Goal: Information Seeking & Learning: Compare options

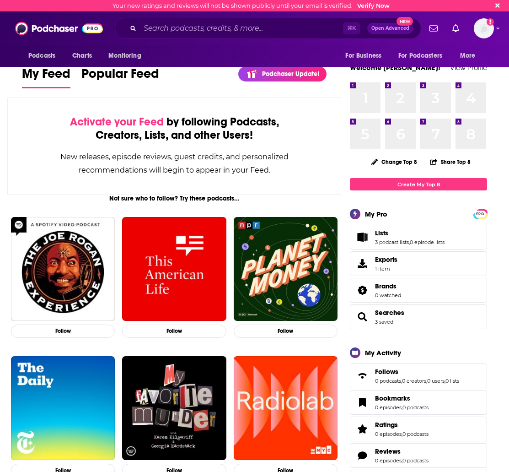
scroll to position [5, 0]
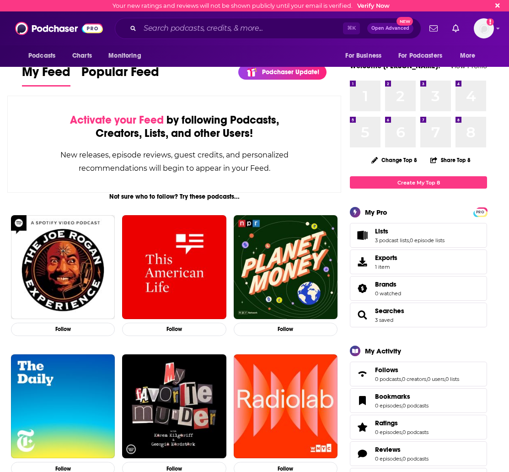
drag, startPoint x: 174, startPoint y: 20, endPoint x: 175, endPoint y: 26, distance: 6.5
click at [174, 20] on div "⌘ K Open Advanced New" at bounding box center [268, 28] width 307 height 21
click at [171, 27] on input "Search podcasts, credits, & more..." at bounding box center [241, 28] width 203 height 15
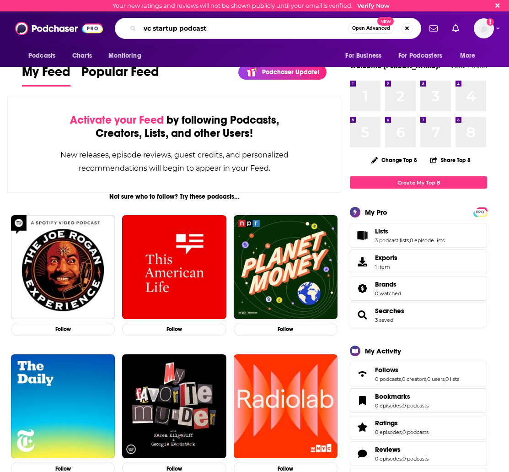
type input "vc startup podcast"
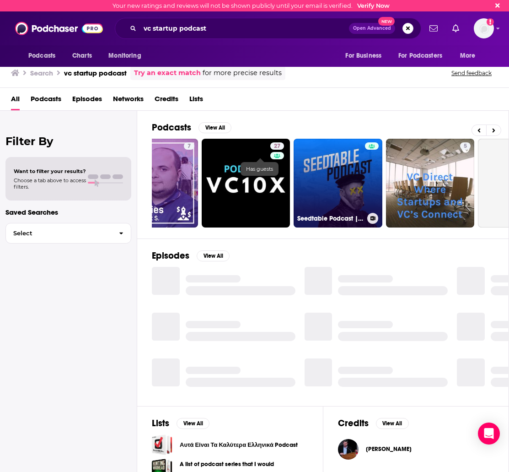
scroll to position [0, 249]
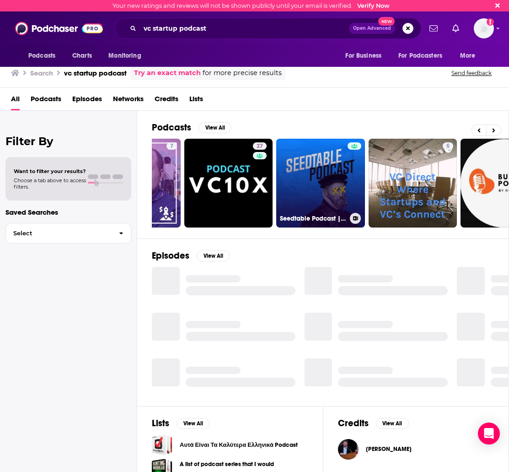
click at [337, 161] on link "Seedtable Podcast | European Tech, VC & Startups" at bounding box center [320, 183] width 89 height 89
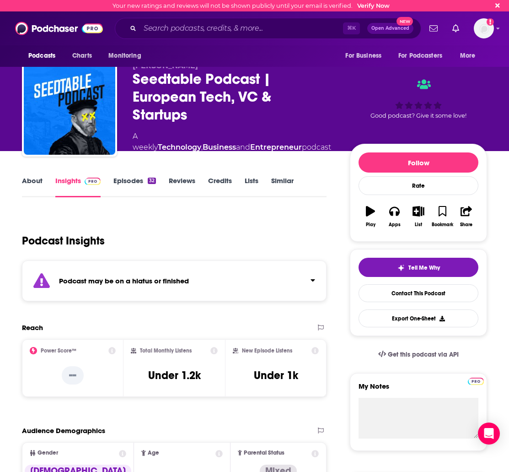
click at [27, 184] on link "About" at bounding box center [32, 186] width 21 height 21
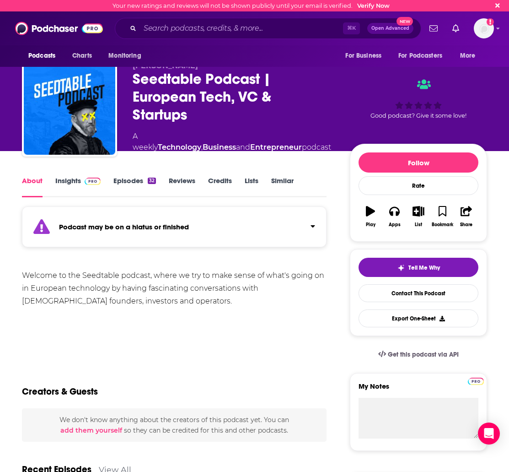
click at [70, 182] on link "Insights" at bounding box center [77, 186] width 45 height 21
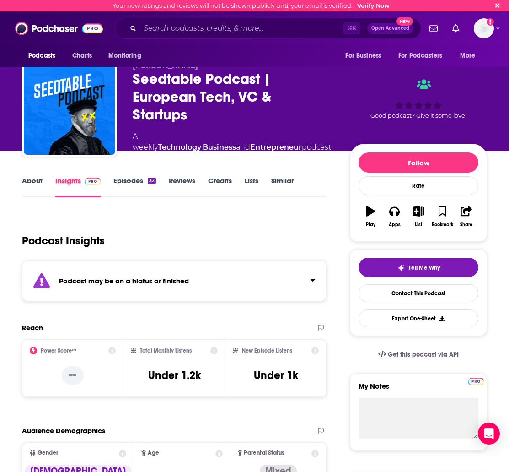
click at [107, 183] on div "Insights" at bounding box center [84, 186] width 58 height 21
click at [130, 183] on link "Episodes 32" at bounding box center [135, 186] width 43 height 21
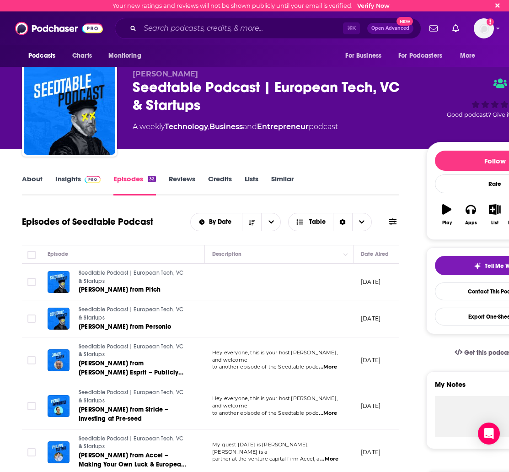
click at [280, 180] on link "Similar" at bounding box center [282, 184] width 22 height 21
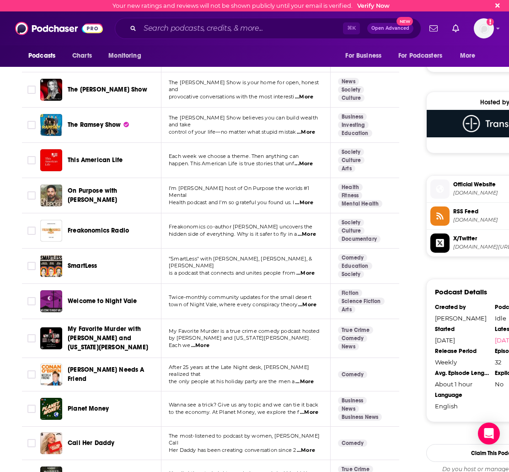
scroll to position [613, 0]
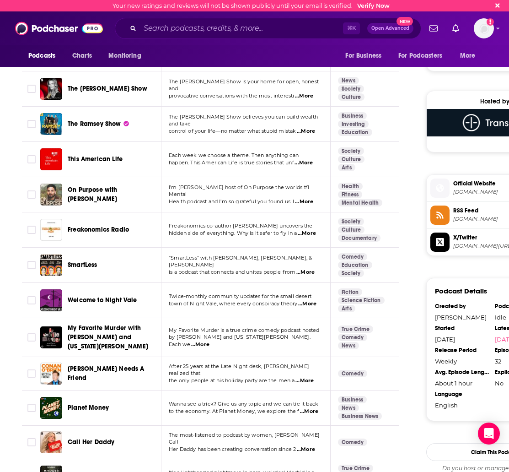
click at [222, 222] on span "Freakonomics co-author Stephen J. Dubner uncovers the" at bounding box center [241, 225] width 144 height 6
click at [220, 259] on span ""SmartLess" with Jason Bateman, Sean Hayes, & Will Arnett" at bounding box center [240, 262] width 143 height 14
click at [308, 269] on span "...More" at bounding box center [306, 272] width 18 height 7
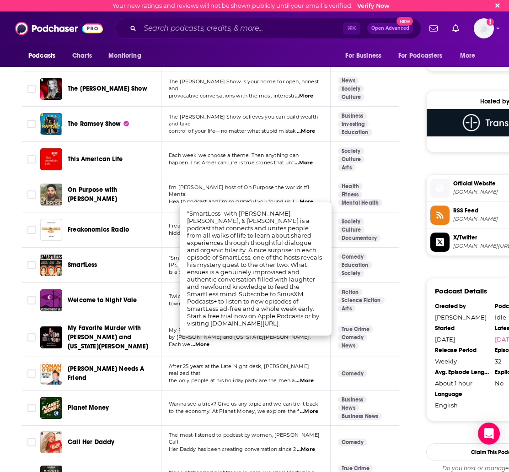
click at [178, 269] on p "is a podcast that connects and unites people from ...More" at bounding box center [246, 272] width 154 height 7
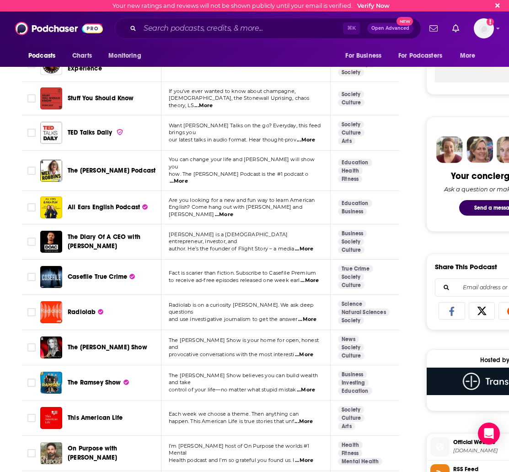
scroll to position [337, 0]
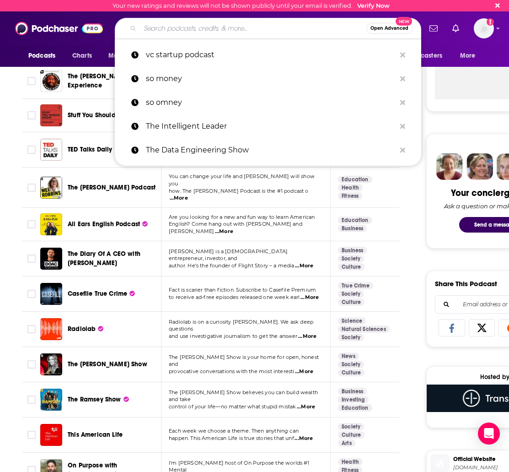
click at [161, 29] on input "Search podcasts, credits, & more..." at bounding box center [253, 28] width 227 height 15
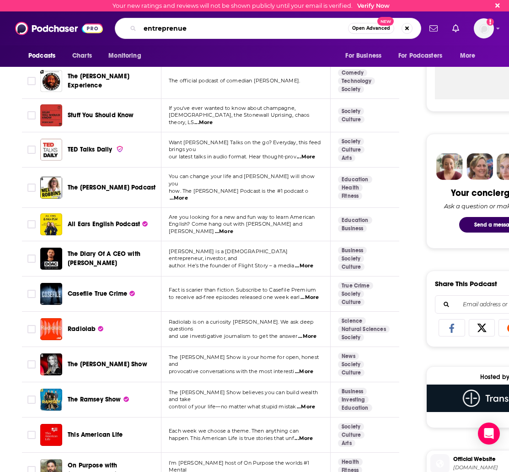
type input "entreprenuer"
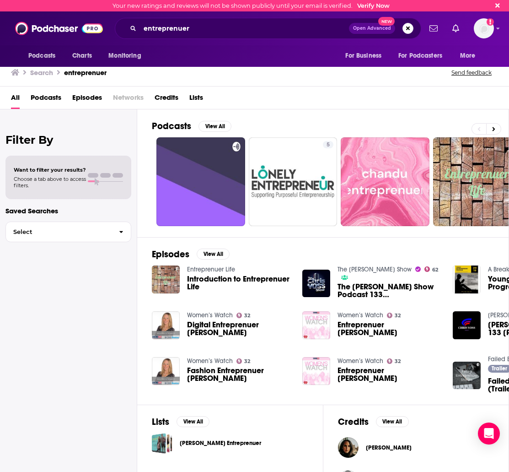
click at [360, 283] on span "The Chris Voss Show Podcast 133 Yvonne Heimann Entreprenuer Tips" at bounding box center [390, 291] width 104 height 16
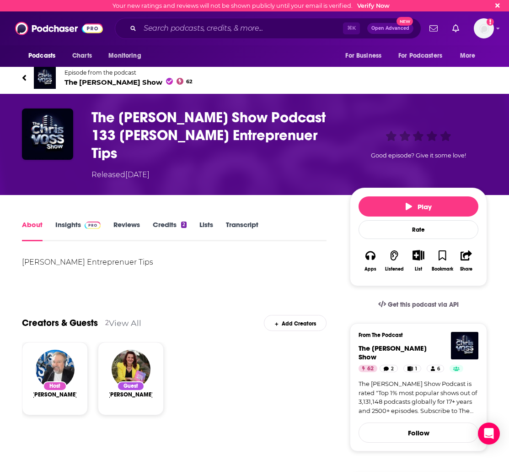
click at [62, 220] on link "Insights" at bounding box center [77, 230] width 45 height 21
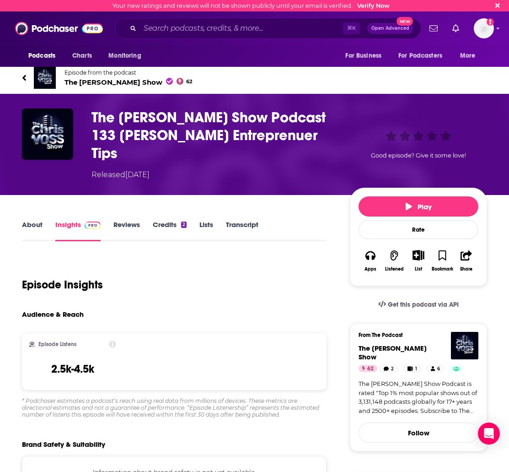
click at [23, 74] on icon at bounding box center [24, 77] width 5 height 9
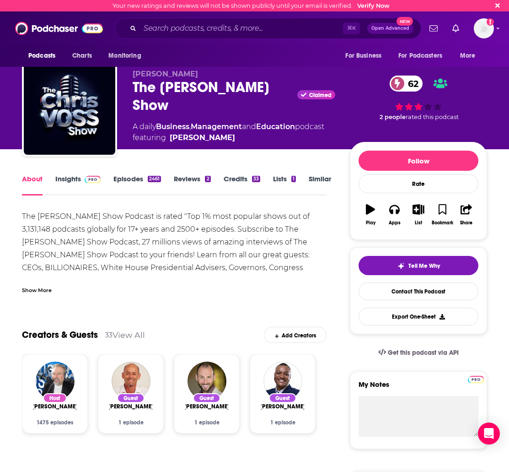
drag, startPoint x: 261, startPoint y: 45, endPoint x: 209, endPoint y: 31, distance: 54.0
click at [244, 39] on div "Podcasts Charts Monitoring ⌘ K Open Advanced New For Business For Podcasters Mo…" at bounding box center [254, 28] width 509 height 34
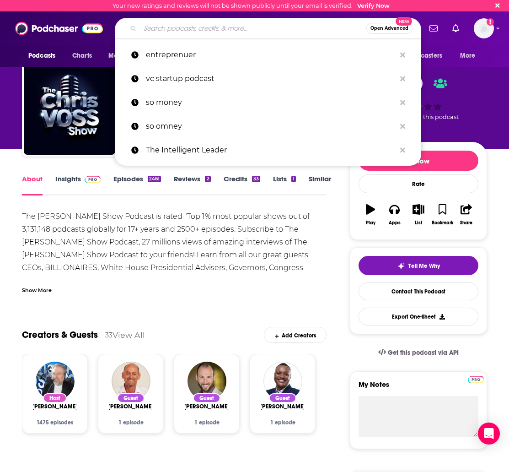
click at [207, 31] on input "Search podcasts, credits, & more..." at bounding box center [253, 28] width 227 height 15
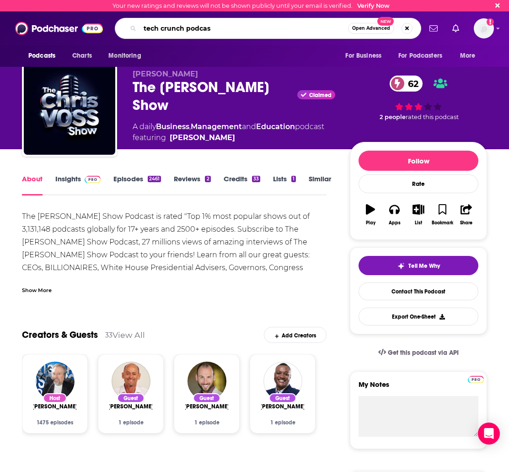
type input "tech crunch podcast"
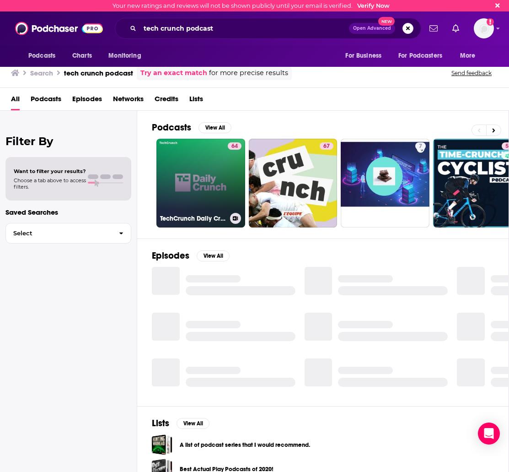
click at [205, 166] on link "64 TechCrunch Daily Crunch" at bounding box center [201, 183] width 89 height 89
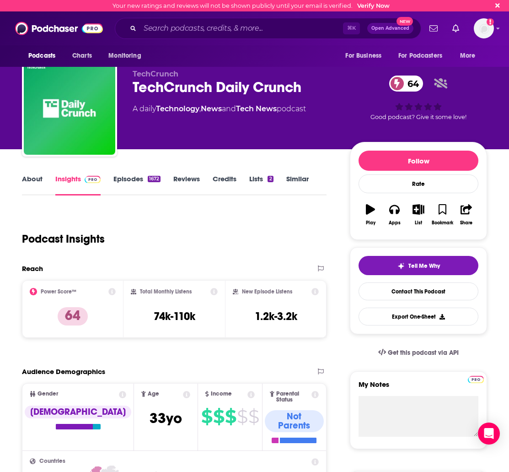
click at [297, 177] on link "Similar" at bounding box center [298, 184] width 22 height 21
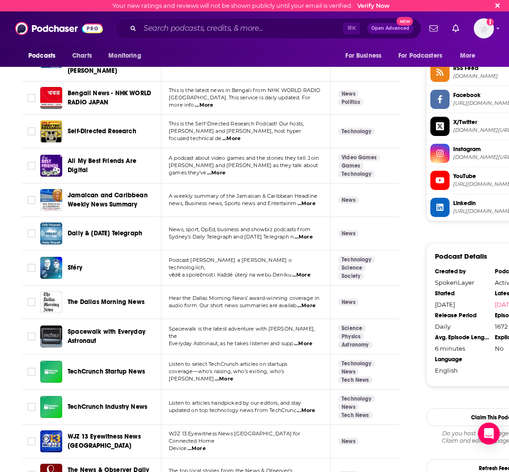
scroll to position [801, 0]
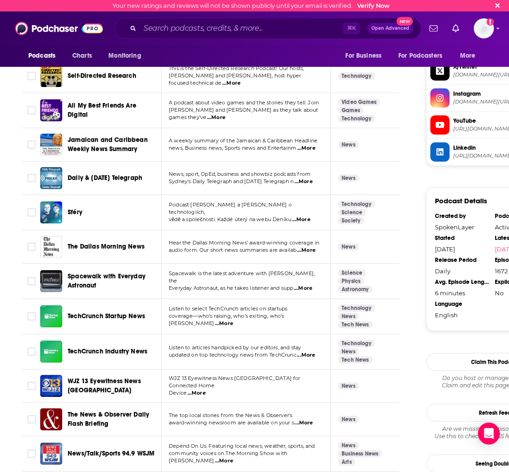
click at [105, 312] on span "TechCrunch Startup News" at bounding box center [106, 316] width 77 height 8
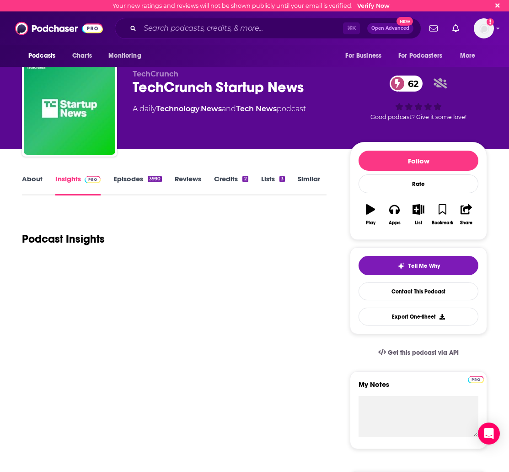
click at [305, 179] on link "Similar" at bounding box center [309, 184] width 22 height 21
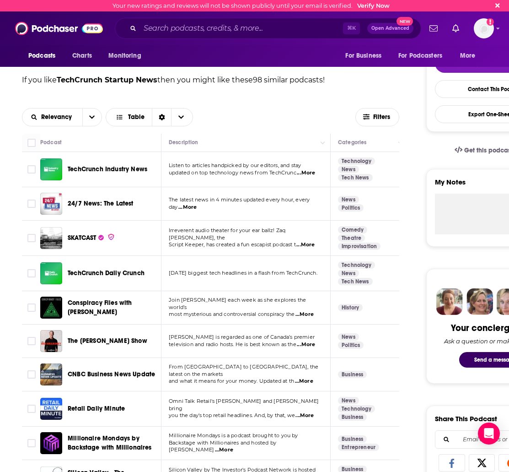
scroll to position [205, 0]
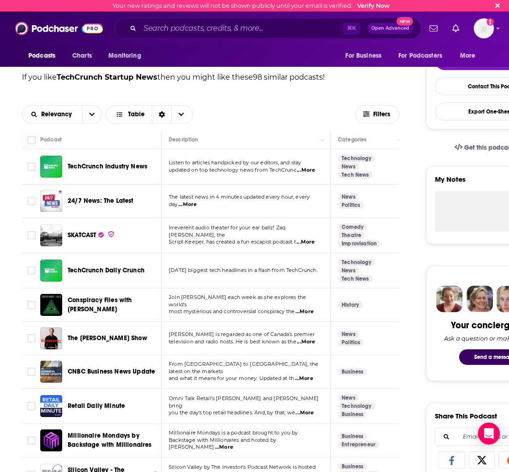
drag, startPoint x: 276, startPoint y: 335, endPoint x: 305, endPoint y: 339, distance: 29.6
click at [276, 335] on span "Ben Mulroney is regarded as one of Canada’s premier" at bounding box center [242, 334] width 146 height 6
click at [306, 342] on span "...More" at bounding box center [306, 341] width 18 height 7
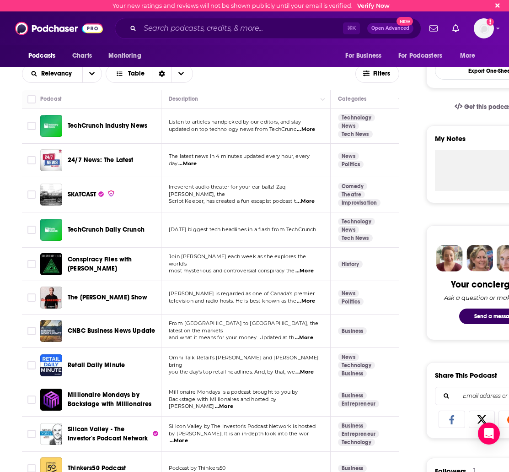
scroll to position [318, 0]
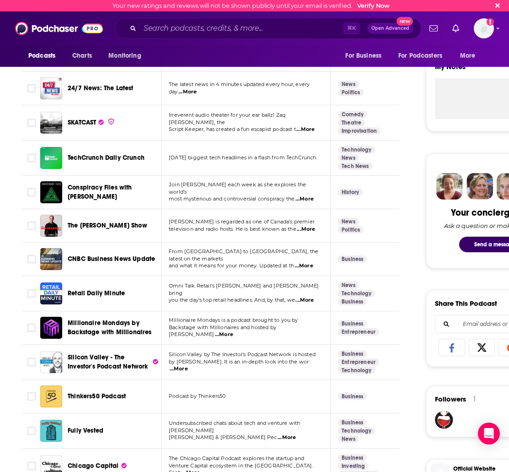
click at [274, 330] on span "Backstage with Millionaires and hosted by Caleb F" at bounding box center [223, 331] width 108 height 14
click at [233, 332] on span "...More" at bounding box center [224, 334] width 18 height 7
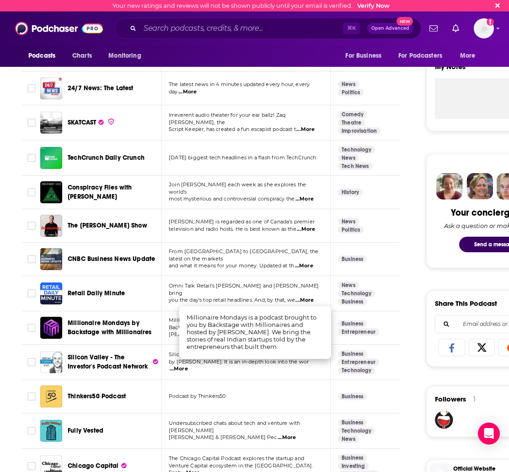
click at [278, 435] on span "...More" at bounding box center [287, 437] width 18 height 7
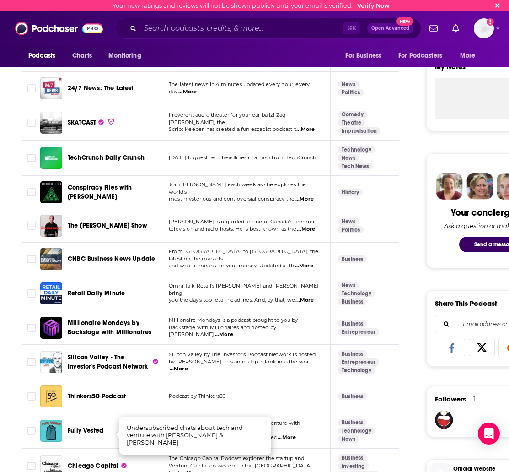
click at [282, 427] on span "Undersubscribed chats about tech and venture with Jason" at bounding box center [234, 427] width 131 height 14
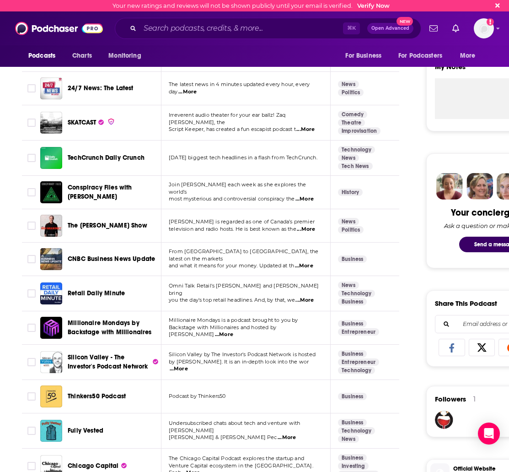
click at [88, 427] on span "Fully Vested" at bounding box center [86, 431] width 36 height 8
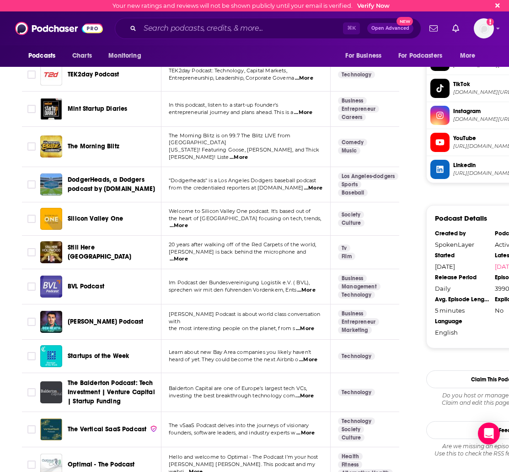
scroll to position [822, 0]
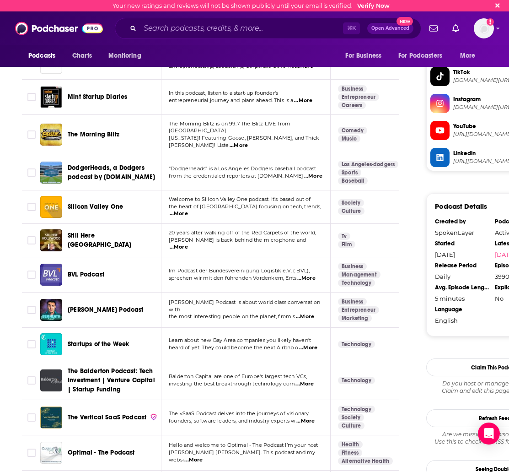
click at [309, 313] on span "...More" at bounding box center [305, 316] width 18 height 7
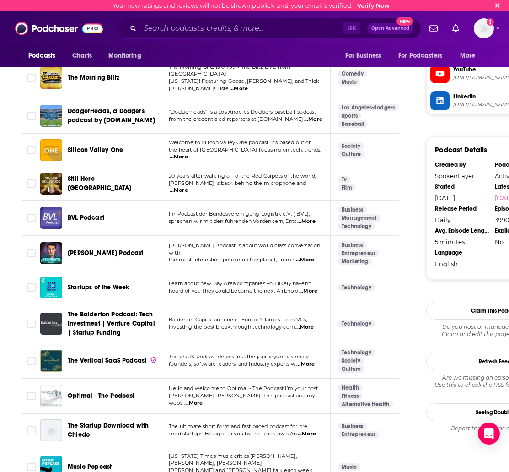
scroll to position [880, 0]
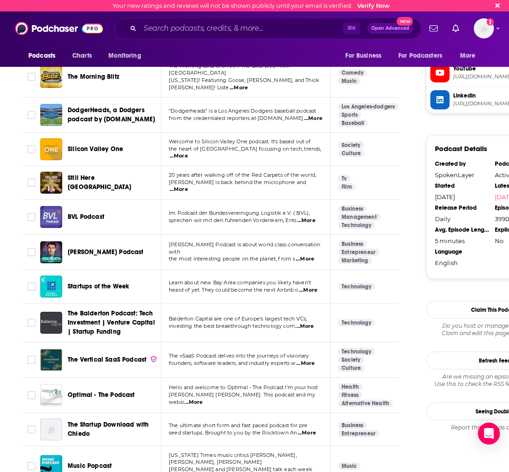
click at [311, 287] on span "...More" at bounding box center [308, 290] width 18 height 7
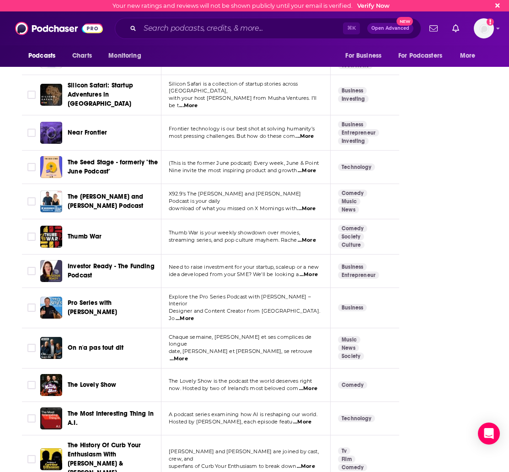
scroll to position [1918, 0]
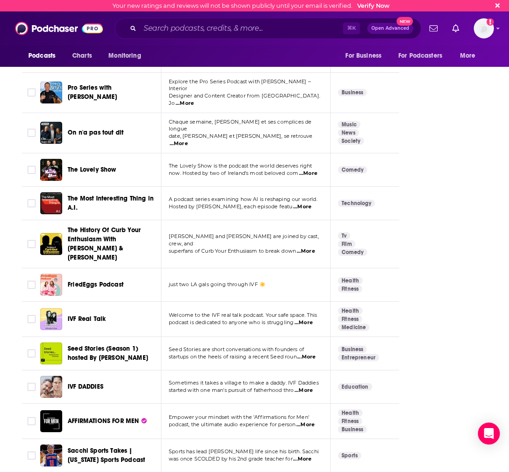
click at [308, 203] on span "...More" at bounding box center [302, 206] width 18 height 7
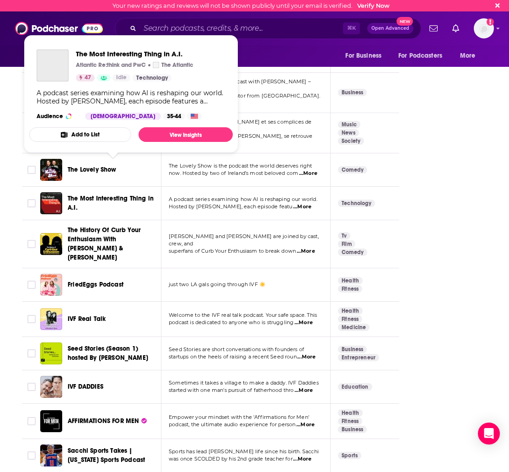
click at [152, 194] on span "The Most Interesting Thing in A.I." at bounding box center [113, 203] width 91 height 18
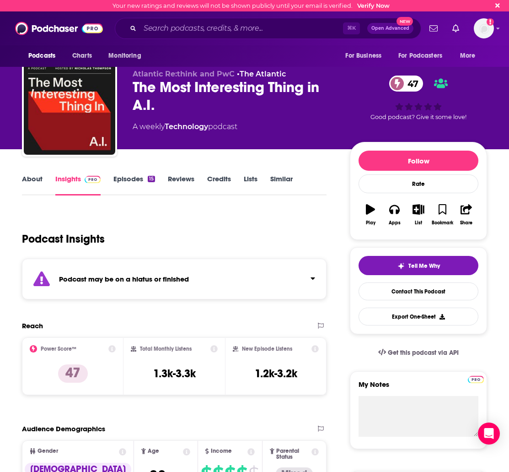
click at [125, 180] on link "Episodes 15" at bounding box center [135, 184] width 42 height 21
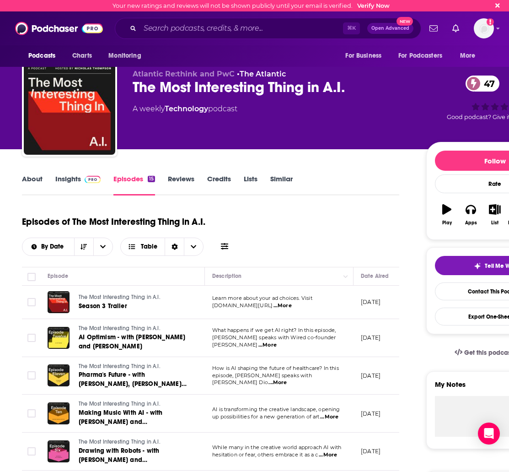
click at [292, 304] on span "...More" at bounding box center [283, 305] width 18 height 7
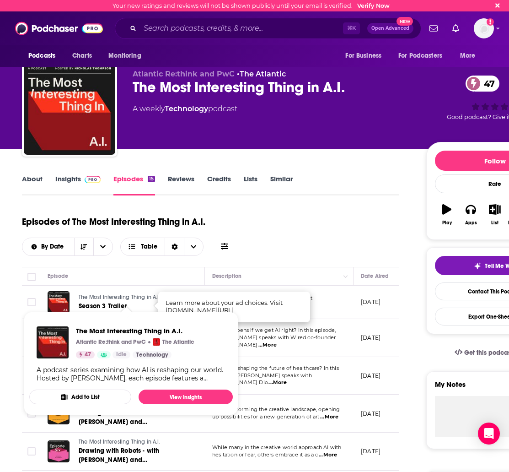
click at [121, 301] on link "The Most Interesting Thing in A.I." at bounding box center [126, 297] width 95 height 8
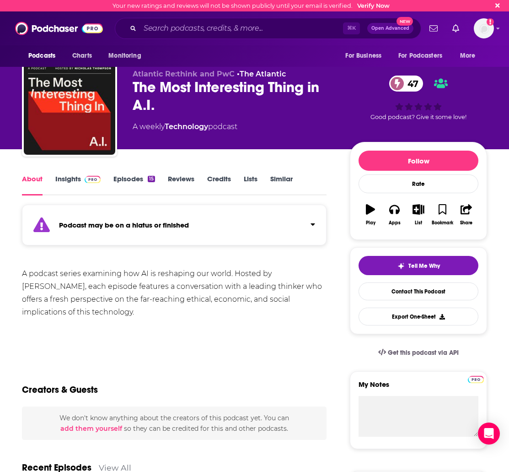
click at [71, 183] on link "Insights" at bounding box center [77, 184] width 45 height 21
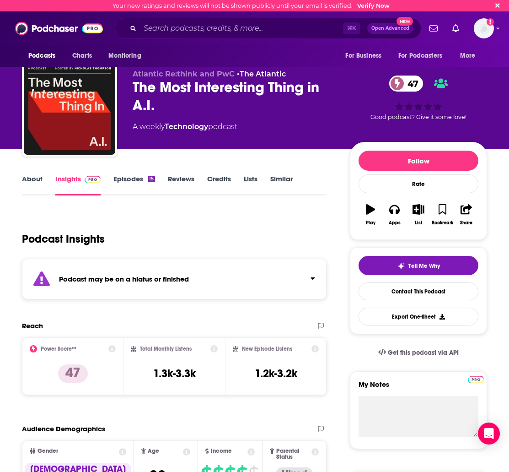
click at [29, 184] on link "About" at bounding box center [32, 184] width 21 height 21
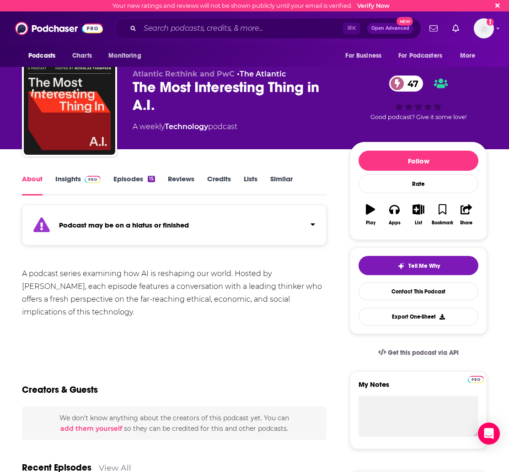
click at [264, 289] on div "A podcast series examining how AI is reshaping our world. Hosted by Nicholas Th…" at bounding box center [174, 292] width 305 height 51
click at [273, 278] on div "A podcast series examining how AI is reshaping our world. Hosted by Nicholas Th…" at bounding box center [174, 292] width 305 height 51
drag, startPoint x: 235, startPoint y: 278, endPoint x: 60, endPoint y: 287, distance: 175.6
click at [60, 287] on div "A podcast series examining how AI is reshaping our world. Hosted by Nicholas Th…" at bounding box center [174, 292] width 305 height 51
copy div "Hosted by Nicholas Thompson"
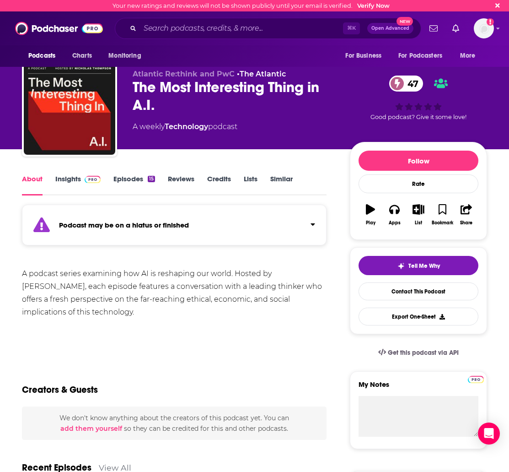
click at [193, 309] on div "A podcast series examining how AI is reshaping our world. Hosted by Nicholas Th…" at bounding box center [174, 292] width 305 height 51
click at [119, 277] on div "A podcast series examining how AI is reshaping our world. Hosted by Nicholas Th…" at bounding box center [174, 292] width 305 height 51
click at [73, 179] on link "Insights" at bounding box center [77, 184] width 45 height 21
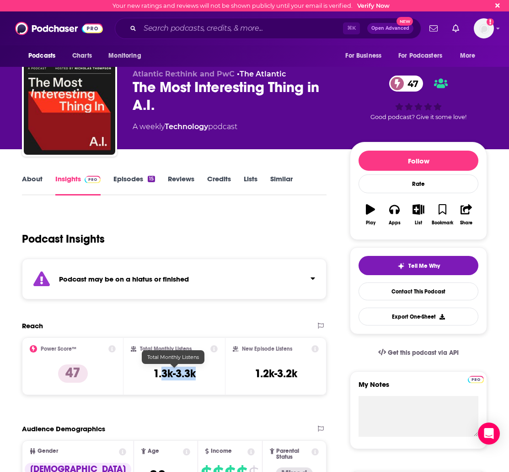
drag, startPoint x: 201, startPoint y: 373, endPoint x: 162, endPoint y: 373, distance: 38.9
click at [162, 373] on div "Total Monthly Listens 1.3k-3.3k" at bounding box center [174, 366] width 87 height 42
drag, startPoint x: 162, startPoint y: 373, endPoint x: 157, endPoint y: 372, distance: 5.1
click at [160, 373] on h3 "1.3k-3.3k" at bounding box center [174, 374] width 43 height 14
drag, startPoint x: 152, startPoint y: 372, endPoint x: 194, endPoint y: 373, distance: 42.6
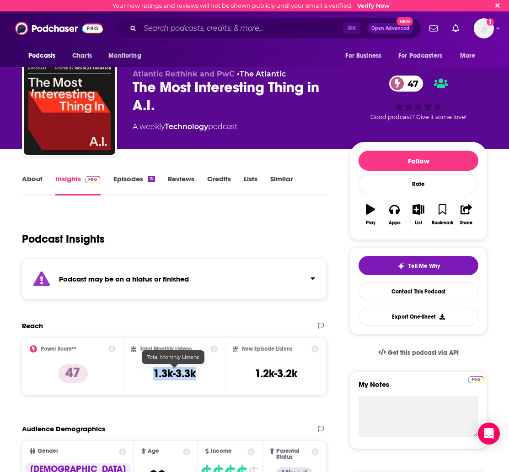
click at [194, 373] on div "Total Monthly Listens 1.3k-3.3k" at bounding box center [174, 366] width 87 height 42
copy h3 "1.3k-3.3k"
click at [126, 180] on link "Episodes 15" at bounding box center [135, 184] width 42 height 21
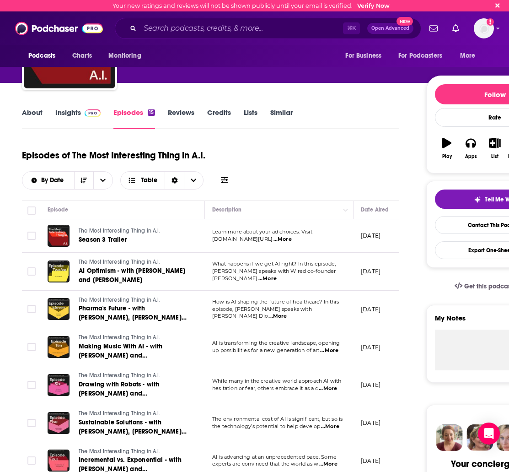
scroll to position [75, 0]
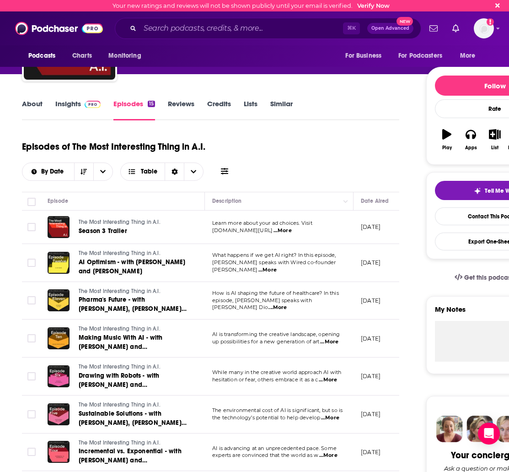
click at [277, 267] on span "...More" at bounding box center [268, 269] width 18 height 7
drag, startPoint x: 302, startPoint y: 252, endPoint x: 310, endPoint y: 265, distance: 15.0
click at [277, 266] on span "...More" at bounding box center [268, 269] width 18 height 7
drag, startPoint x: 302, startPoint y: 253, endPoint x: 328, endPoint y: 266, distance: 29.5
click at [277, 266] on span "...More" at bounding box center [268, 269] width 18 height 7
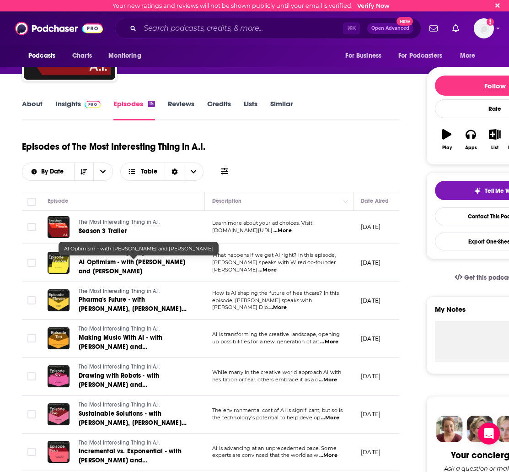
click at [114, 271] on span "AI Optimism - with Nicholas Thompson and Kevin Kelly" at bounding box center [132, 266] width 107 height 17
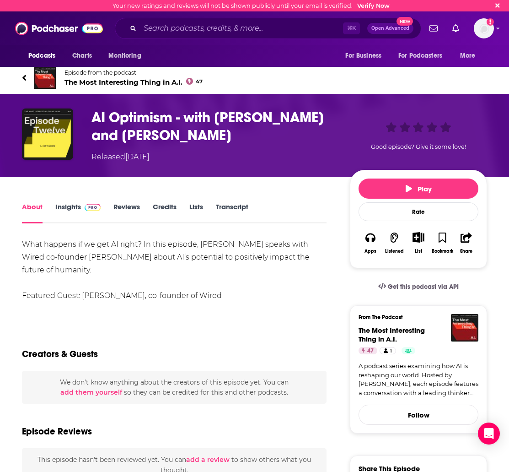
scroll to position [7, 0]
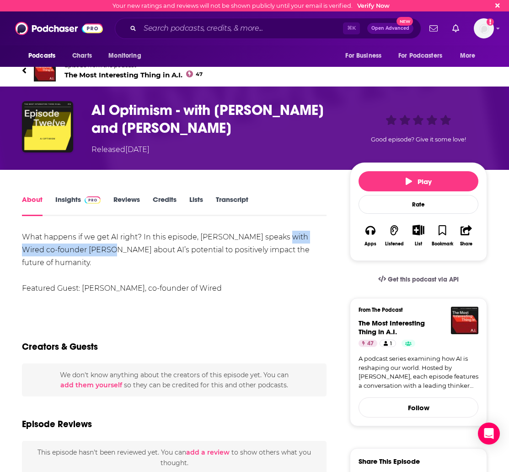
drag, startPoint x: 285, startPoint y: 238, endPoint x: 92, endPoint y: 254, distance: 193.4
click at [92, 254] on div "What happens if we get AI right? In this episode, Nicholas speaks with Wired co…" at bounding box center [174, 269] width 305 height 77
copy div "Wired co-founder Kevin Kelly"
click at [23, 73] on icon at bounding box center [24, 70] width 5 height 9
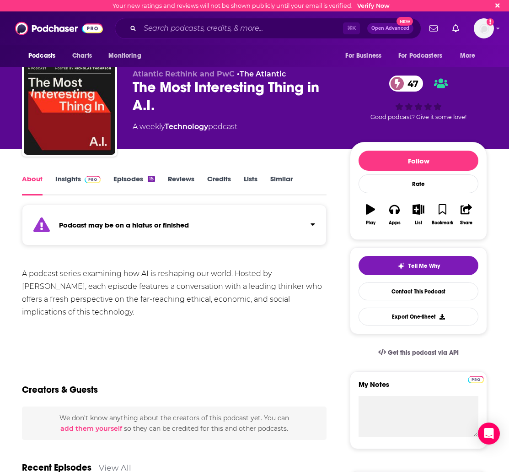
click at [123, 181] on link "Episodes 15" at bounding box center [135, 184] width 42 height 21
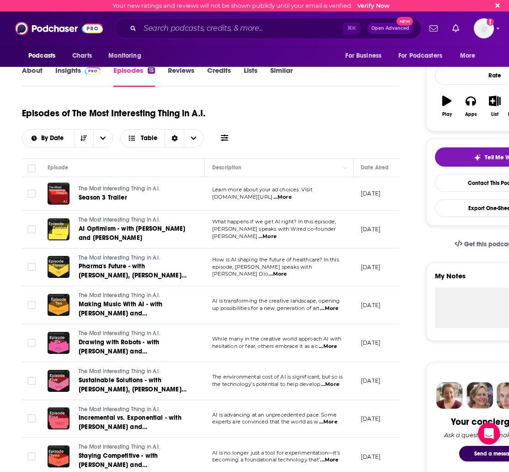
scroll to position [114, 0]
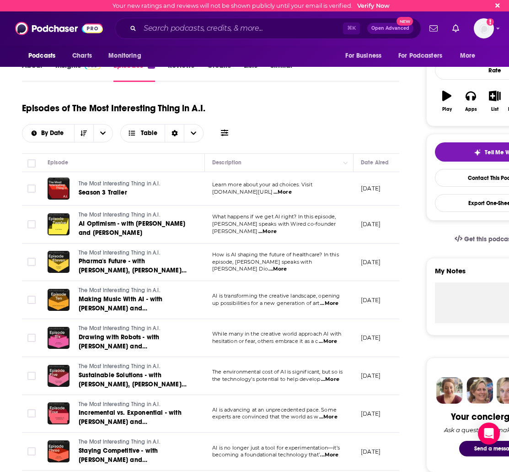
click at [334, 378] on span "...More" at bounding box center [330, 379] width 18 height 7
drag, startPoint x: 405, startPoint y: 374, endPoint x: 349, endPoint y: 384, distance: 56.3
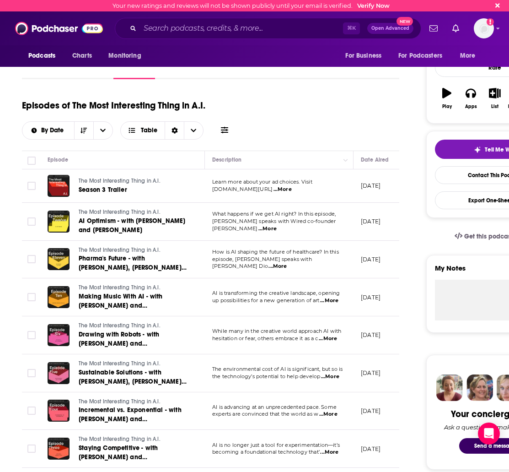
scroll to position [135, 0]
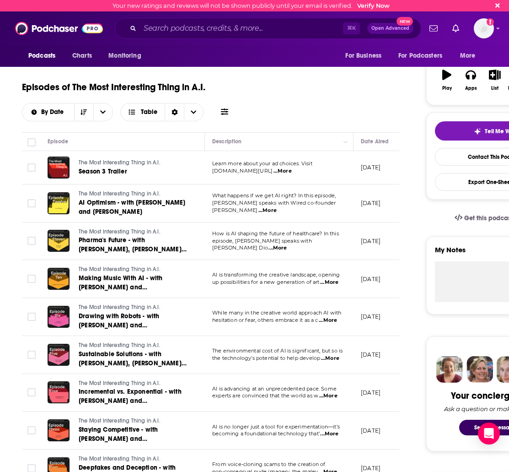
click at [328, 394] on span "...More" at bounding box center [329, 395] width 18 height 7
drag, startPoint x: 293, startPoint y: 408, endPoint x: 312, endPoint y: 407, distance: 18.3
click at [338, 397] on span "...More" at bounding box center [329, 395] width 18 height 7
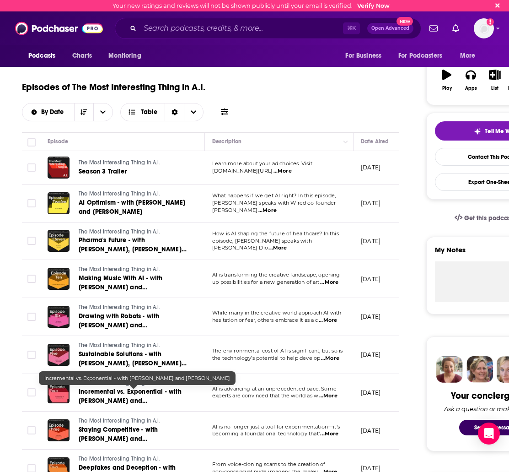
click at [123, 401] on span "Incremental vs. Exponential - with Nicholas Thompson and Andrew Ng" at bounding box center [130, 401] width 103 height 26
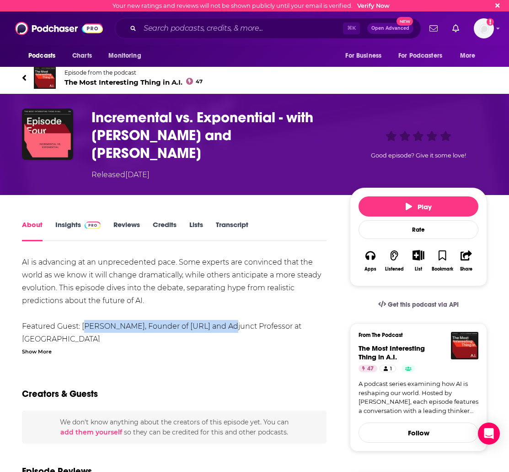
drag, startPoint x: 229, startPoint y: 311, endPoint x: 83, endPoint y: 314, distance: 146.1
click at [83, 314] on div "AI is advancing at an unprecedented pace. Some experts are convinced that the w…" at bounding box center [174, 307] width 305 height 103
copy div "Andrew Ng, Founder of DeepLearning.AI"
drag, startPoint x: 231, startPoint y: 336, endPoint x: 225, endPoint y: 334, distance: 6.2
click at [231, 347] on div "Show More" at bounding box center [174, 351] width 305 height 9
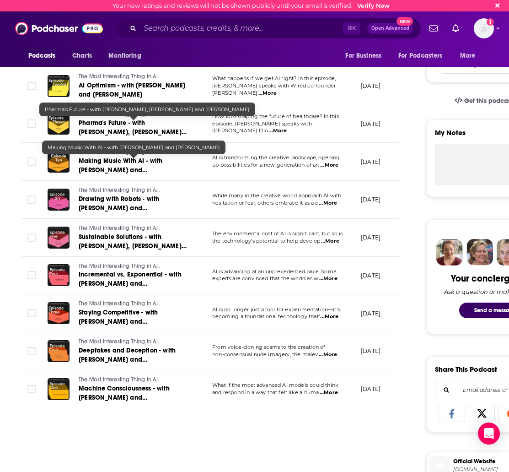
scroll to position [258, 0]
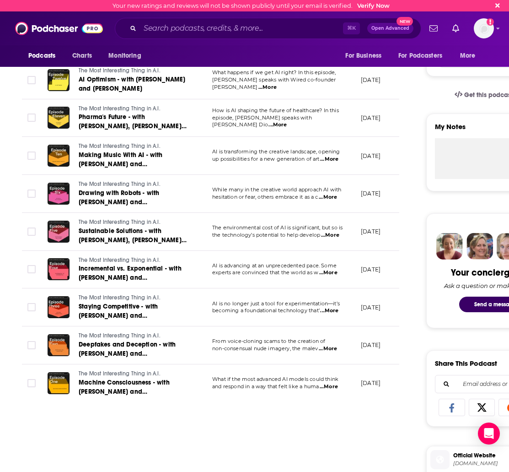
click at [330, 350] on span "...More" at bounding box center [328, 348] width 18 height 7
drag, startPoint x: 225, startPoint y: 419, endPoint x: 260, endPoint y: 418, distance: 35.3
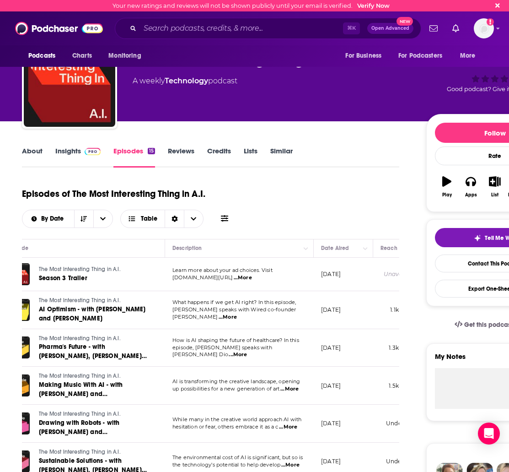
scroll to position [0, 0]
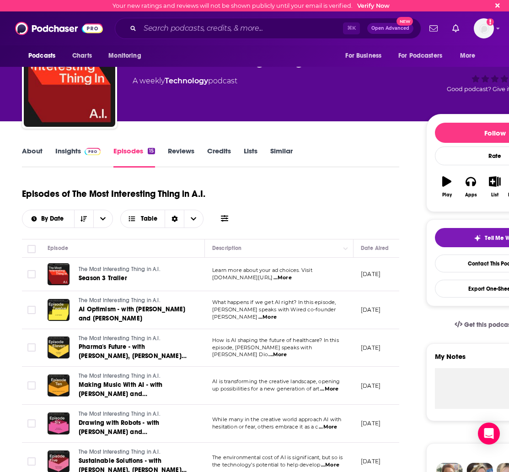
click at [286, 159] on link "Similar" at bounding box center [282, 156] width 22 height 21
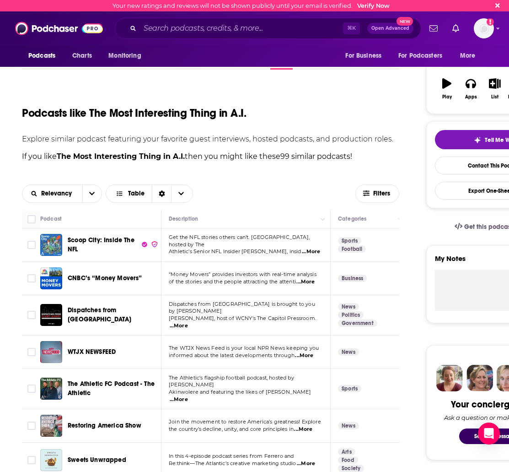
scroll to position [163, 0]
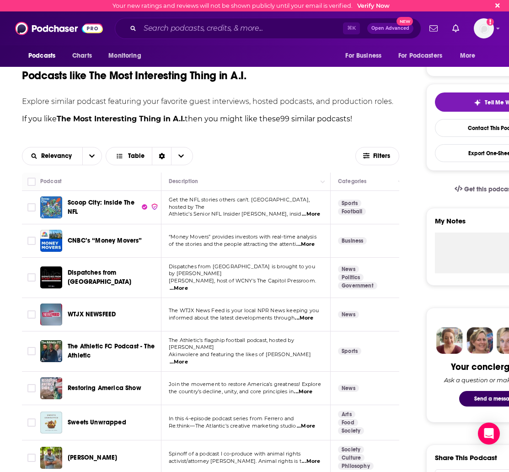
drag, startPoint x: 292, startPoint y: 316, endPoint x: 306, endPoint y: 315, distance: 13.8
click at [292, 316] on p "informed about the latest developments through ...More" at bounding box center [246, 317] width 154 height 7
click at [308, 314] on span "...More" at bounding box center [304, 317] width 18 height 7
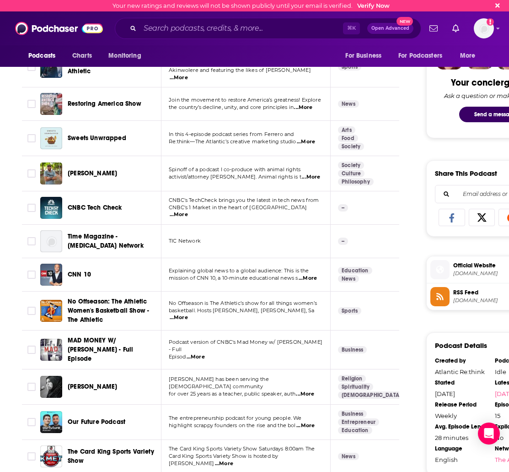
scroll to position [482, 0]
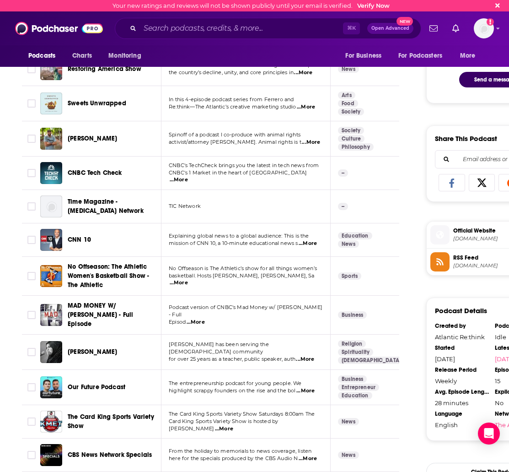
click at [313, 387] on span "...More" at bounding box center [306, 390] width 18 height 7
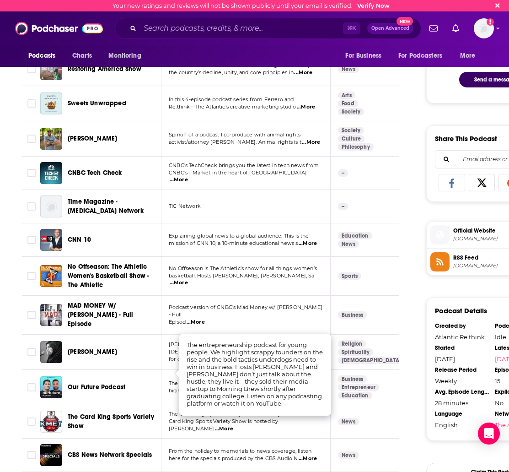
click at [86, 383] on span "Our Future Podcast" at bounding box center [97, 387] width 58 height 8
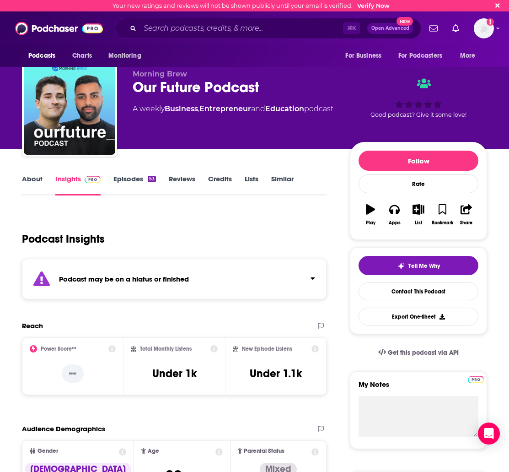
click at [278, 179] on link "Similar" at bounding box center [282, 184] width 22 height 21
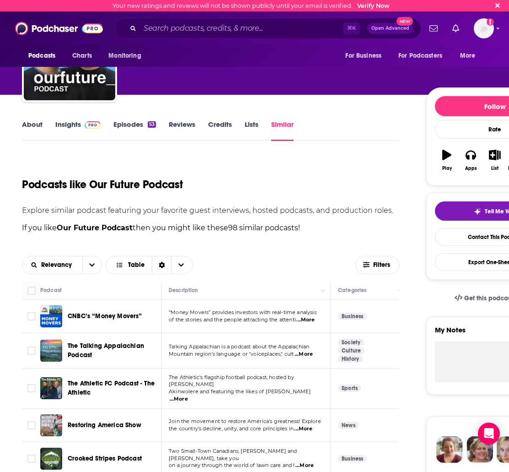
scroll to position [47, 0]
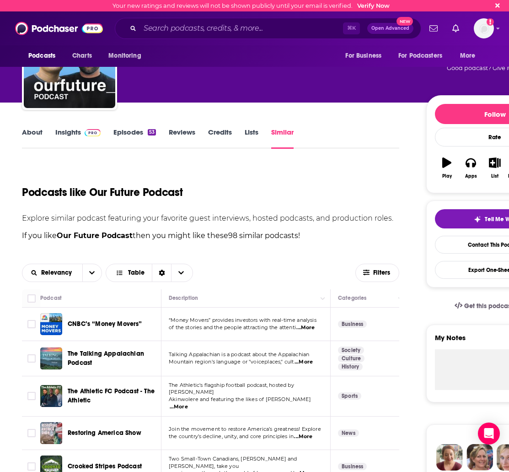
click at [122, 135] on link "Episodes 53" at bounding box center [135, 138] width 43 height 21
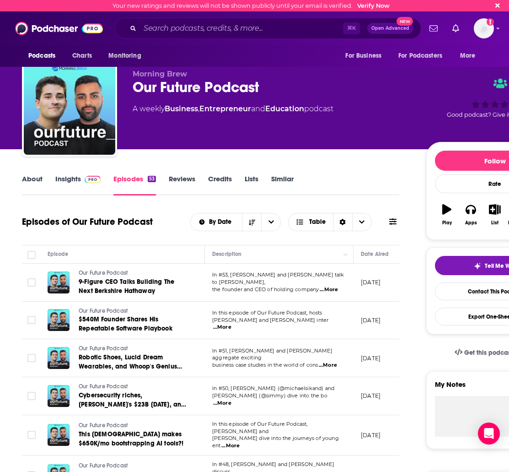
click at [330, 287] on span "...More" at bounding box center [329, 289] width 18 height 7
click at [331, 362] on span "...More" at bounding box center [328, 365] width 18 height 7
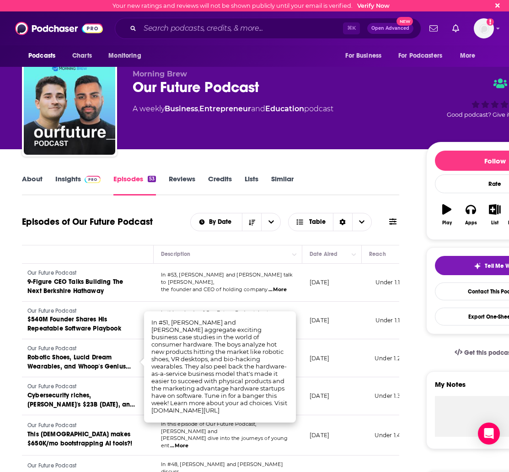
scroll to position [0, 66]
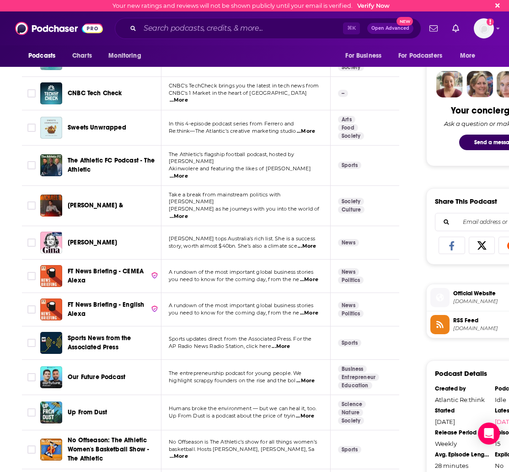
scroll to position [421, 0]
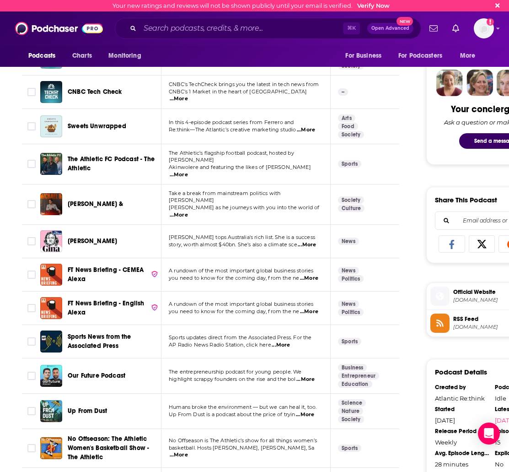
click at [308, 241] on span "...More" at bounding box center [307, 244] width 18 height 7
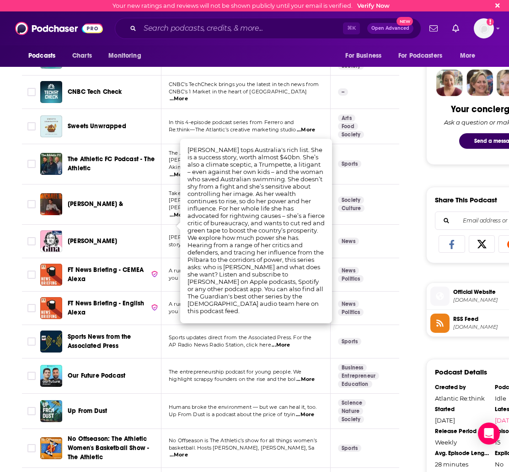
click at [398, 225] on td "News" at bounding box center [370, 241] width 78 height 33
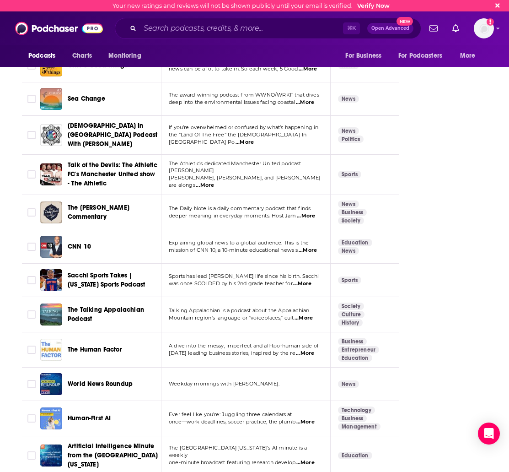
scroll to position [2019, 0]
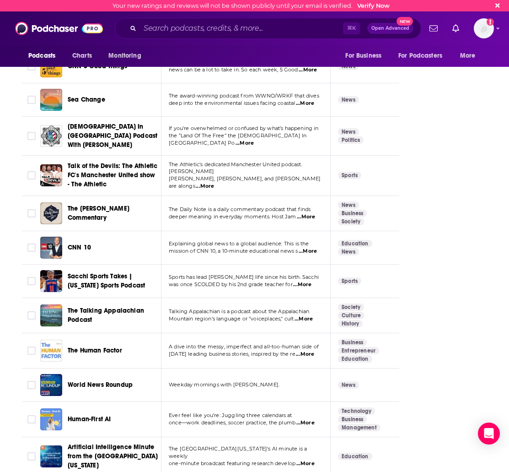
click at [314, 351] on span "...More" at bounding box center [305, 354] width 18 height 7
click at [108, 340] on div "The Human Factor" at bounding box center [115, 351] width 95 height 22
click at [105, 347] on span "The Human Factor" at bounding box center [95, 351] width 54 height 8
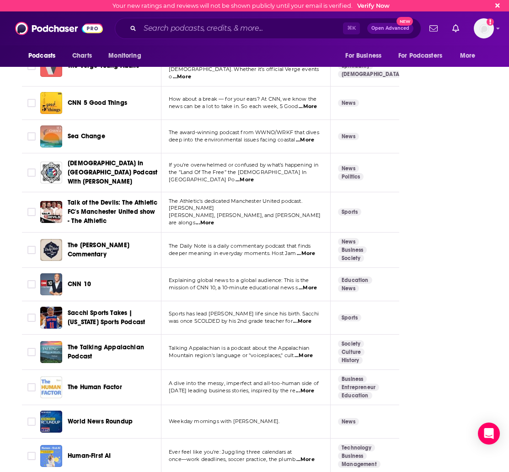
scroll to position [2124, 0]
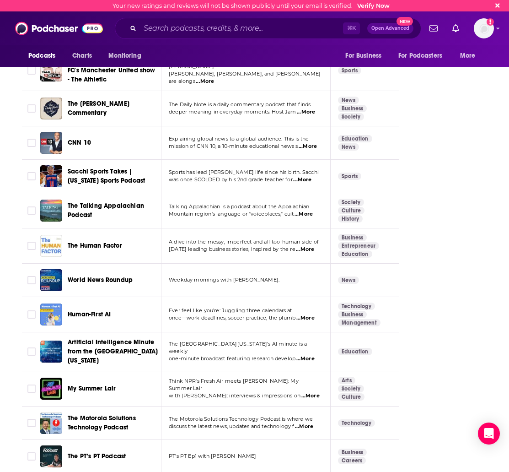
click at [304, 314] on span "...More" at bounding box center [306, 317] width 18 height 7
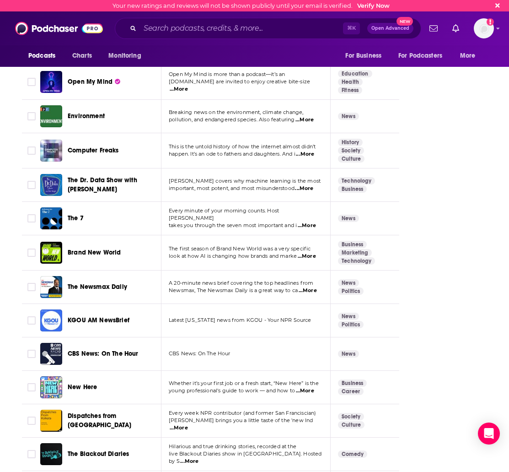
scroll to position [3089, 0]
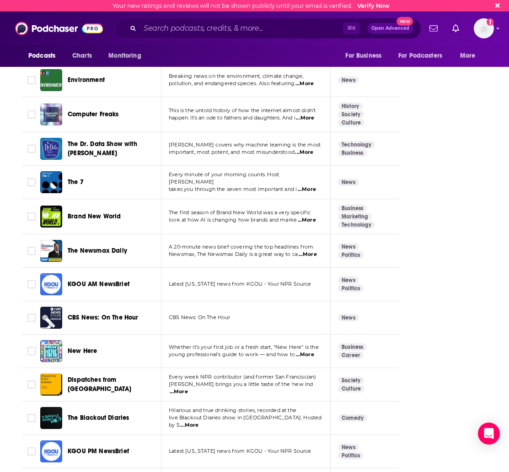
click at [307, 351] on span "...More" at bounding box center [305, 354] width 18 height 7
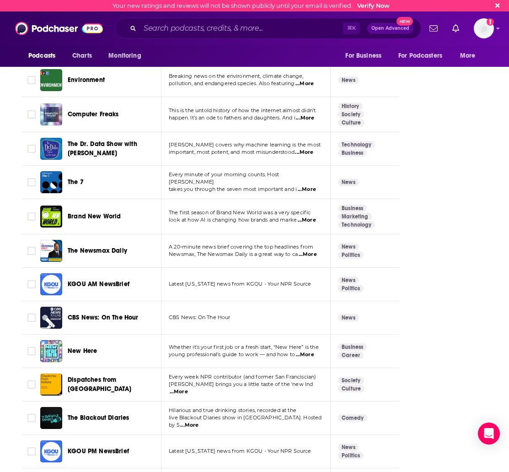
click at [89, 340] on div "New Here" at bounding box center [115, 351] width 95 height 22
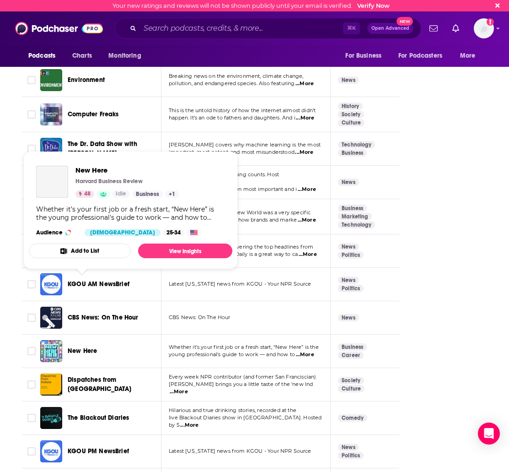
click at [87, 347] on span "New Here" at bounding box center [82, 351] width 29 height 8
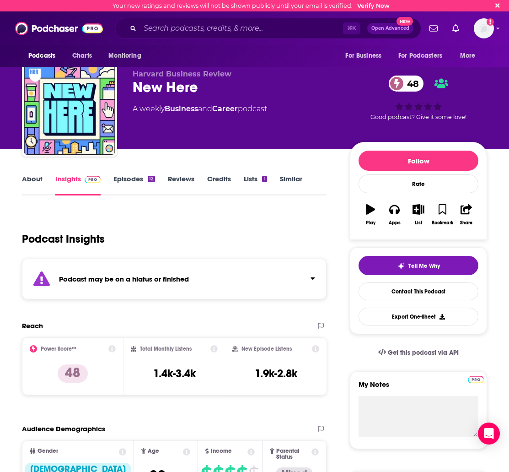
click at [136, 177] on link "Episodes 12" at bounding box center [135, 184] width 42 height 21
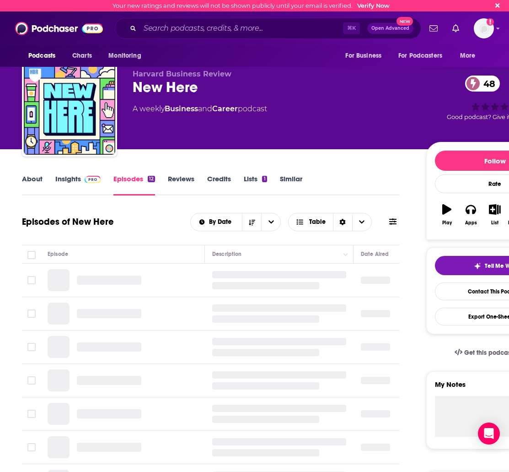
scroll to position [34, 0]
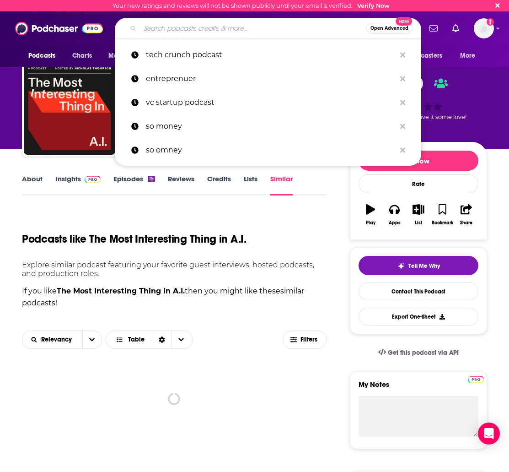
click at [157, 29] on input "Search podcasts, credits, & more..." at bounding box center [253, 28] width 227 height 15
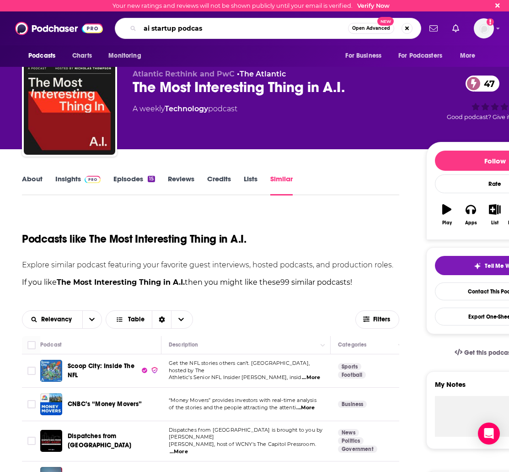
type input "ai startup podcast"
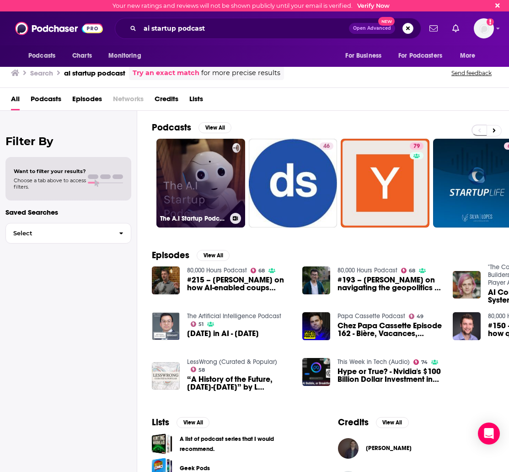
click at [205, 205] on link "The A.I Startup Podcast" at bounding box center [201, 183] width 89 height 89
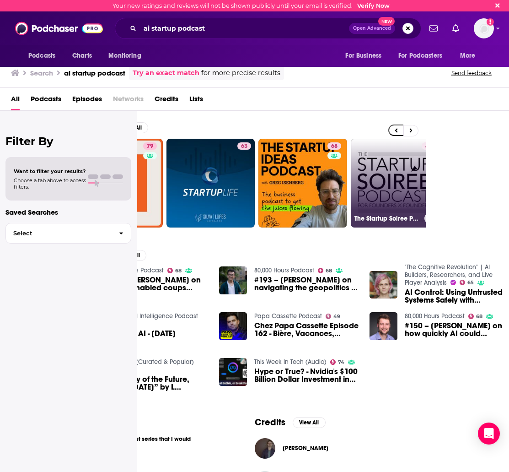
scroll to position [0, 195]
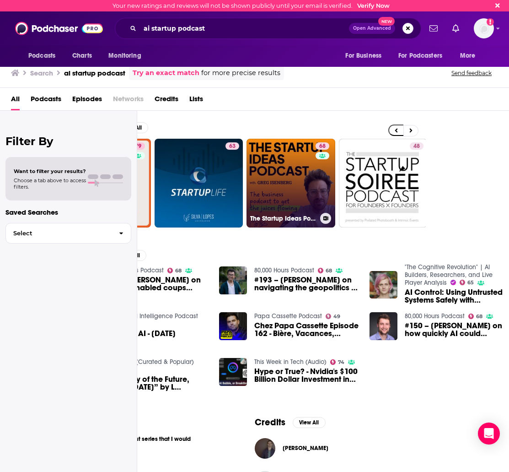
click at [310, 169] on link "68 The Startup Ideas Podcast" at bounding box center [291, 183] width 89 height 89
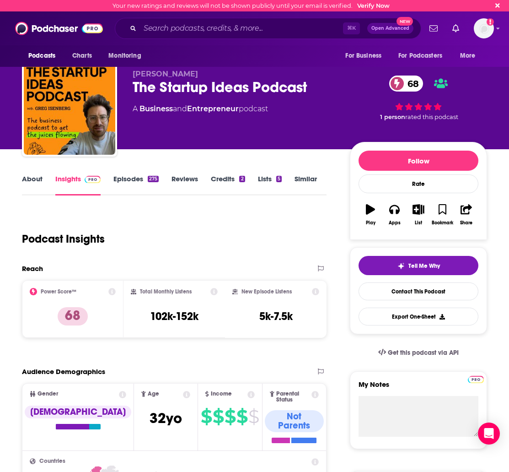
click at [120, 180] on link "Episodes 275" at bounding box center [136, 184] width 45 height 21
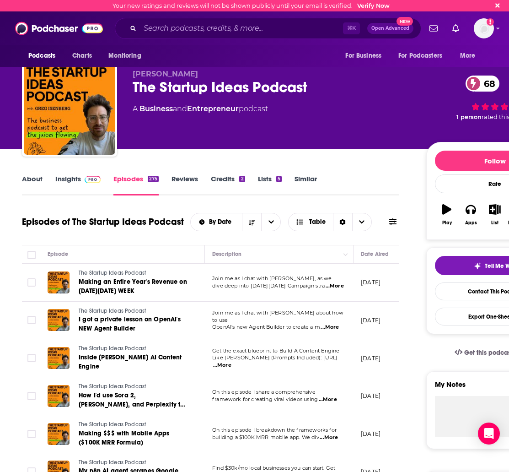
click at [63, 174] on link "Insights" at bounding box center [77, 184] width 45 height 21
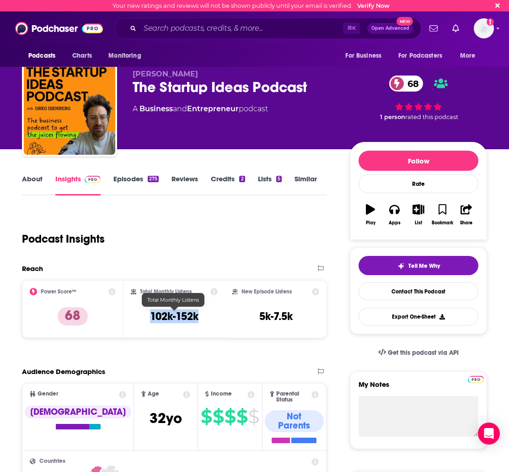
drag, startPoint x: 200, startPoint y: 317, endPoint x: 139, endPoint y: 315, distance: 61.8
click at [139, 315] on div "Total Monthly Listens 102k-152k" at bounding box center [174, 309] width 87 height 42
copy h3 "102k-152k"
click at [31, 182] on link "About" at bounding box center [32, 184] width 21 height 21
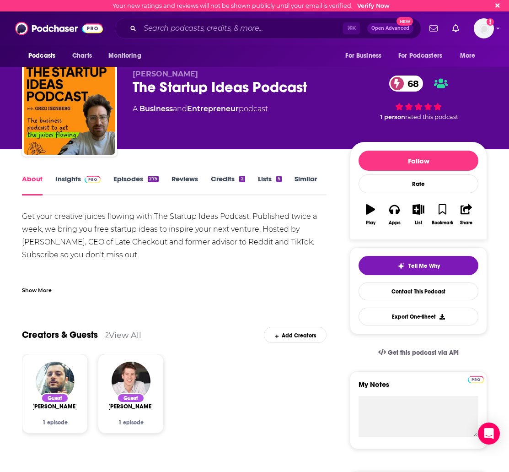
drag, startPoint x: 245, startPoint y: 230, endPoint x: 276, endPoint y: 236, distance: 32.1
click at [248, 232] on div "Get your creative juices flowing with The Startup Ideas Podcast. Published twic…" at bounding box center [174, 255] width 305 height 90
drag, startPoint x: 261, startPoint y: 229, endPoint x: 54, endPoint y: 246, distance: 207.6
click at [54, 246] on div "Get your creative juices flowing with The Startup Ideas Podcast. Published twic…" at bounding box center [174, 255] width 305 height 90
copy div "Hosted by [PERSON_NAME],"
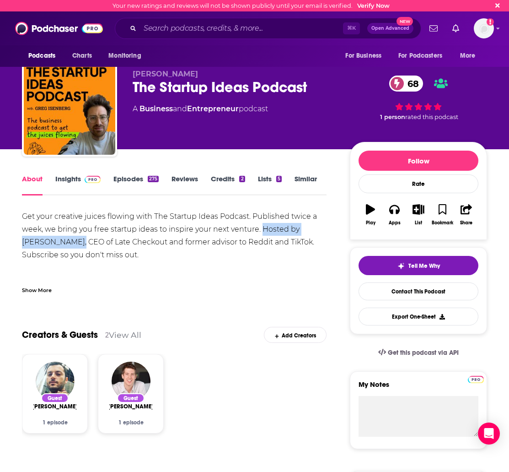
click at [60, 179] on link "Insights" at bounding box center [77, 184] width 45 height 21
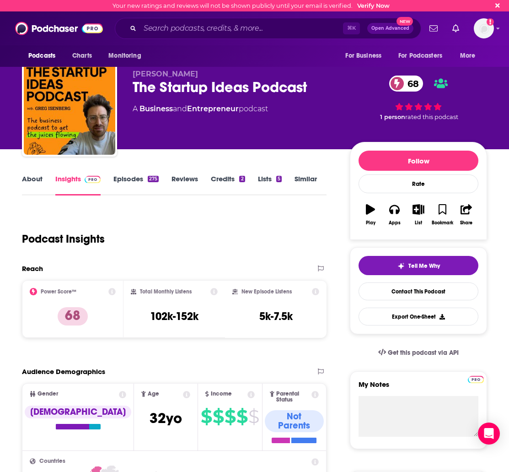
click at [125, 177] on link "Episodes 275" at bounding box center [136, 184] width 45 height 21
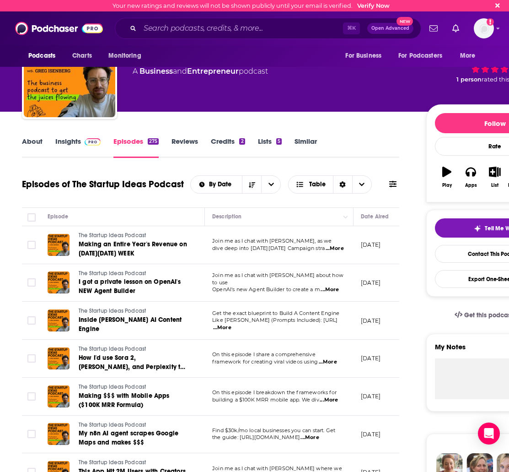
scroll to position [109, 0]
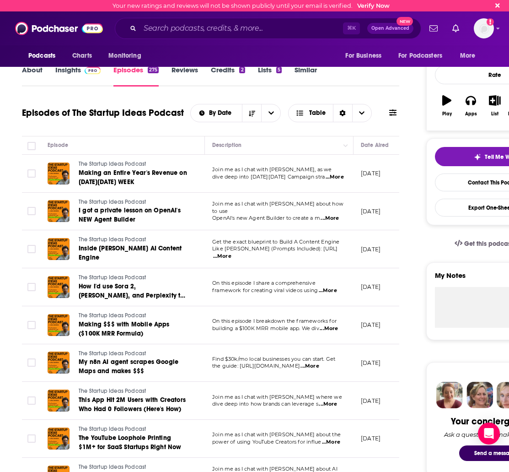
click at [30, 75] on link "About" at bounding box center [32, 75] width 21 height 21
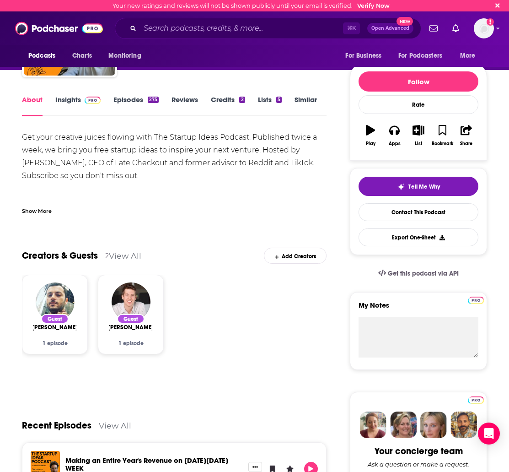
scroll to position [80, 0]
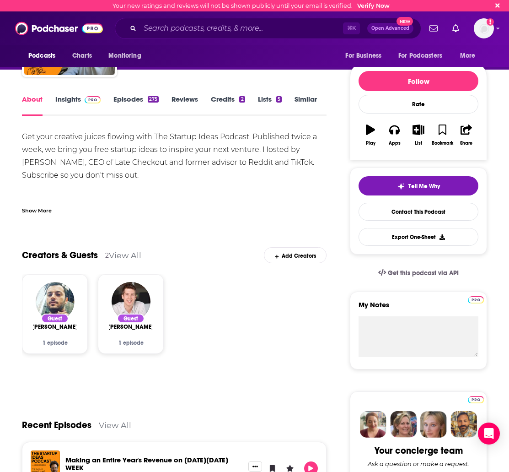
click at [122, 104] on link "Episodes 275" at bounding box center [136, 105] width 45 height 21
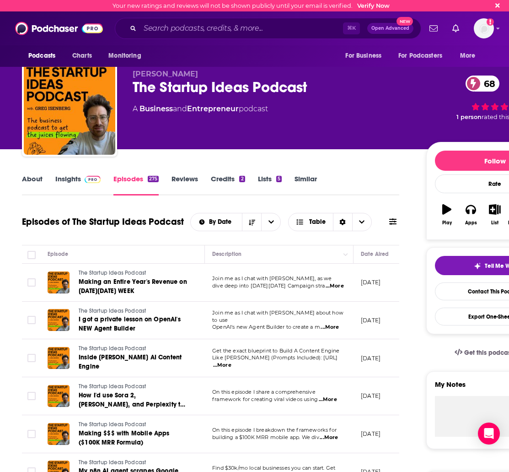
click at [334, 284] on span "...More" at bounding box center [335, 285] width 18 height 7
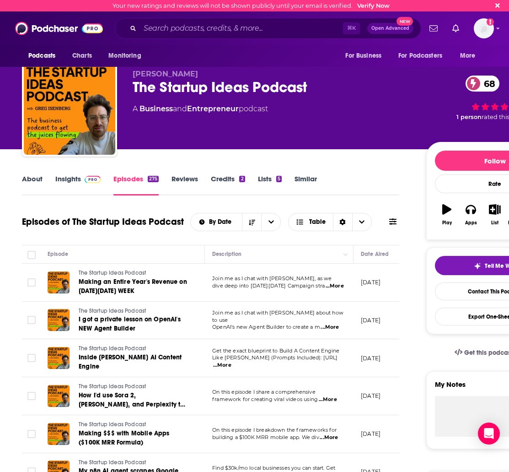
click at [330, 324] on span "...More" at bounding box center [330, 327] width 18 height 7
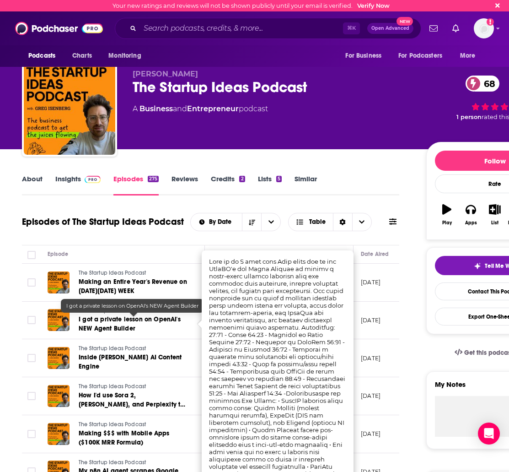
click at [93, 316] on span "I got a private lesson on OpenAI's NEW Agent Builder" at bounding box center [130, 323] width 102 height 17
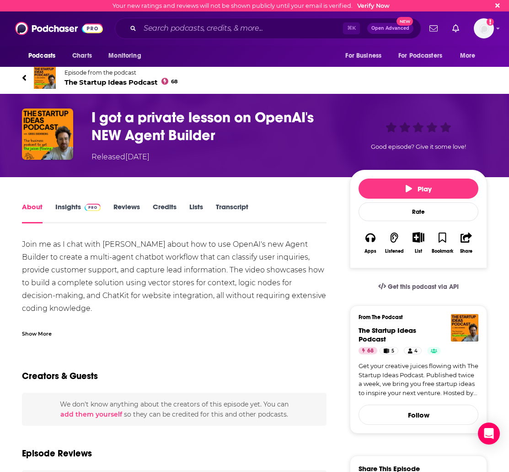
click at [38, 330] on div "Show More" at bounding box center [37, 333] width 30 height 9
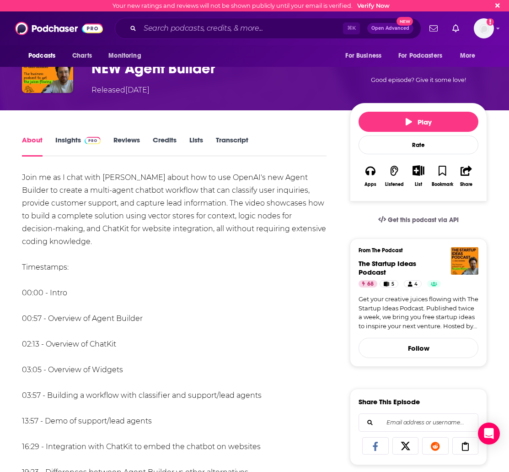
scroll to position [117, 0]
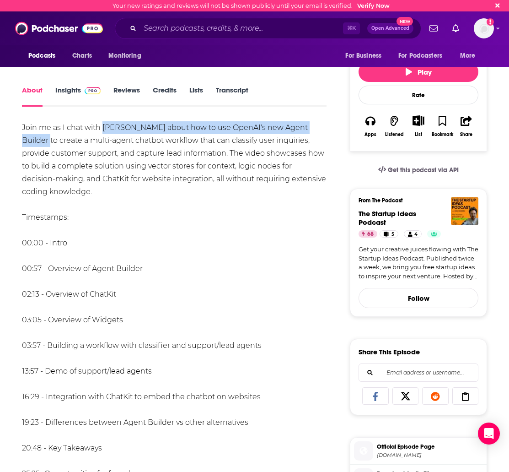
drag, startPoint x: 104, startPoint y: 127, endPoint x: 326, endPoint y: 129, distance: 222.5
copy div "[PERSON_NAME] about how to use OpenAI's new Agent Builder to create"
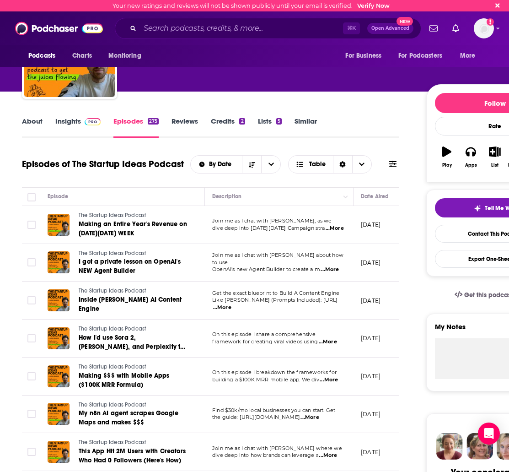
scroll to position [69, 0]
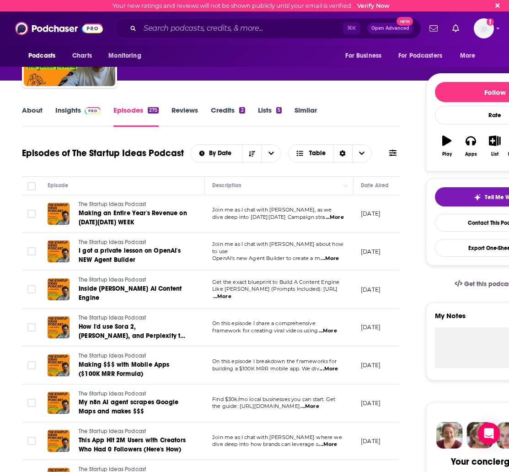
click at [330, 327] on span "...More" at bounding box center [328, 330] width 18 height 7
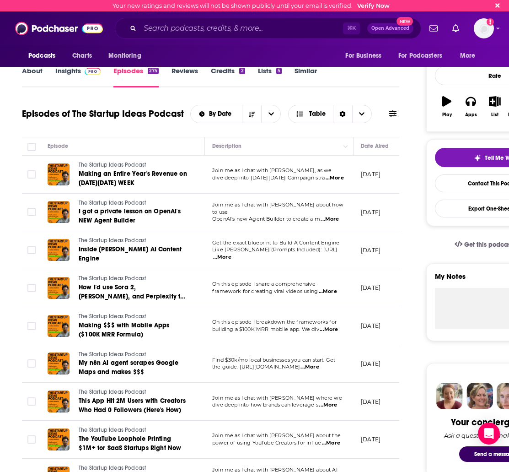
scroll to position [130, 0]
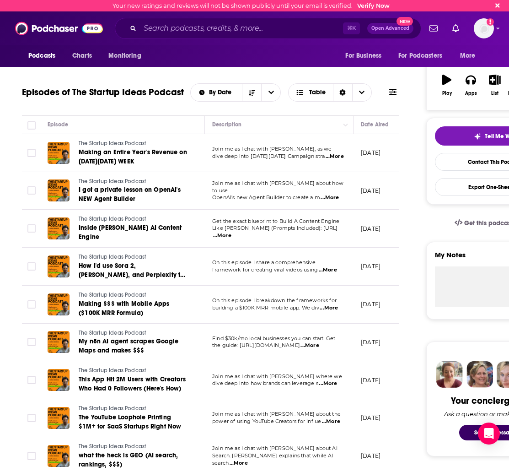
click at [328, 305] on span "...More" at bounding box center [329, 307] width 18 height 7
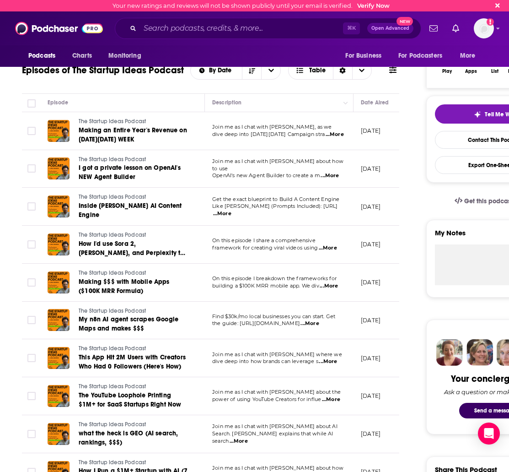
scroll to position [155, 0]
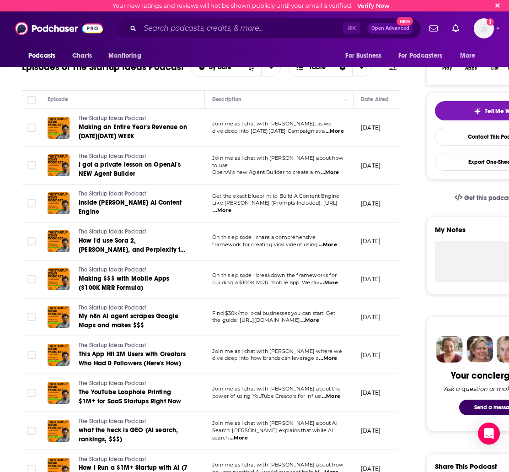
click at [332, 355] on span "...More" at bounding box center [328, 358] width 18 height 7
drag, startPoint x: 273, startPoint y: 141, endPoint x: 311, endPoint y: 186, distance: 58.8
click at [265, 348] on span "Join me as I chat with [PERSON_NAME] where we" at bounding box center [277, 351] width 130 height 6
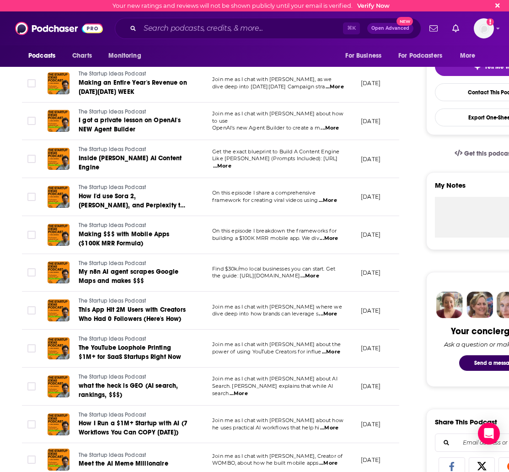
scroll to position [213, 0]
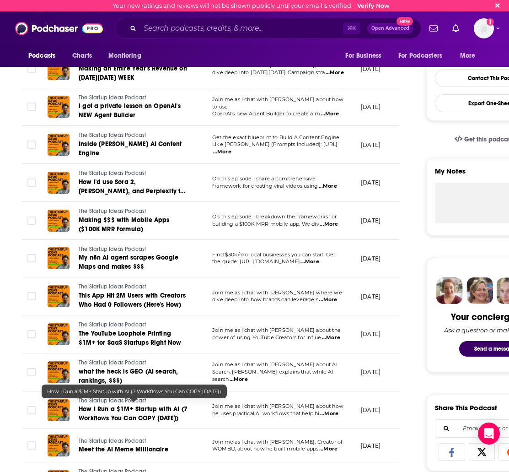
click at [185, 406] on link "How I Run a $1M+ Startup with AI (7 Workflows You Can COPY [DATE])" at bounding box center [134, 414] width 110 height 18
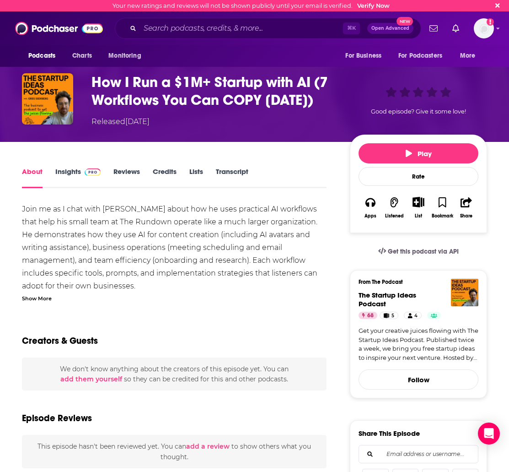
scroll to position [38, 0]
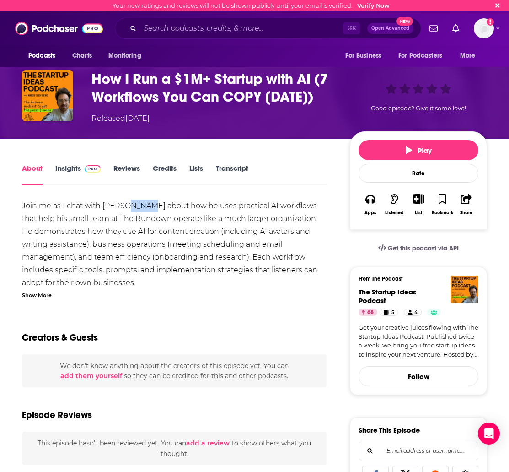
drag, startPoint x: 129, startPoint y: 206, endPoint x: 133, endPoint y: 209, distance: 4.7
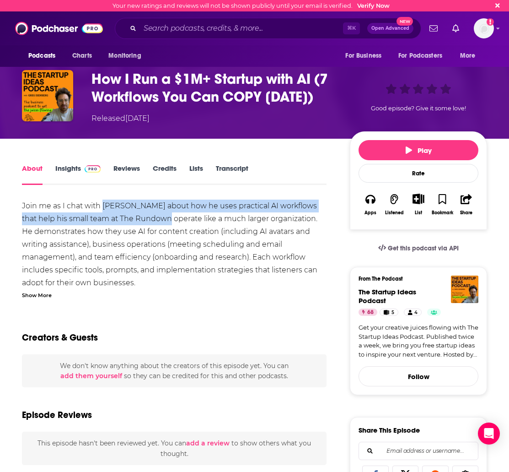
drag, startPoint x: 102, startPoint y: 204, endPoint x: 156, endPoint y: 222, distance: 56.3
copy div "[PERSON_NAME] about how he uses practical AI workflows that help his small team…"
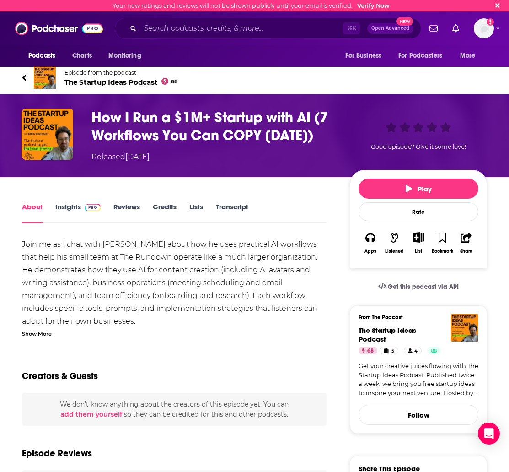
click at [29, 75] on link "Episode from the podcast The Startup Ideas Podcast 68" at bounding box center [255, 78] width 466 height 22
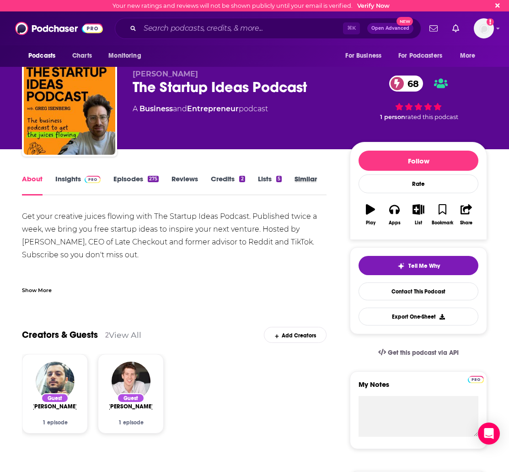
click at [320, 180] on div "Similar" at bounding box center [312, 184] width 35 height 21
click at [298, 177] on link "Similar" at bounding box center [306, 184] width 22 height 21
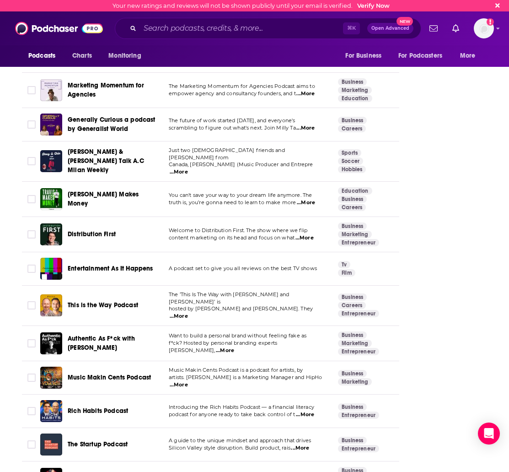
scroll to position [2251, 0]
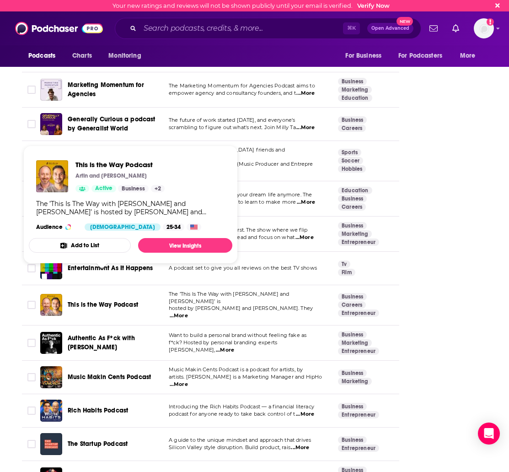
click at [121, 301] on span "This is the Way Podcast" at bounding box center [103, 305] width 70 height 8
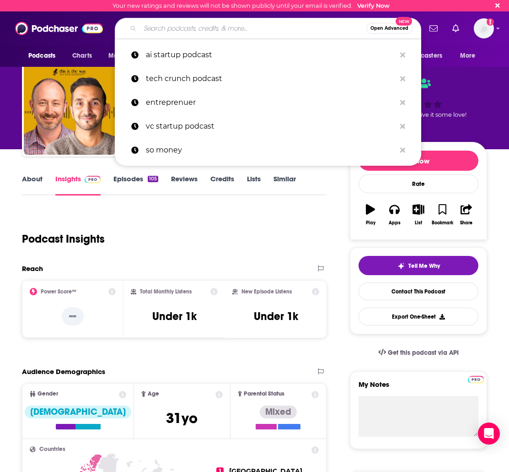
click at [160, 27] on input "Search podcasts, credits, & more..." at bounding box center [253, 28] width 227 height 15
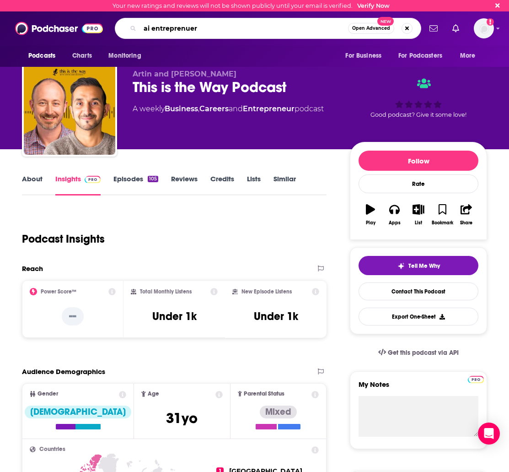
click at [166, 27] on input "ai entreprenuer" at bounding box center [244, 28] width 208 height 15
type input "ai entrepreneur"
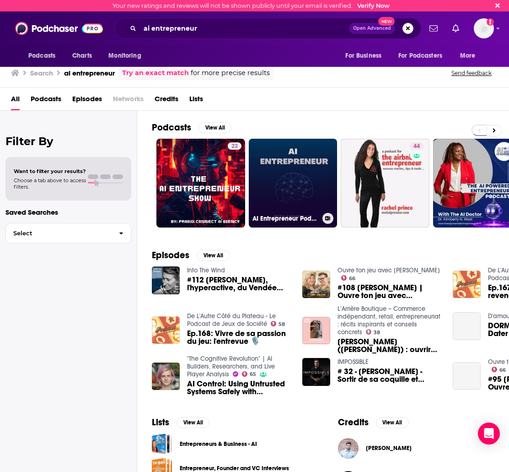
click at [303, 157] on link "AI Entrepreneur Podcast" at bounding box center [293, 183] width 89 height 89
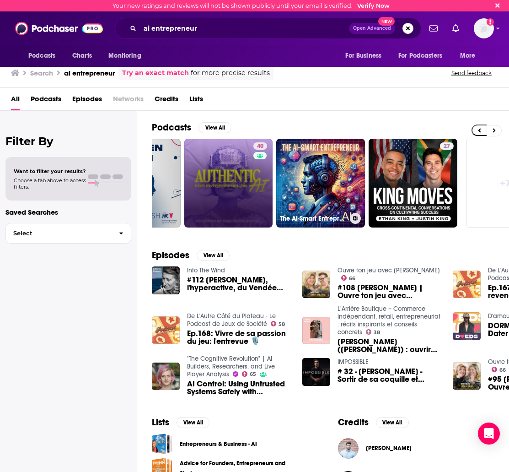
scroll to position [0, 437]
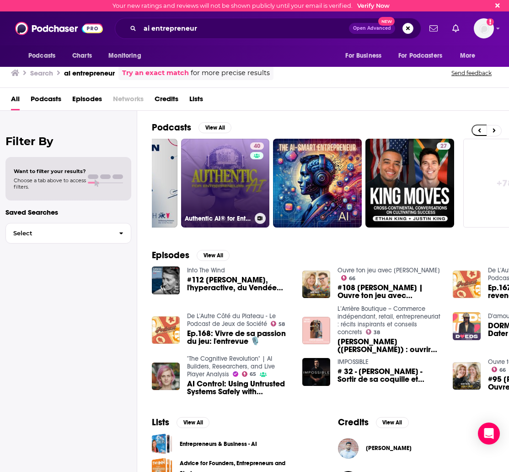
click at [233, 150] on link "40 Authentic AI® for Entrepreneurs: Branding & Marketing With Chat GPT and AI T…" at bounding box center [225, 183] width 89 height 89
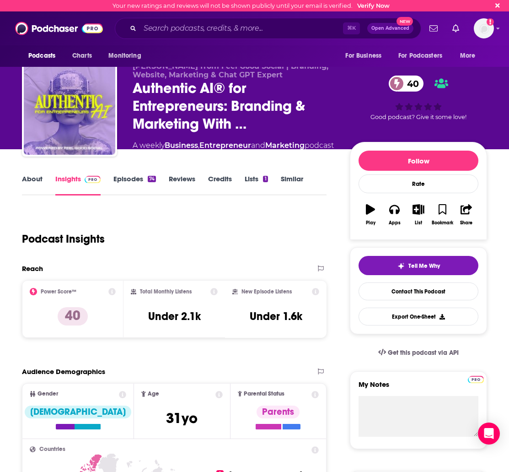
click at [287, 190] on link "Similar" at bounding box center [292, 184] width 22 height 21
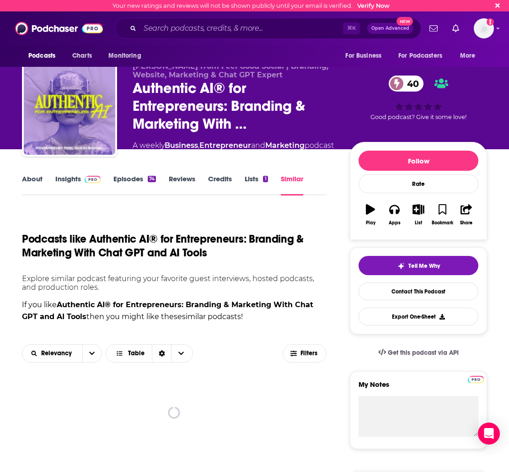
click at [135, 191] on link "Episodes 74" at bounding box center [135, 184] width 43 height 21
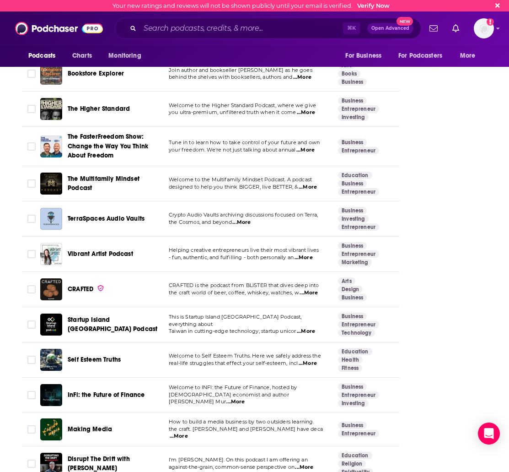
scroll to position [1934, 0]
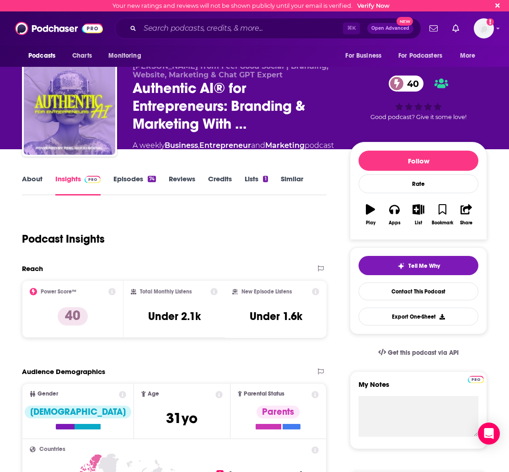
click at [290, 188] on link "Similar" at bounding box center [292, 184] width 22 height 21
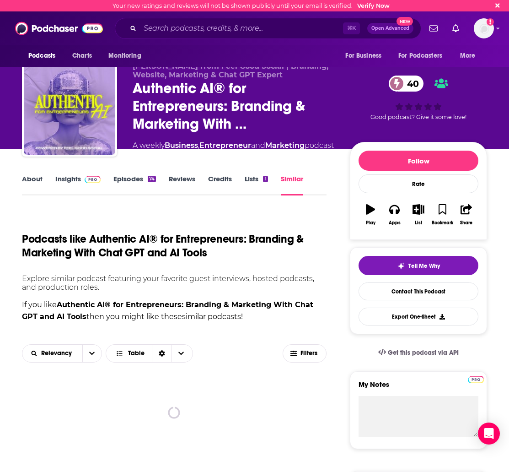
click at [134, 192] on link "Episodes 74" at bounding box center [135, 184] width 43 height 21
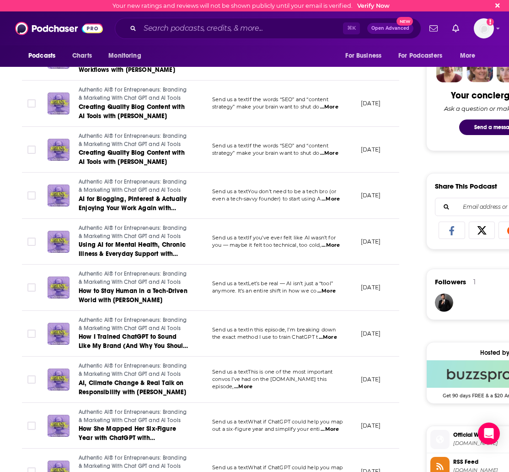
scroll to position [630, 0]
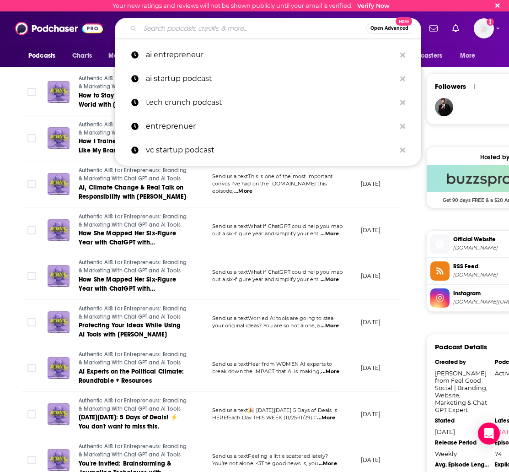
click at [176, 30] on input "Search podcasts, credits, & more..." at bounding box center [253, 28] width 227 height 15
paste input "AI and the Future of Work"
type input "AI and the Future of Work"
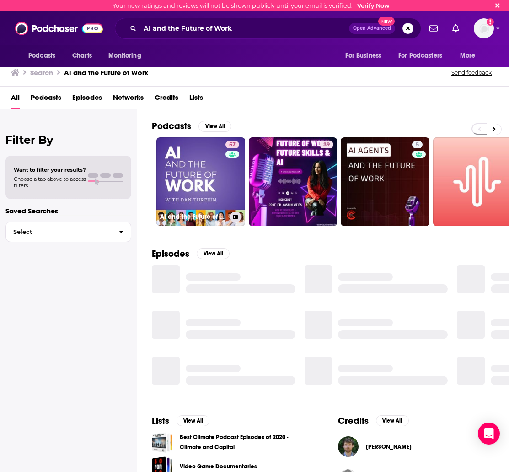
click at [188, 152] on link "57 AI and the Future of Work: Artificial Intelligence in the Workplace, Busines…" at bounding box center [201, 181] width 89 height 89
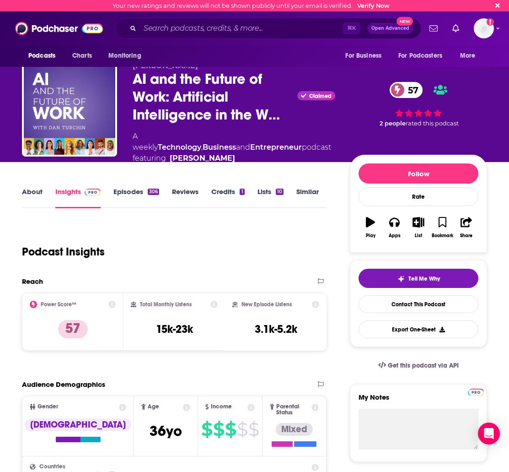
click at [137, 198] on link "Episodes 306" at bounding box center [137, 197] width 46 height 21
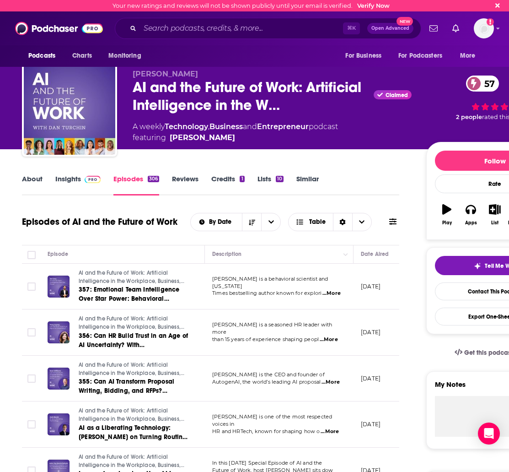
click at [31, 180] on link "About" at bounding box center [32, 184] width 21 height 21
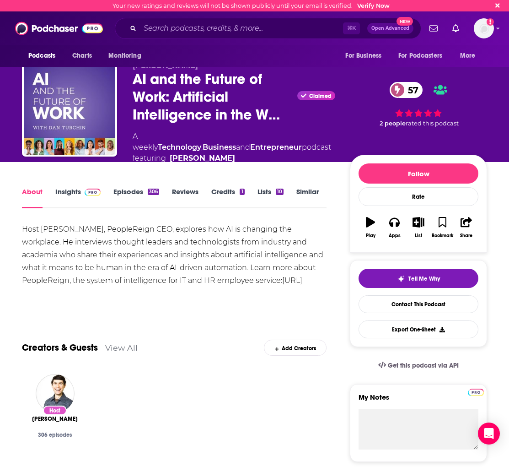
click at [252, 231] on div "Host Dan Turchin, PeopleReign CEO, explores how AI is changing the workplace. H…" at bounding box center [174, 261] width 305 height 77
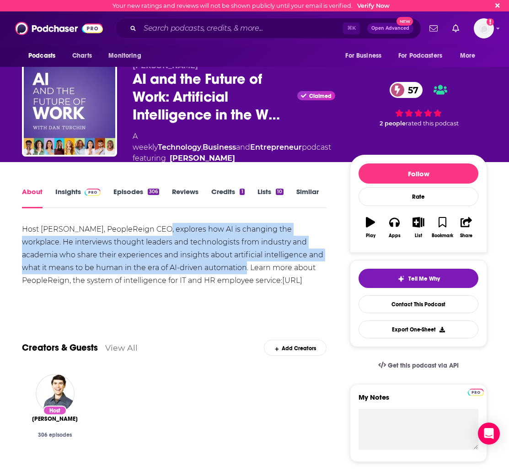
drag, startPoint x: 158, startPoint y: 231, endPoint x: 197, endPoint y: 270, distance: 55.3
click at [197, 270] on div "Host Dan Turchin, PeopleReign CEO, explores how AI is changing the workplace. H…" at bounding box center [174, 261] width 305 height 77
copy div "explores how AI is changing the workplace. He interviews thought leaders and te…"
click at [270, 277] on link "http://www.peoplereign.io" at bounding box center [162, 287] width 281 height 22
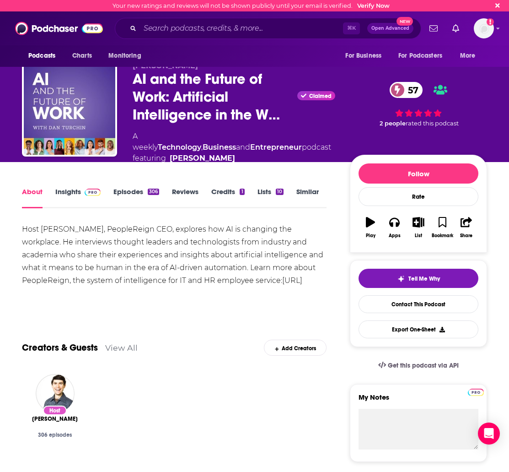
click at [65, 188] on link "Insights" at bounding box center [77, 197] width 45 height 21
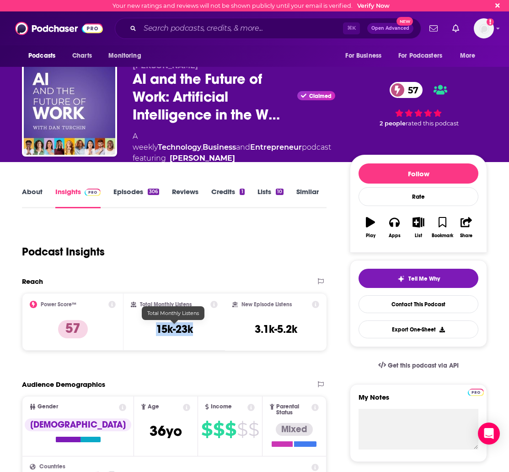
drag, startPoint x: 198, startPoint y: 333, endPoint x: 154, endPoint y: 330, distance: 44.1
click at [154, 330] on div "Total Monthly Listens 15k-23k" at bounding box center [174, 322] width 87 height 42
copy h3 "15k-23k"
click at [160, 260] on div "Podcast Insights" at bounding box center [171, 246] width 298 height 47
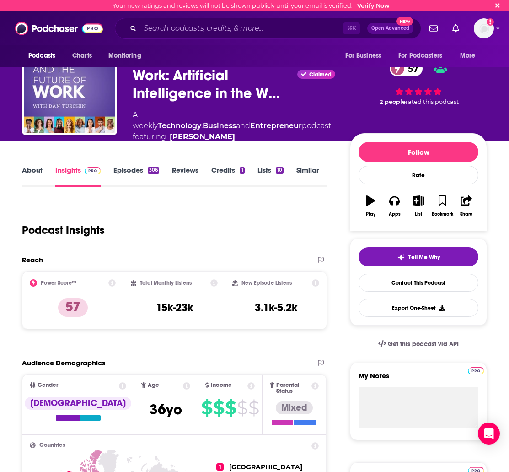
click at [116, 171] on link "Episodes 306" at bounding box center [137, 176] width 46 height 21
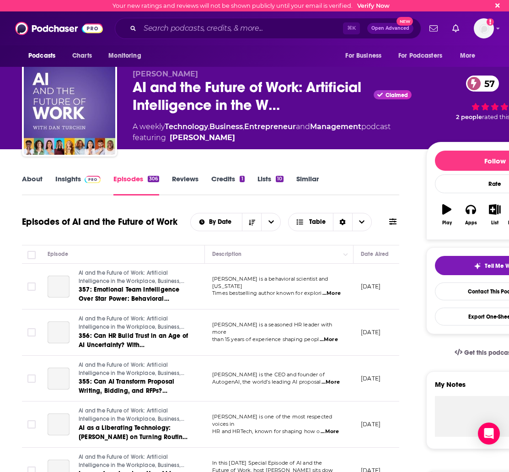
scroll to position [40, 0]
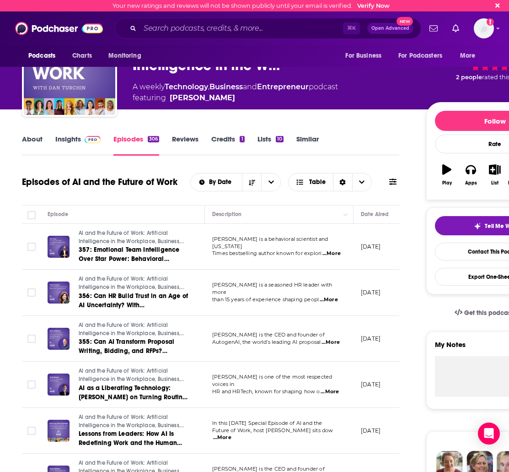
click at [334, 252] on span "...More" at bounding box center [332, 253] width 18 height 7
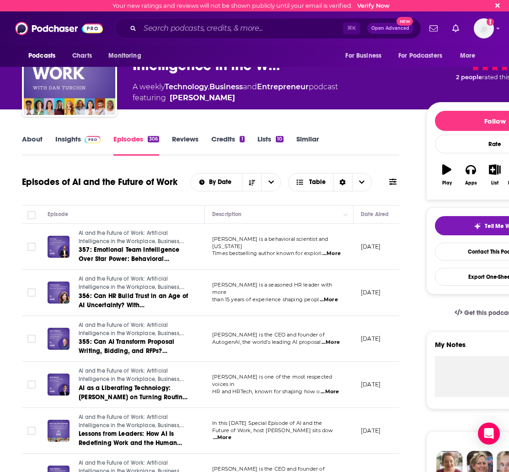
click at [330, 296] on span "...More" at bounding box center [329, 299] width 18 height 7
drag, startPoint x: 404, startPoint y: 285, endPoint x: 389, endPoint y: 291, distance: 16.8
click at [334, 342] on span "...More" at bounding box center [331, 342] width 18 height 7
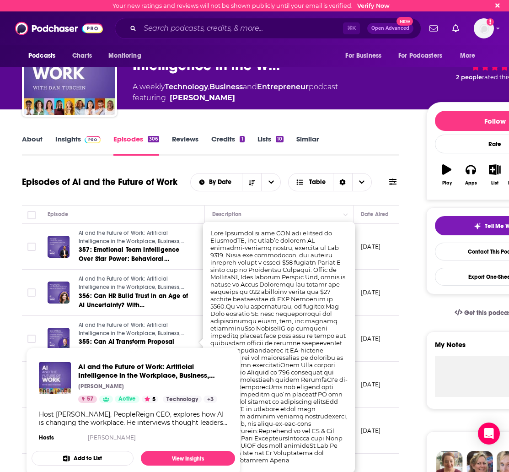
click at [150, 331] on span "AI and the Future of Work: Artificial Intelligence in the Workplace, Business, …" at bounding box center [132, 337] width 106 height 31
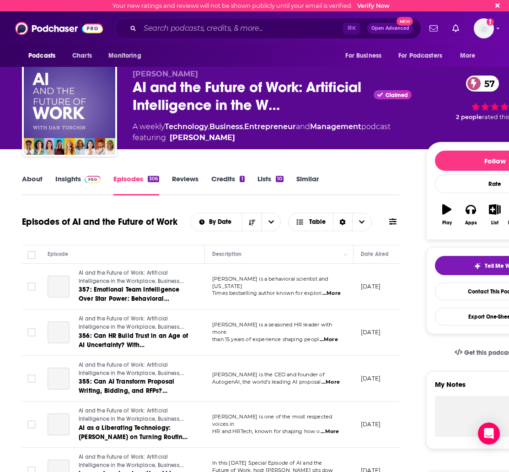
scroll to position [58, 0]
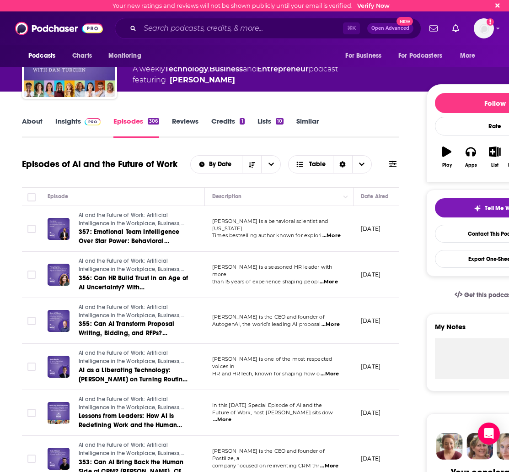
drag, startPoint x: 252, startPoint y: 331, endPoint x: 201, endPoint y: 324, distance: 51.3
click at [251, 331] on td "Sean Williams is the CEO and founder of AutogenAI, the world’s leading AI propo…" at bounding box center [279, 321] width 149 height 46
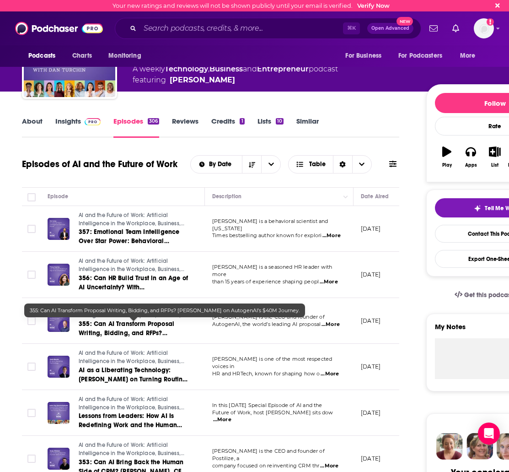
click at [153, 330] on span "355: Can AI Transform Proposal Writing, Bidding, and RFPs? Sean Williams on Aut…" at bounding box center [127, 337] width 97 height 35
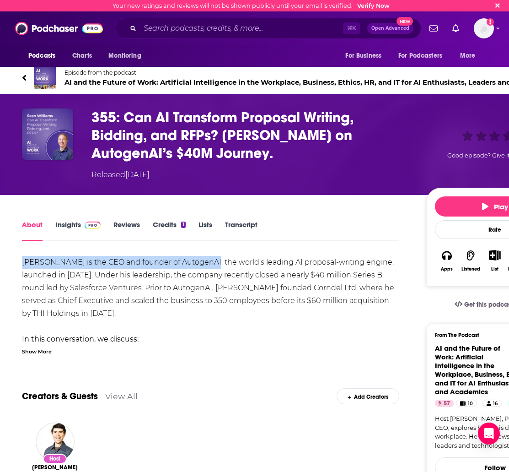
drag, startPoint x: 22, startPoint y: 260, endPoint x: 210, endPoint y: 273, distance: 188.1
click at [208, 265] on div "Sean Williams is the CEO and founder of AutogenAI, the world’s leading AI propo…" at bounding box center [211, 422] width 378 height 333
copy div "Sean Williams is the CEO and founder of AutogenAI"
click at [22, 73] on icon at bounding box center [24, 77] width 5 height 9
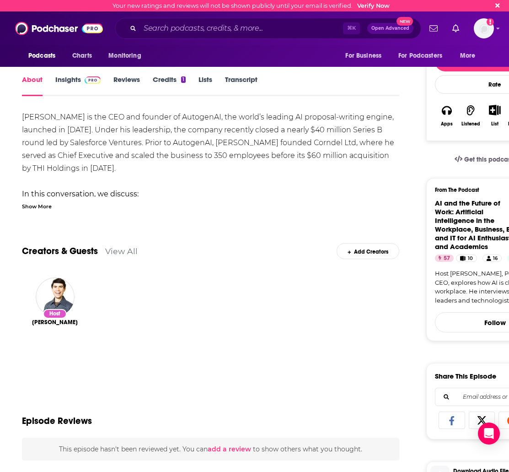
scroll to position [130, 0]
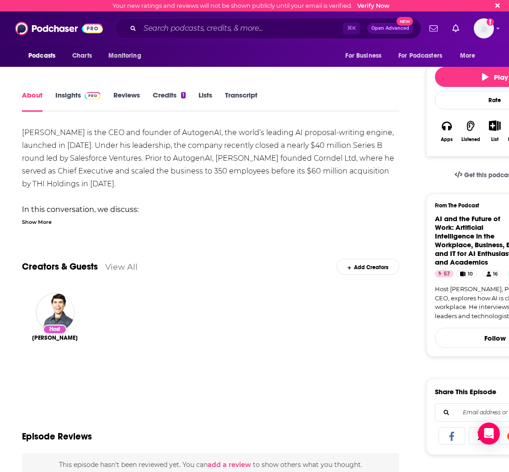
click at [64, 96] on link "Insights" at bounding box center [77, 101] width 45 height 21
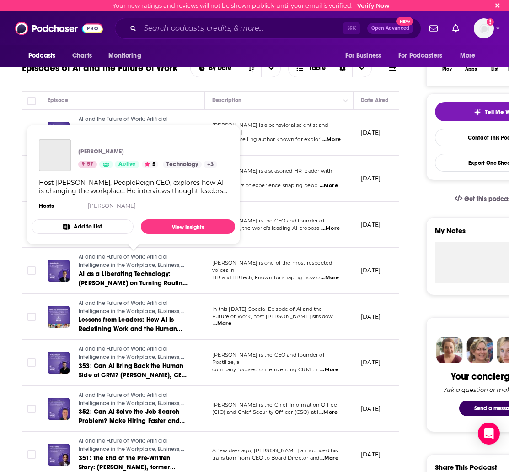
scroll to position [154, 0]
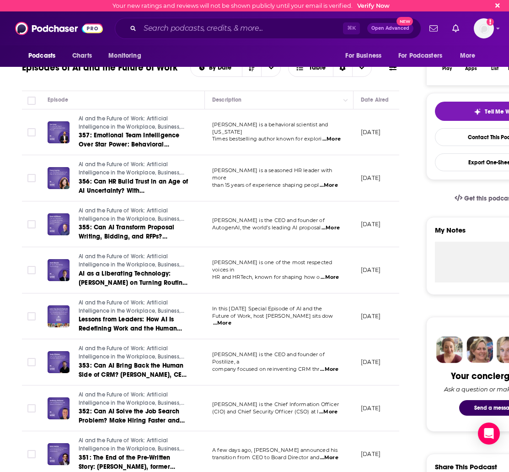
click at [292, 312] on span "In this Labor Day Special Episode of AI and the" at bounding box center [267, 308] width 110 height 6
click at [232, 320] on span "...More" at bounding box center [222, 323] width 18 height 7
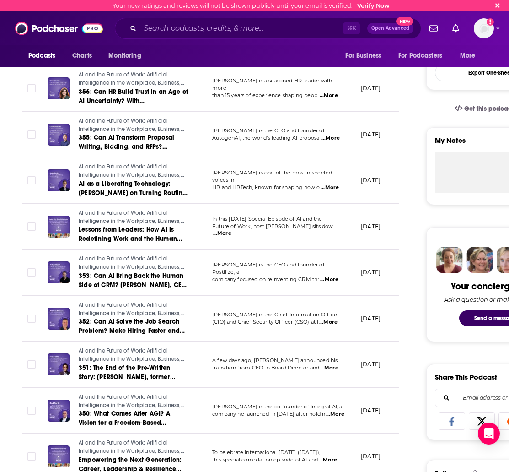
scroll to position [249, 0]
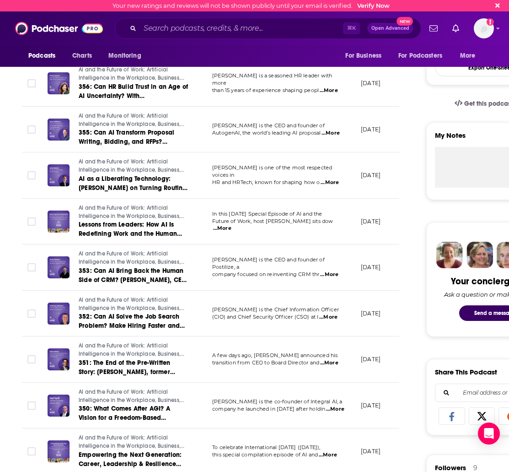
click at [326, 316] on span "...More" at bounding box center [329, 317] width 18 height 7
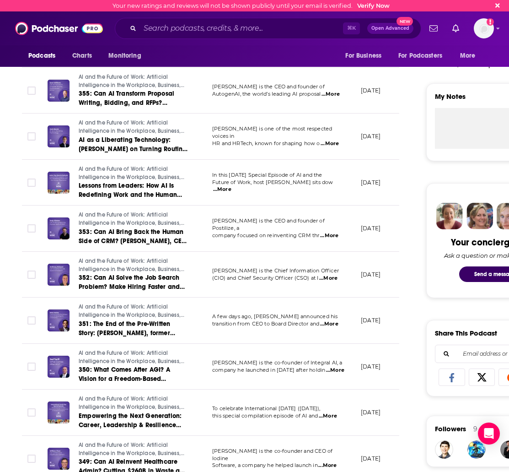
scroll to position [290, 0]
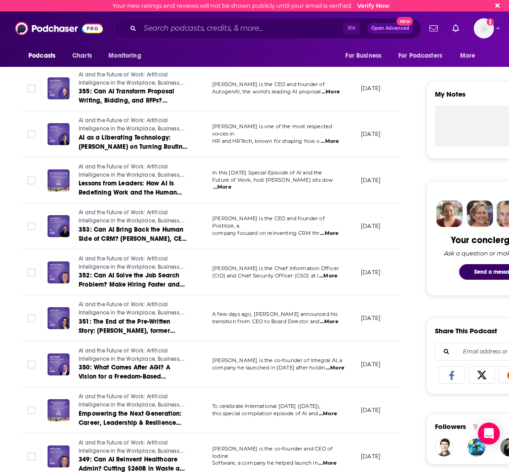
click at [335, 320] on span "...More" at bounding box center [329, 321] width 18 height 7
click at [381, 314] on p "September 1, 2025" at bounding box center [371, 318] width 20 height 8
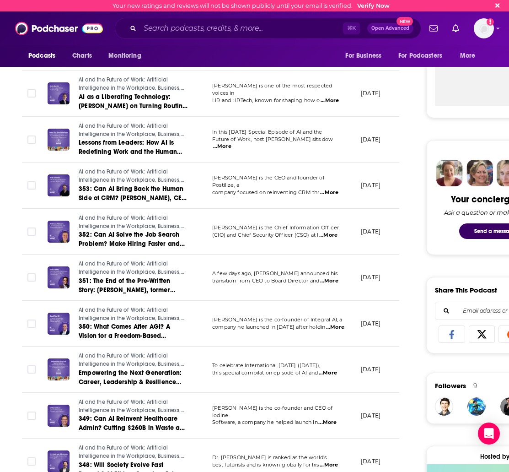
scroll to position [332, 0]
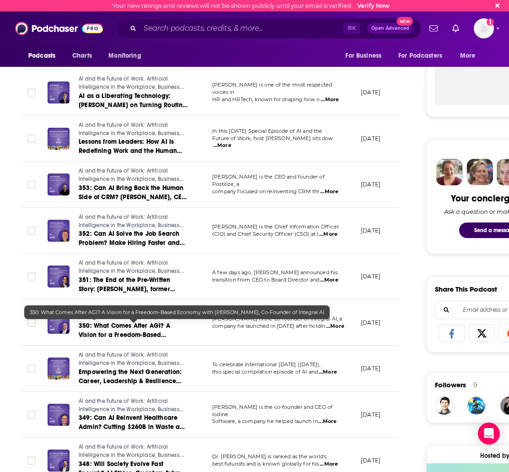
click at [119, 330] on link "350: What Comes After AGI? A Vision for a Freedom-Based Economy with Jad Tarifi…" at bounding box center [134, 330] width 110 height 18
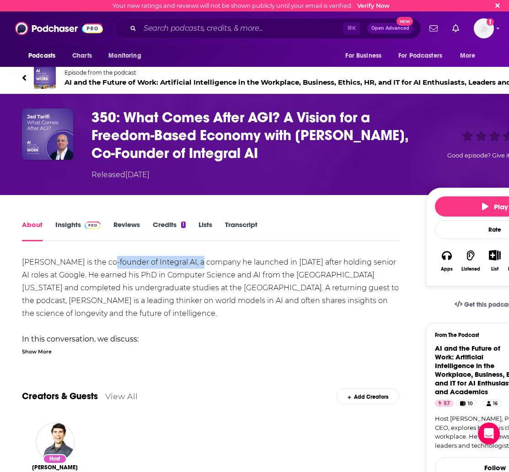
drag, startPoint x: 93, startPoint y: 261, endPoint x: 181, endPoint y: 265, distance: 87.9
click at [181, 265] on div "Dr. Jad Tarifi is the co-founder of Integral AI, a company he launched in 2021 …" at bounding box center [211, 442] width 378 height 372
drag, startPoint x: 179, startPoint y: 261, endPoint x: 11, endPoint y: 265, distance: 168.5
copy div "Dr. Jad Tarifi is the co-founder of Integral AI,"
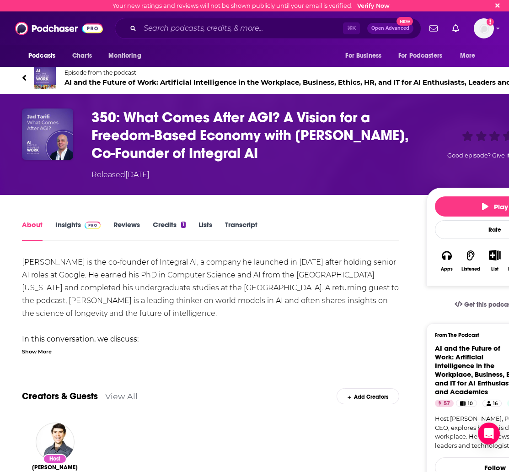
drag, startPoint x: 251, startPoint y: 305, endPoint x: 273, endPoint y: 306, distance: 22.0
click at [255, 306] on div "Dr. Jad Tarifi is the co-founder of Integral AI, a company he launched in 2021 …" at bounding box center [211, 442] width 378 height 372
click at [210, 307] on div "Dr. Jad Tarifi is the co-founder of Integral AI, a company he launched in 2021 …" at bounding box center [211, 442] width 378 height 372
drag, startPoint x: 213, startPoint y: 310, endPoint x: 291, endPoint y: 156, distance: 172.8
click at [213, 310] on div "Dr. Jad Tarifi is the co-founder of Integral AI, a company he launched in 2021 …" at bounding box center [211, 442] width 378 height 372
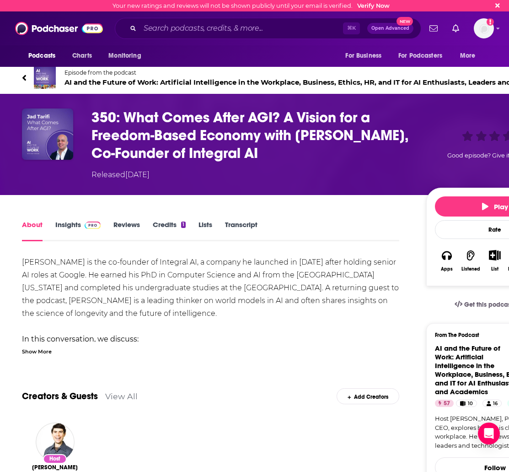
click at [21, 73] on div "Episode from the podcast AI and the Future of Work: Artificial Intelligence in …" at bounding box center [293, 78] width 556 height 37
click at [23, 74] on icon at bounding box center [24, 77] width 5 height 9
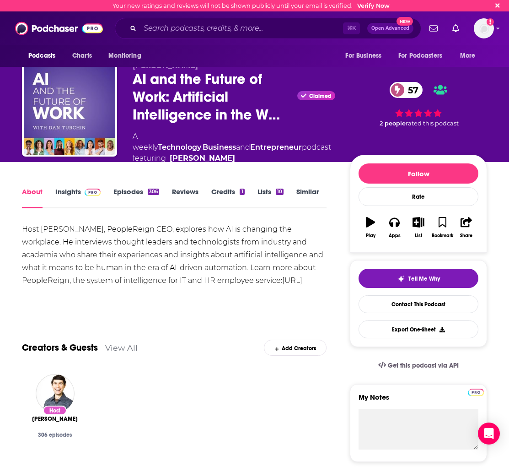
click at [299, 195] on link "Similar" at bounding box center [308, 197] width 22 height 21
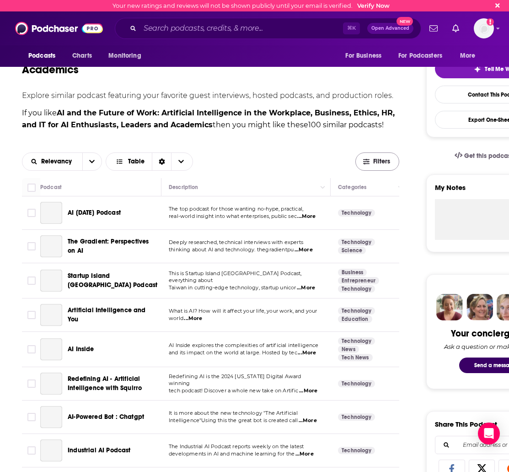
scroll to position [184, 0]
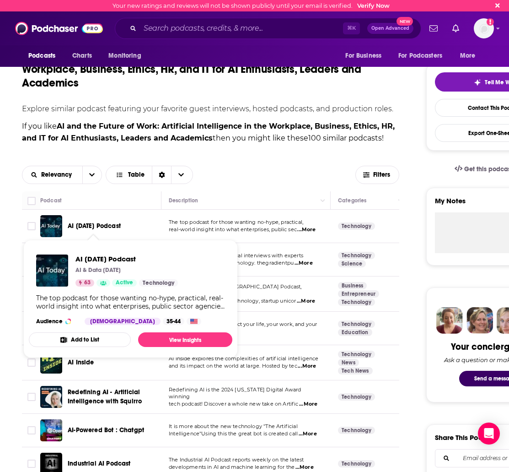
click at [92, 227] on span "AI Today Podcast" at bounding box center [94, 226] width 53 height 8
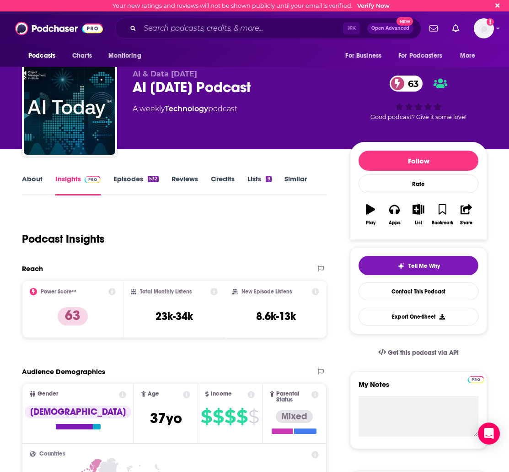
click at [23, 179] on link "About" at bounding box center [32, 184] width 21 height 21
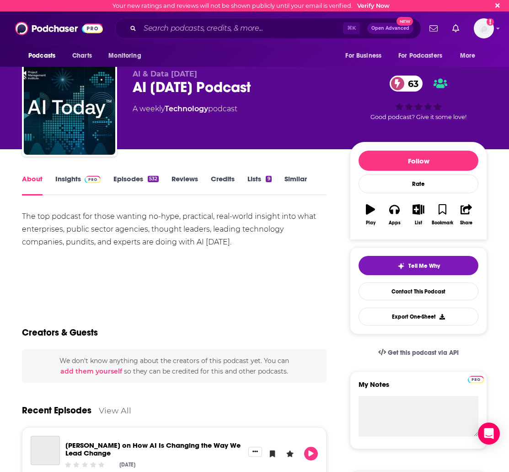
click at [132, 180] on link "Episodes 532" at bounding box center [136, 184] width 45 height 21
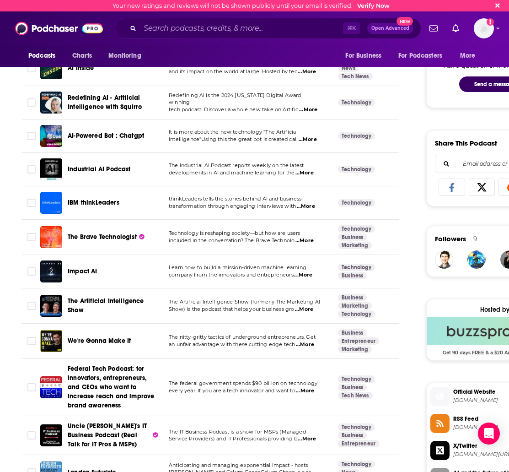
scroll to position [481, 0]
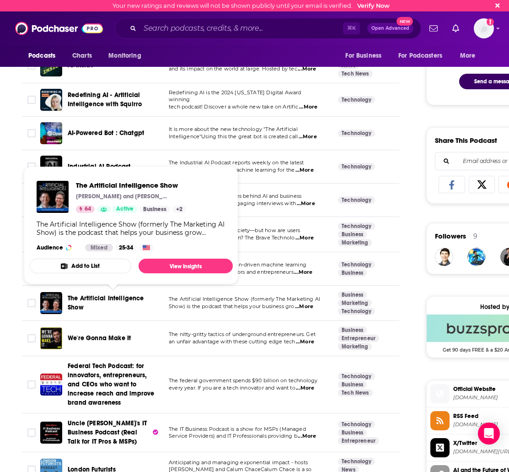
click at [99, 298] on span "The Artificial Intelligence Show" at bounding box center [106, 302] width 76 height 17
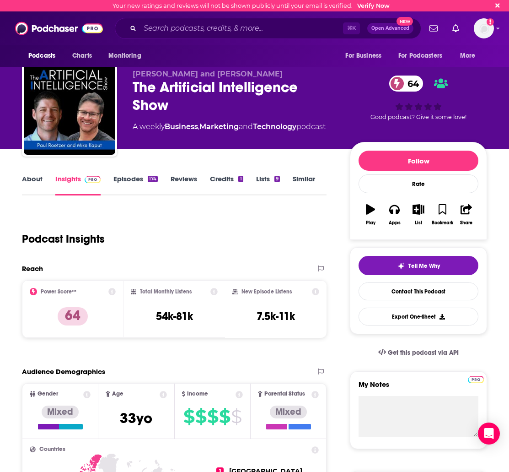
click at [125, 173] on div "About Insights Episodes 174 Reviews Credits 1 Lists 9 Similar" at bounding box center [174, 184] width 305 height 22
click at [36, 180] on link "About" at bounding box center [32, 184] width 21 height 21
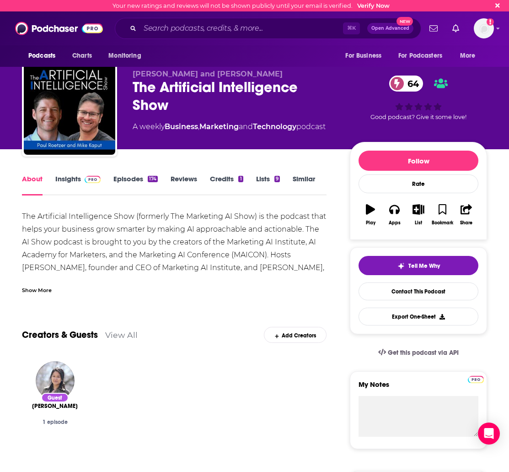
click at [147, 181] on link "Episodes 174" at bounding box center [136, 184] width 44 height 21
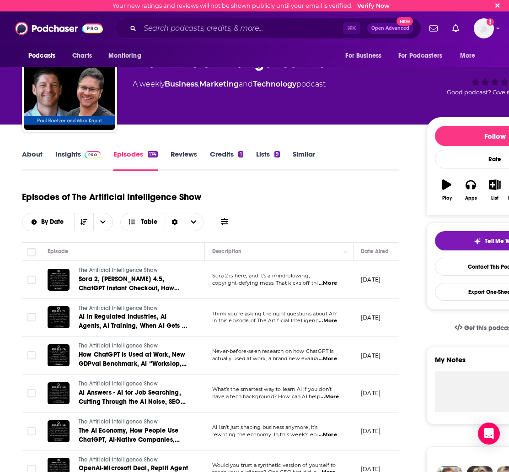
scroll to position [78, 0]
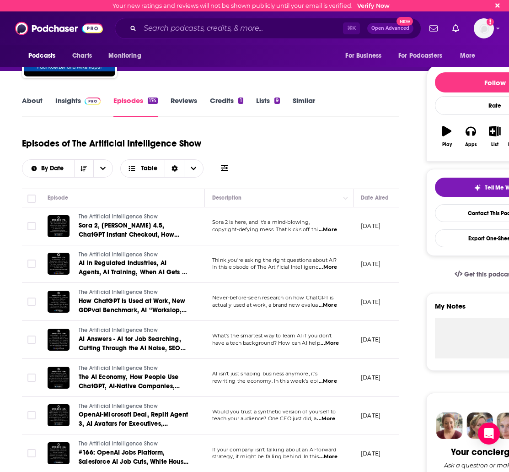
click at [331, 230] on span "...More" at bounding box center [328, 229] width 18 height 7
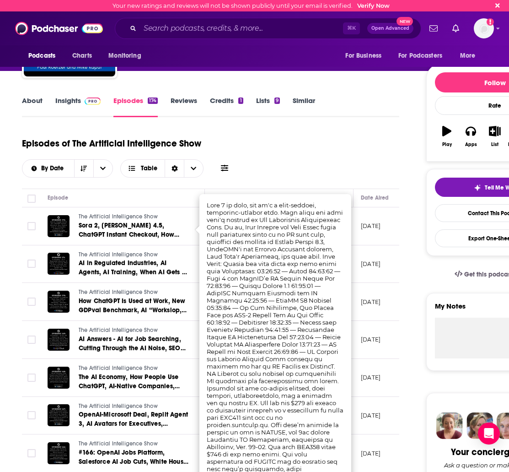
click at [353, 134] on div "Episodes of The Artificial Intelligence Show By Date Table" at bounding box center [211, 155] width 378 height 46
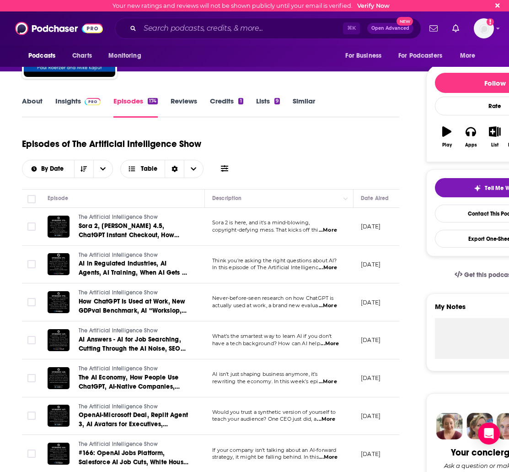
scroll to position [203, 0]
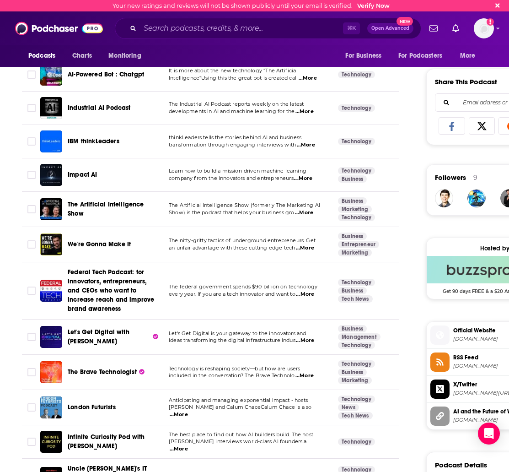
scroll to position [542, 0]
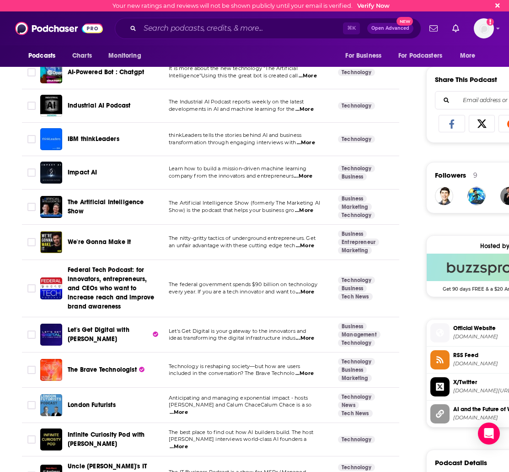
click at [305, 244] on span "...More" at bounding box center [305, 245] width 18 height 7
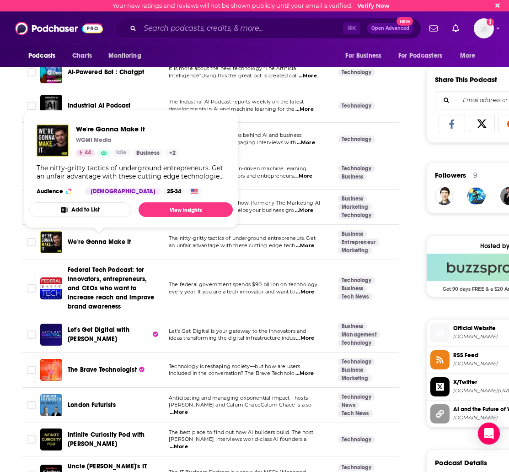
click at [122, 242] on span "We're Gonna Make It" at bounding box center [99, 242] width 63 height 8
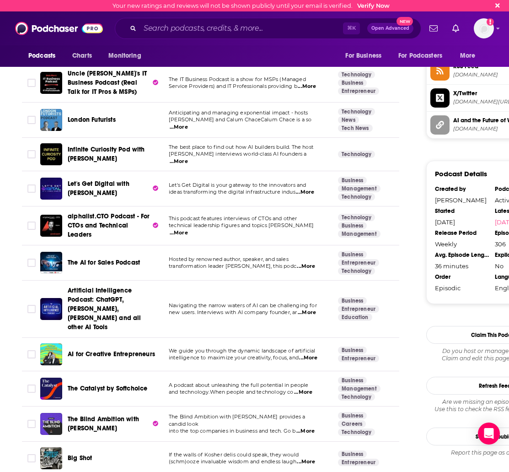
scroll to position [949, 0]
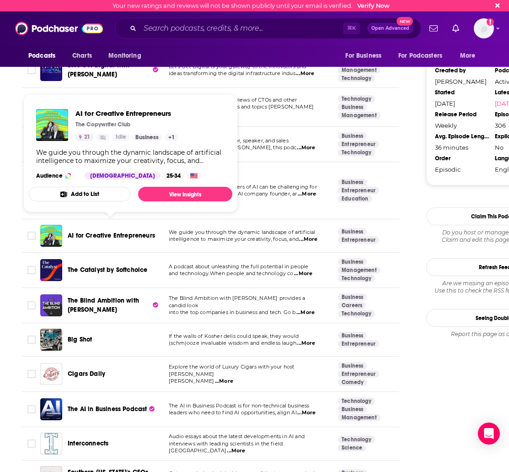
click at [101, 232] on span "AI for Creative Entrepreneurs" at bounding box center [111, 236] width 87 height 8
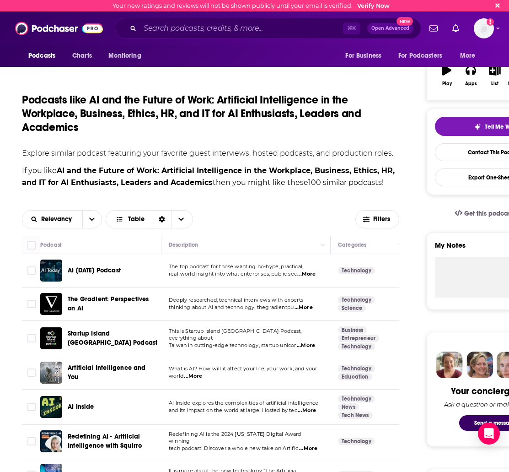
scroll to position [144, 0]
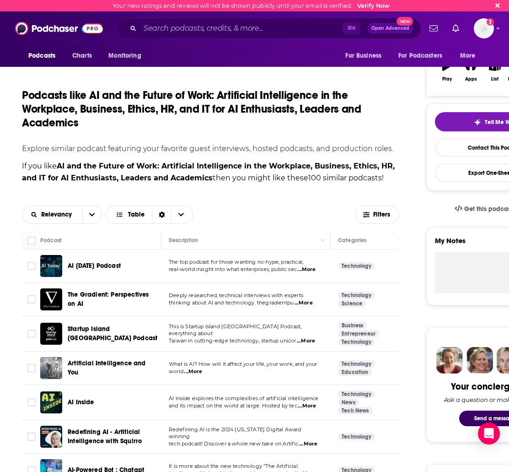
click at [104, 261] on span "AI Today Podcast" at bounding box center [94, 265] width 53 height 9
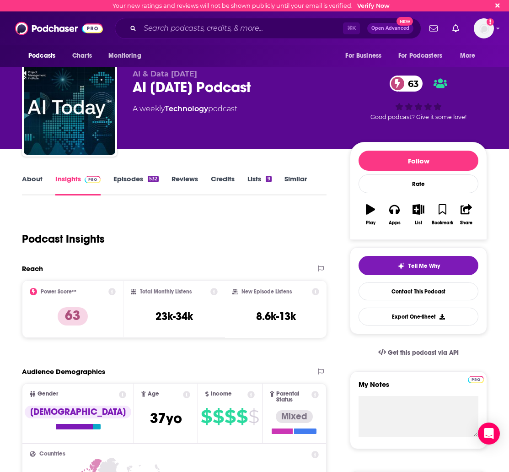
click at [294, 178] on link "Similar" at bounding box center [296, 184] width 22 height 21
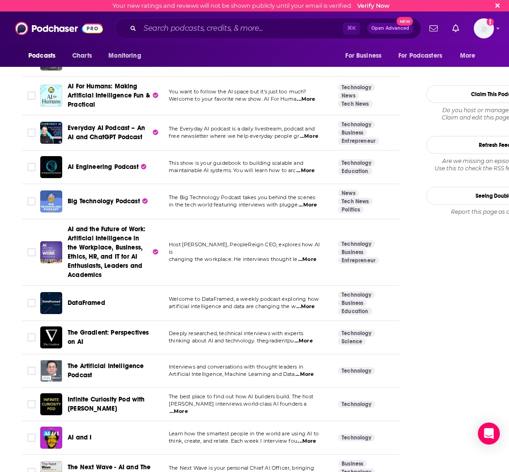
scroll to position [1004, 0]
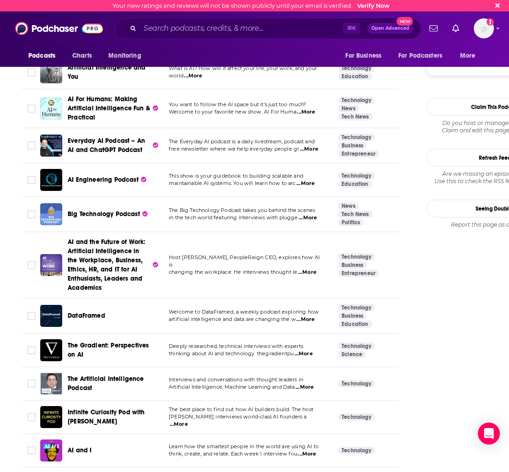
click at [127, 341] on span "The Gradient: Perspectives on AI" at bounding box center [108, 349] width 81 height 17
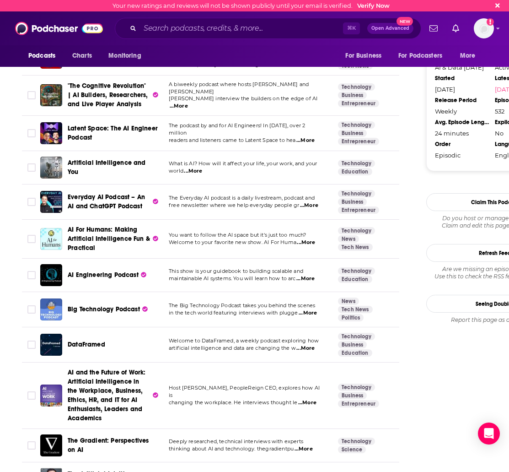
scroll to position [961, 0]
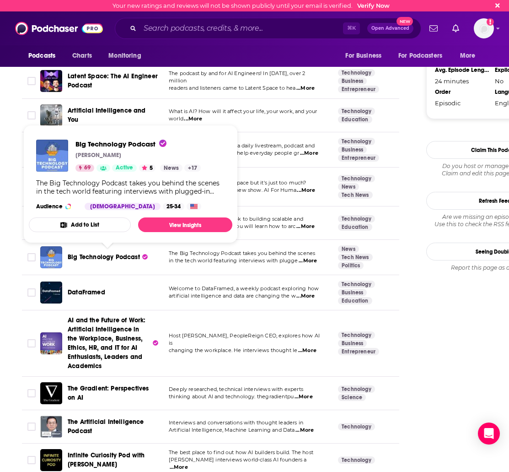
click at [123, 255] on span "Big Technology Podcast" at bounding box center [104, 257] width 72 height 8
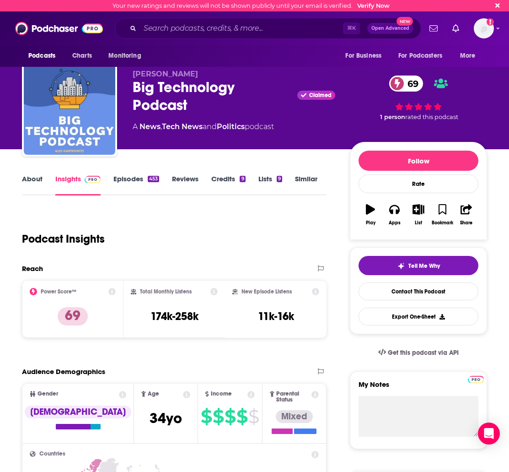
click at [127, 179] on link "Episodes 453" at bounding box center [137, 184] width 46 height 21
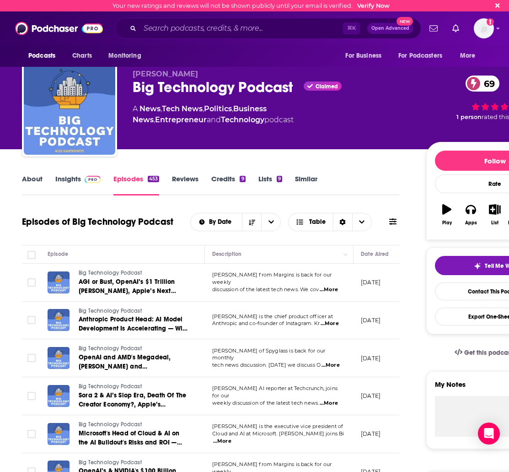
scroll to position [65, 0]
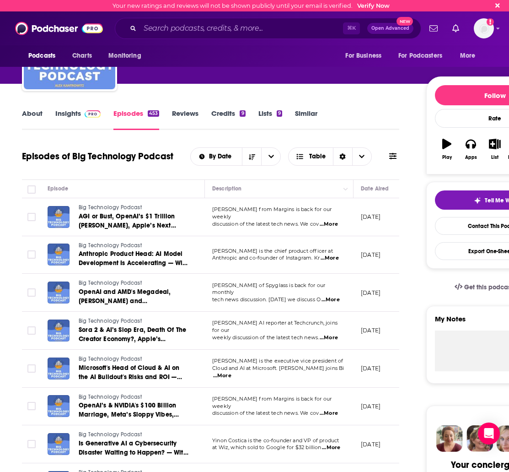
click at [307, 112] on link "Similar" at bounding box center [306, 119] width 22 height 21
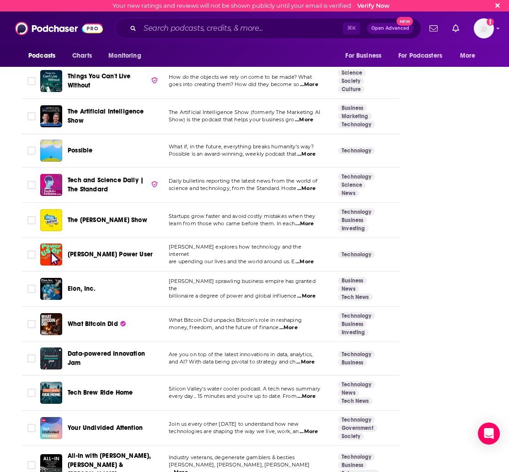
scroll to position [1706, 0]
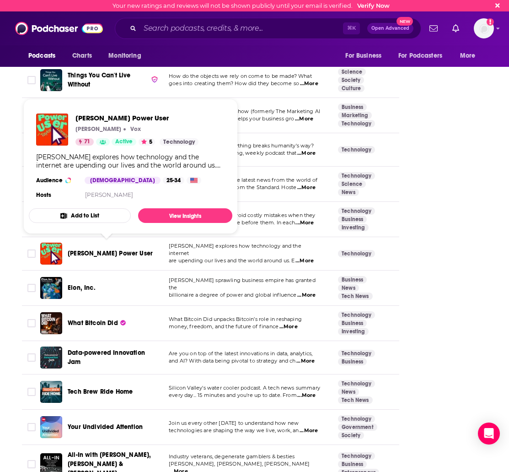
click at [92, 249] on span "Taylor Lorenz’s Power User" at bounding box center [110, 253] width 85 height 8
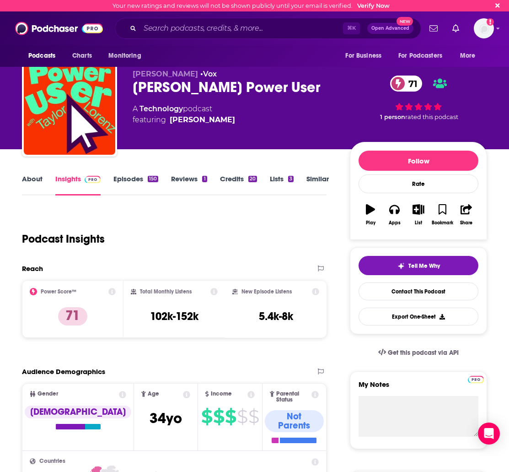
click at [122, 178] on link "Episodes 150" at bounding box center [136, 184] width 45 height 21
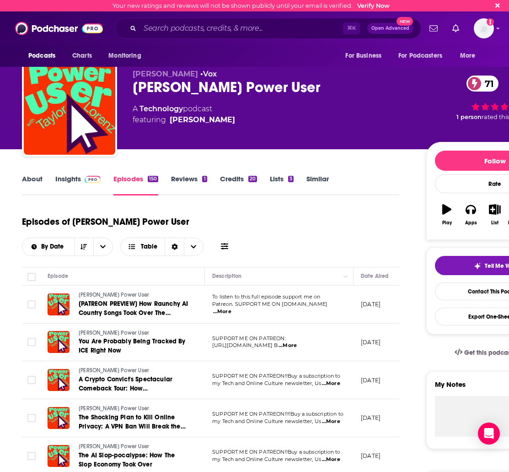
click at [76, 181] on link "Insights" at bounding box center [77, 184] width 45 height 21
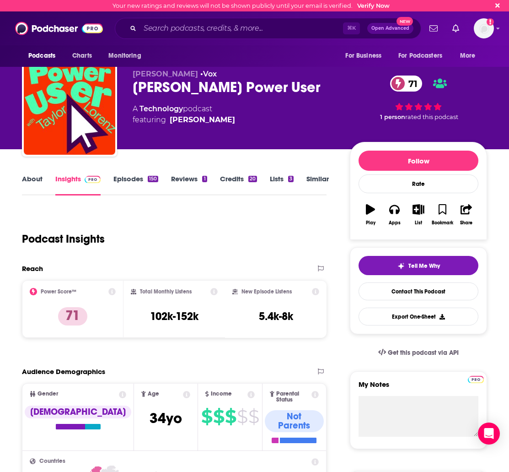
click at [37, 180] on link "About" at bounding box center [32, 184] width 21 height 21
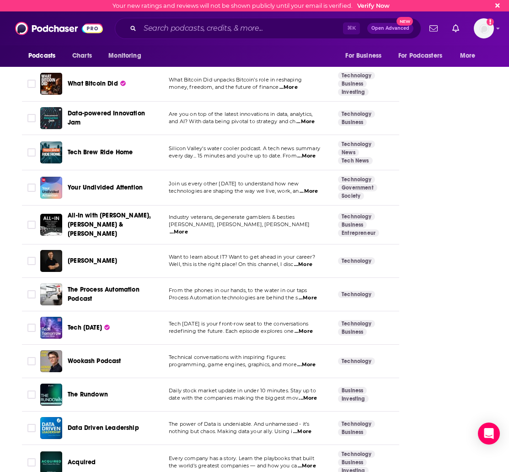
scroll to position [2030, 0]
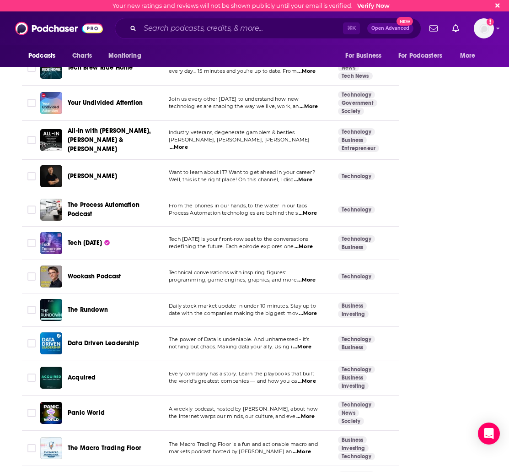
click at [79, 239] on span "Tech [DATE]" at bounding box center [85, 243] width 34 height 8
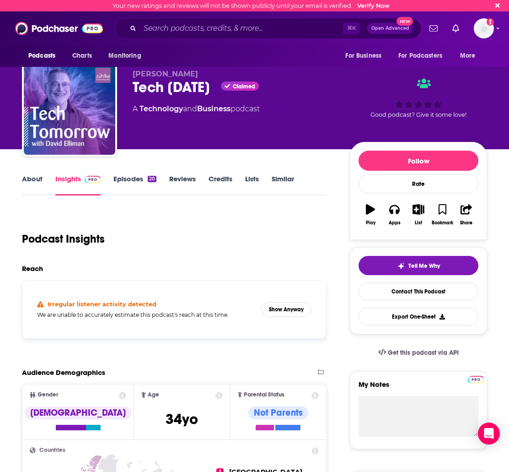
click at [124, 181] on link "Episodes 20" at bounding box center [135, 184] width 43 height 21
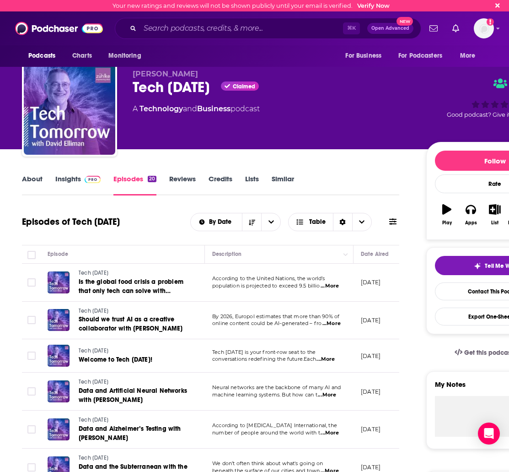
scroll to position [0, 13]
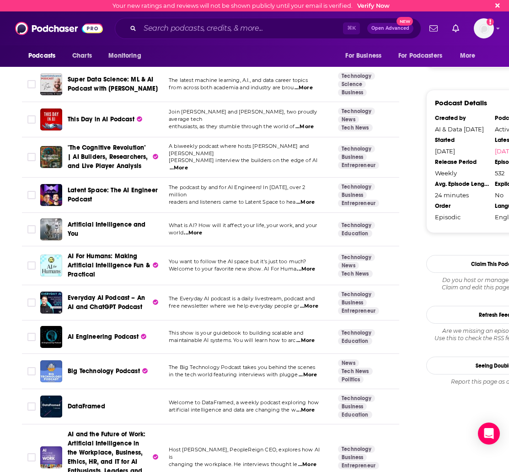
scroll to position [851, 0]
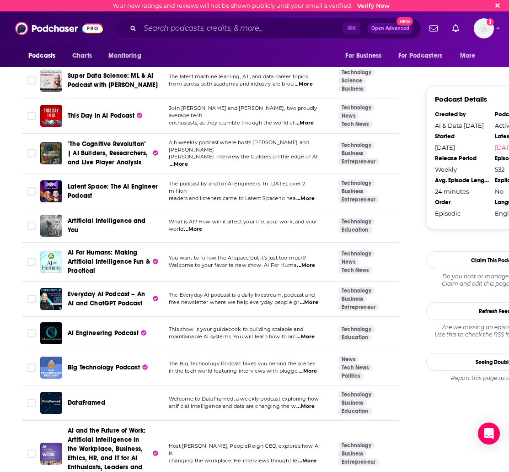
click at [196, 232] on span "...More" at bounding box center [193, 229] width 18 height 7
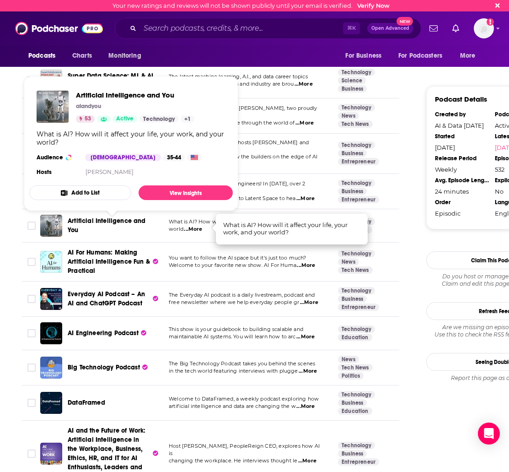
click at [105, 224] on span "Artificial Intelligence and You" at bounding box center [107, 225] width 78 height 17
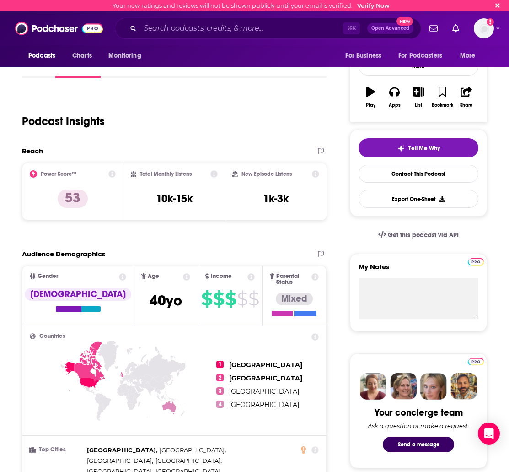
scroll to position [78, 0]
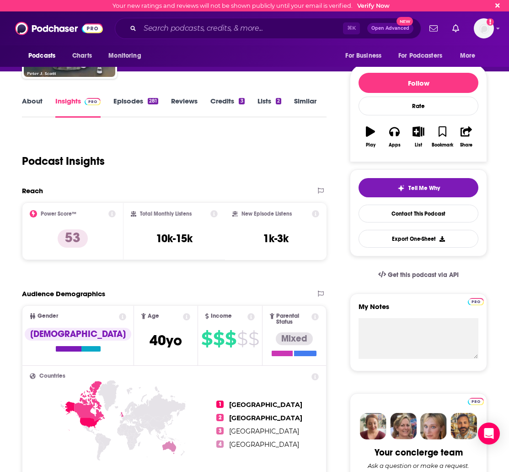
click at [121, 102] on link "Episodes 281" at bounding box center [136, 107] width 45 height 21
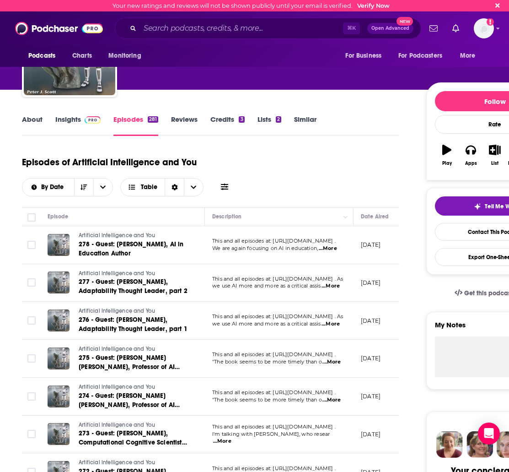
scroll to position [59, 0]
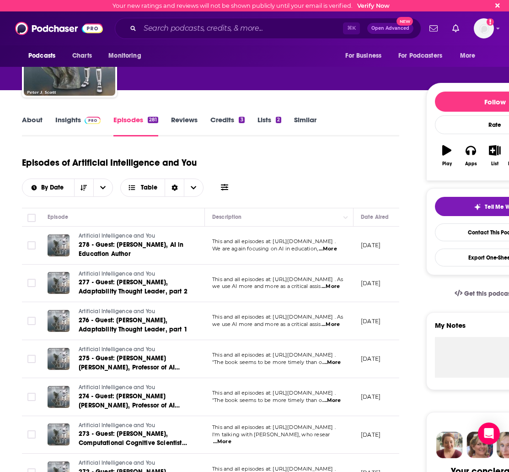
click at [39, 115] on link "About" at bounding box center [32, 125] width 21 height 21
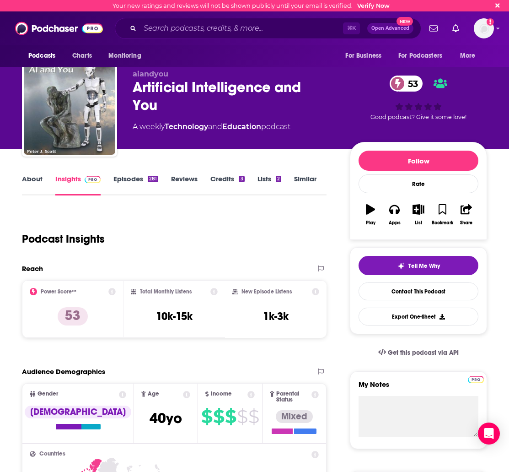
scroll to position [0, 0]
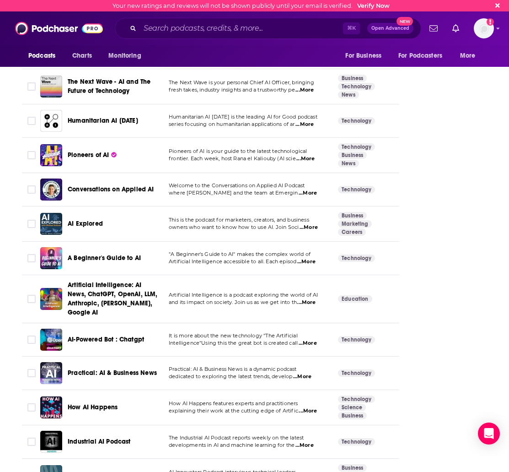
scroll to position [1464, 0]
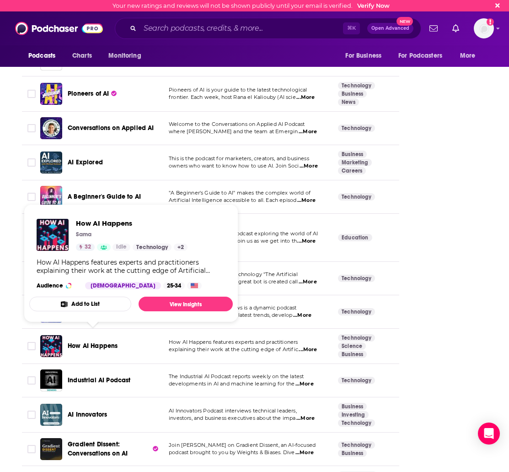
click at [88, 342] on span "How AI Happens" at bounding box center [93, 346] width 50 height 8
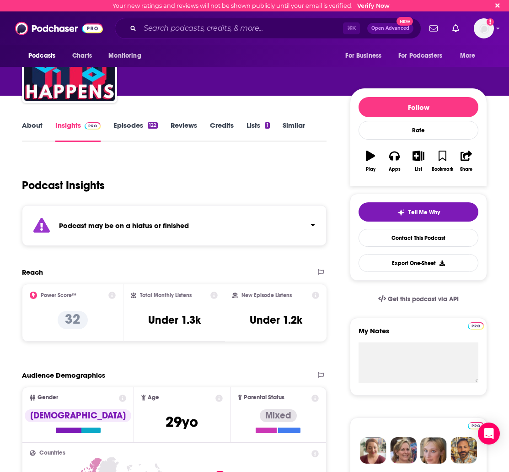
scroll to position [55, 0]
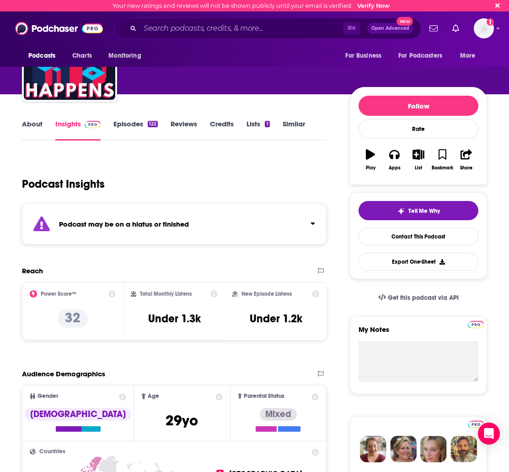
click at [300, 121] on link "Similar" at bounding box center [294, 129] width 22 height 21
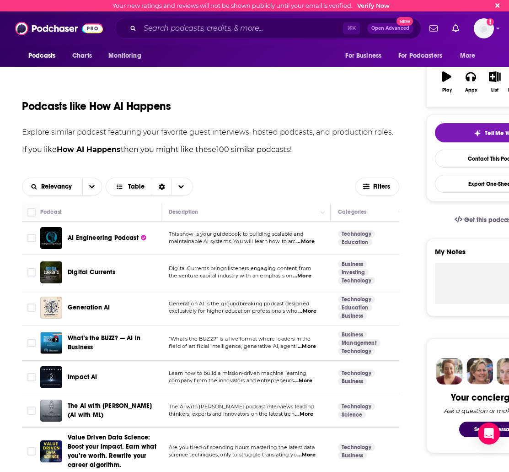
scroll to position [139, 0]
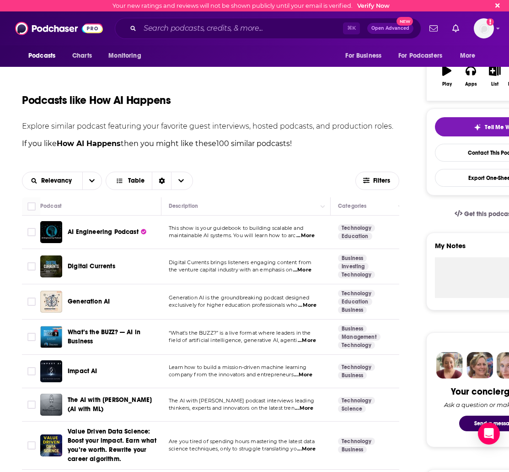
click at [309, 302] on span "...More" at bounding box center [307, 305] width 18 height 7
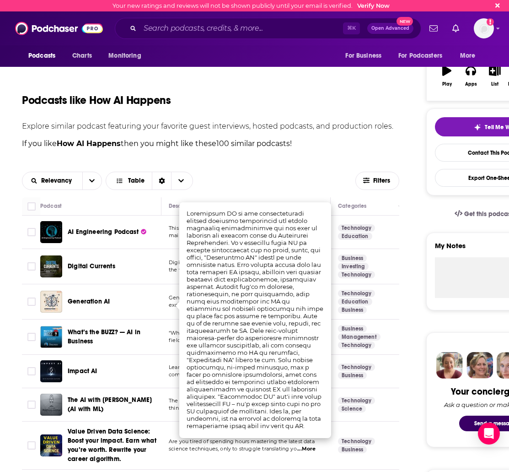
click at [90, 304] on span "Generation AI" at bounding box center [89, 302] width 42 height 8
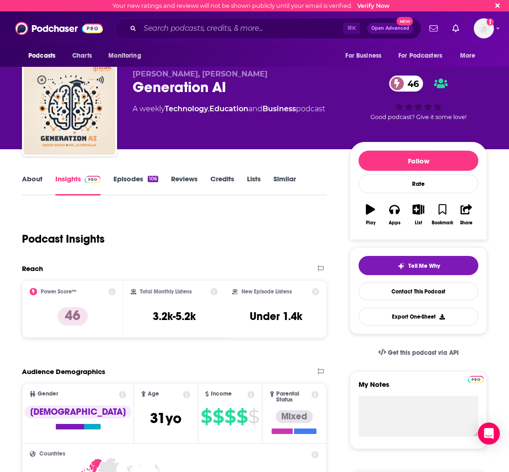
click at [121, 178] on link "Episodes 106" at bounding box center [136, 184] width 45 height 21
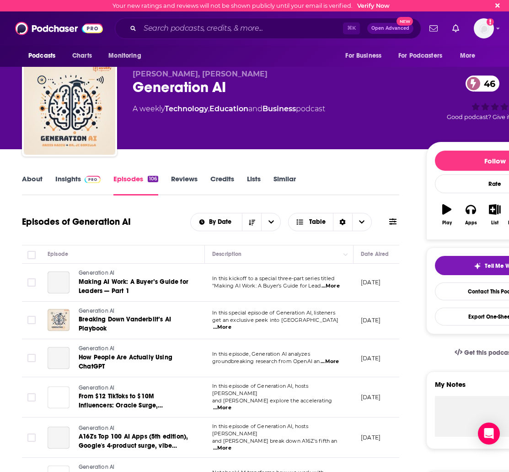
click at [39, 177] on link "About" at bounding box center [32, 184] width 21 height 21
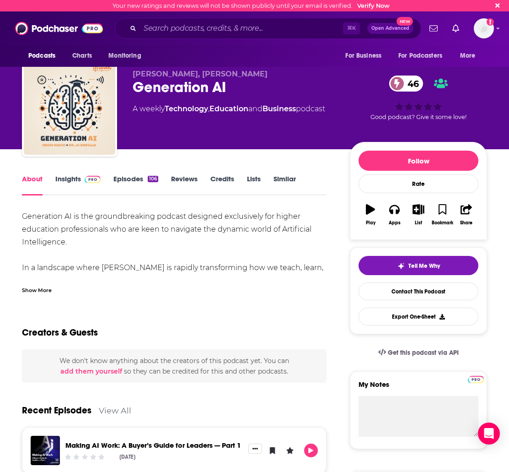
click at [43, 287] on div "Show More" at bounding box center [37, 289] width 30 height 9
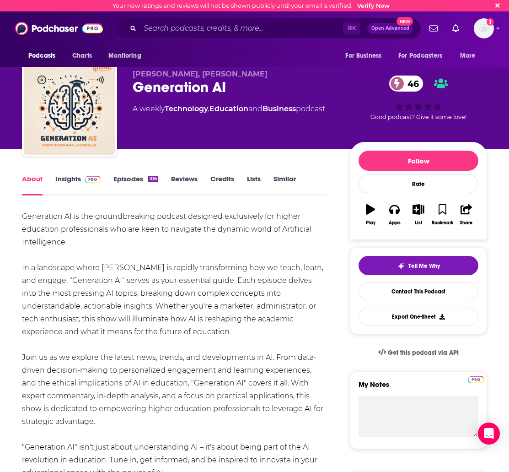
click at [75, 179] on link "Insights" at bounding box center [77, 184] width 45 height 21
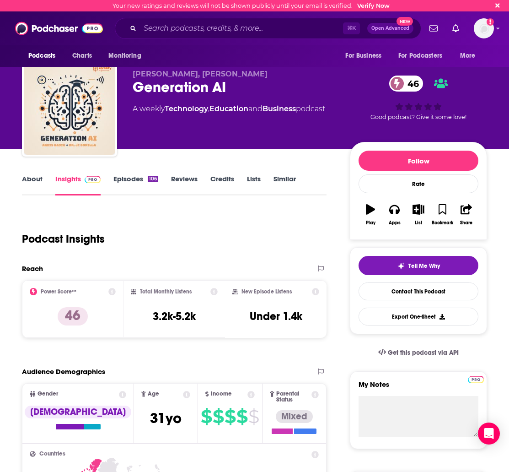
click at [121, 186] on link "Episodes 106" at bounding box center [136, 184] width 45 height 21
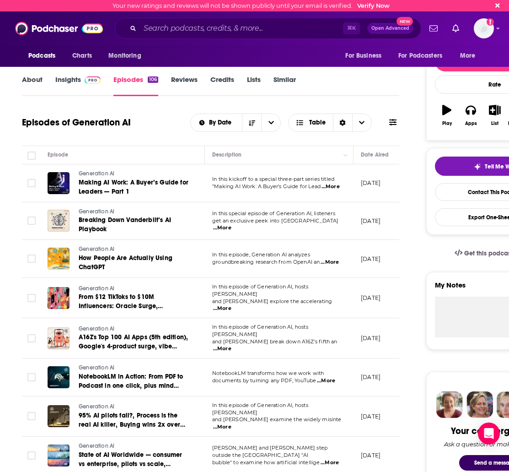
scroll to position [104, 0]
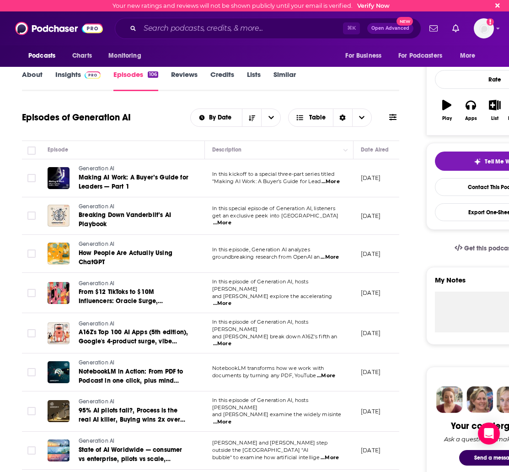
click at [327, 182] on span "...More" at bounding box center [331, 181] width 18 height 7
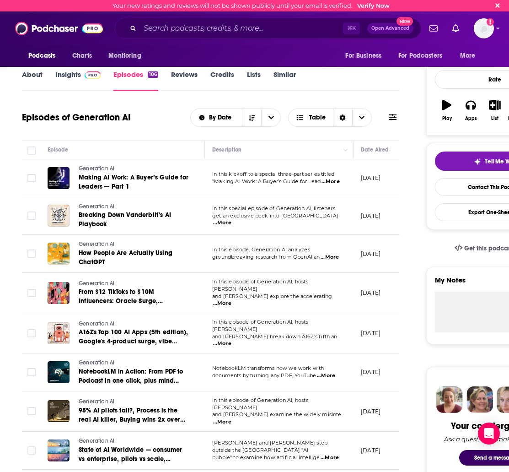
click at [232, 220] on span "...More" at bounding box center [222, 222] width 18 height 7
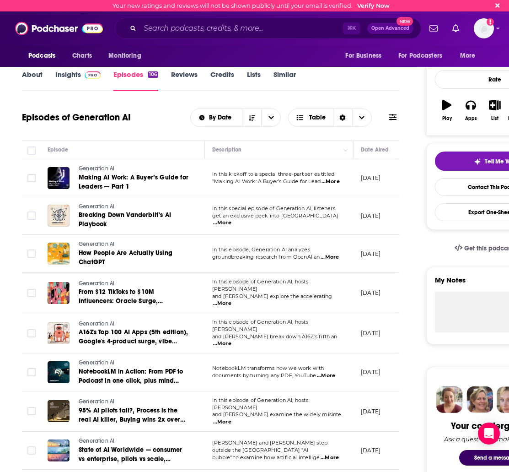
scroll to position [69, 0]
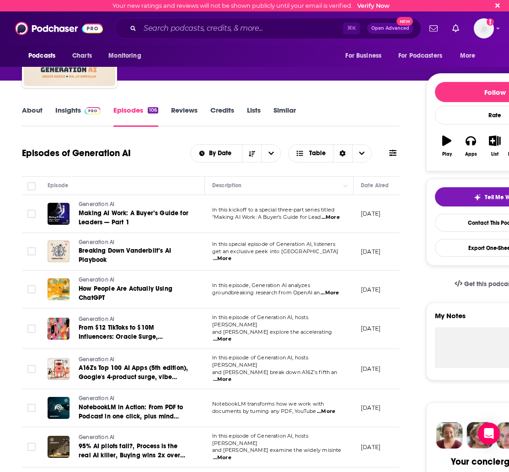
click at [283, 112] on link "Similar" at bounding box center [285, 116] width 22 height 21
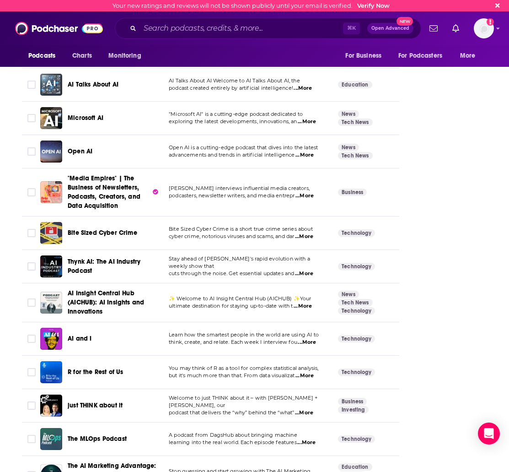
scroll to position [1378, 0]
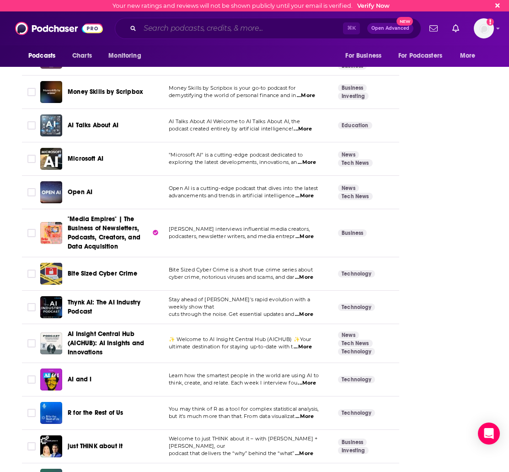
click at [173, 28] on input "Search podcasts, credits, & more..." at bounding box center [241, 28] width 203 height 15
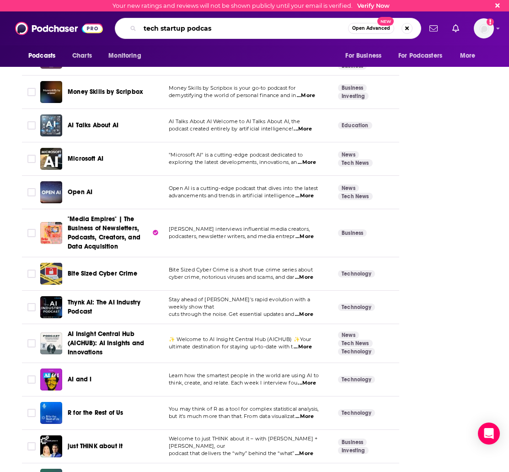
type input "tech startup podcast"
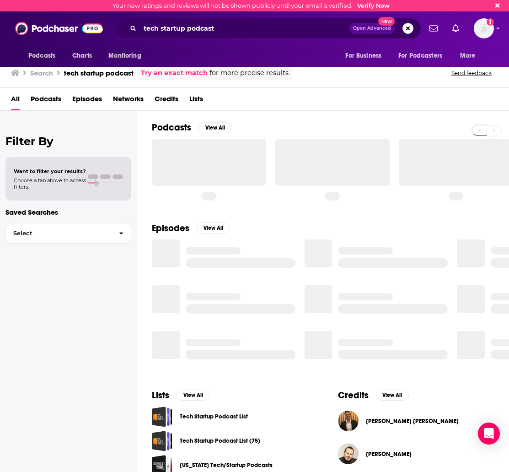
click at [373, 30] on span "Open Advanced" at bounding box center [372, 28] width 38 height 5
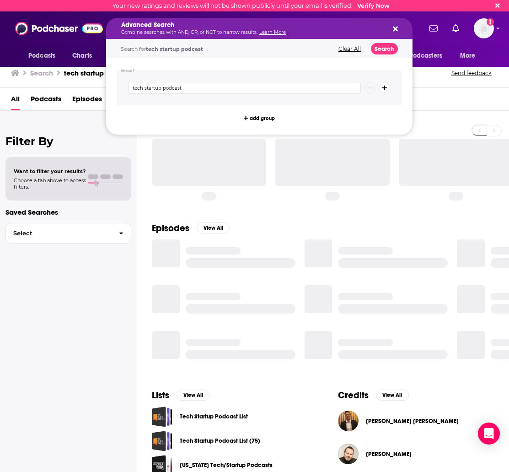
click at [394, 30] on icon "Search podcasts, credits, & more..." at bounding box center [395, 29] width 5 height 5
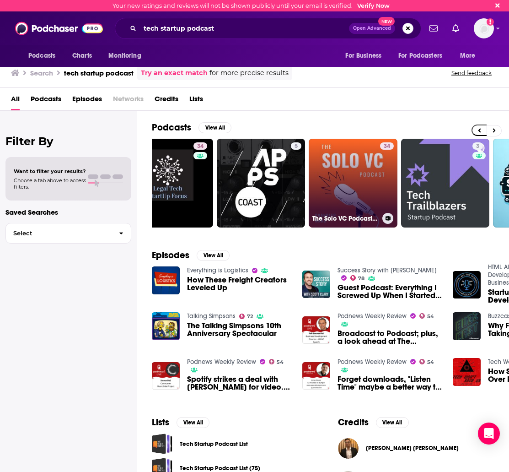
scroll to position [65, 0]
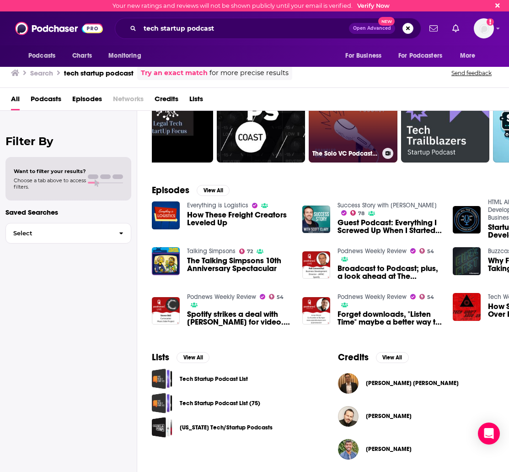
click at [332, 125] on link "34 The Solo VC Podcast: Startup Founders | Angel Investors | Venture Capital | …" at bounding box center [353, 118] width 89 height 89
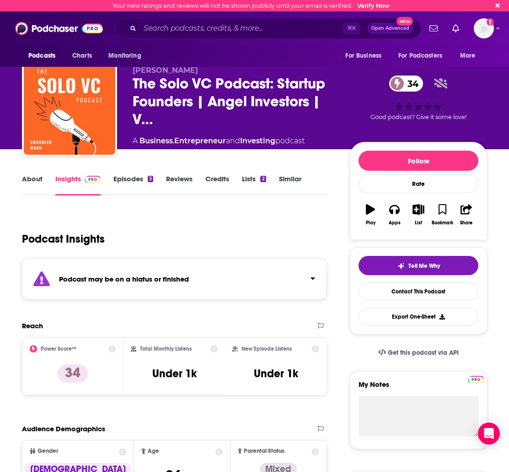
click at [295, 177] on link "Similar" at bounding box center [290, 184] width 22 height 21
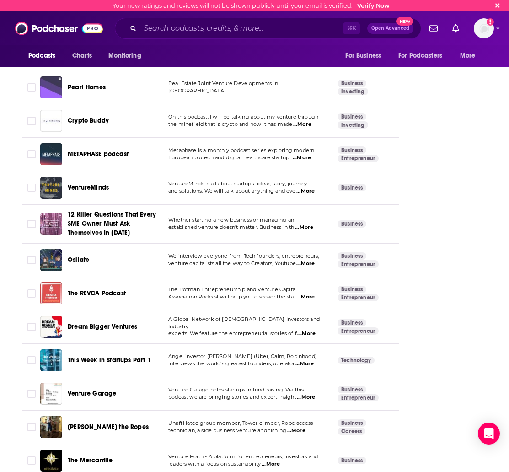
scroll to position [3251, 0]
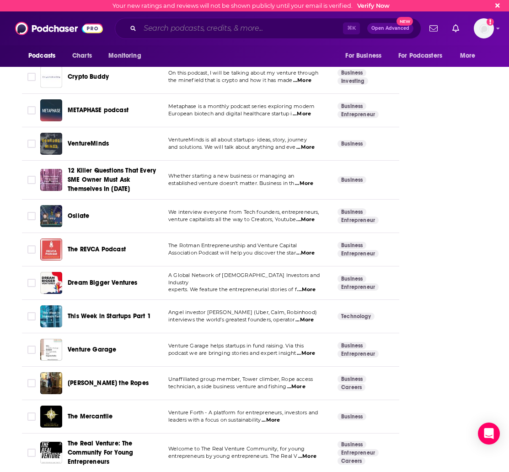
click at [143, 27] on input "Search podcasts, credits, & more..." at bounding box center [241, 28] width 203 height 15
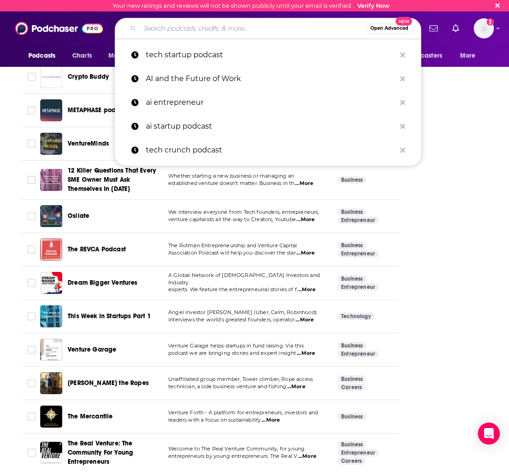
paste input "The Startup Ideas Podcast"
type input "The Startup Ideas Podcast"
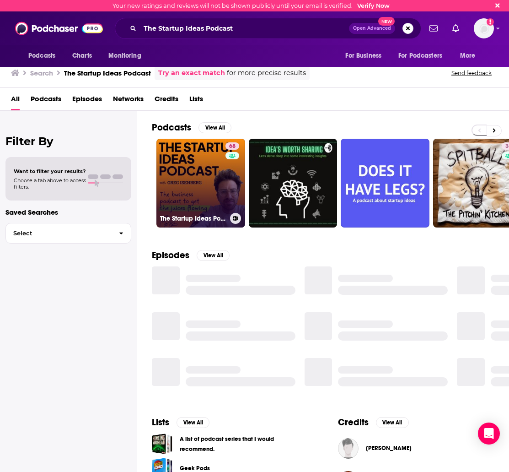
click at [202, 158] on link "68 The Startup Ideas Podcast" at bounding box center [201, 183] width 89 height 89
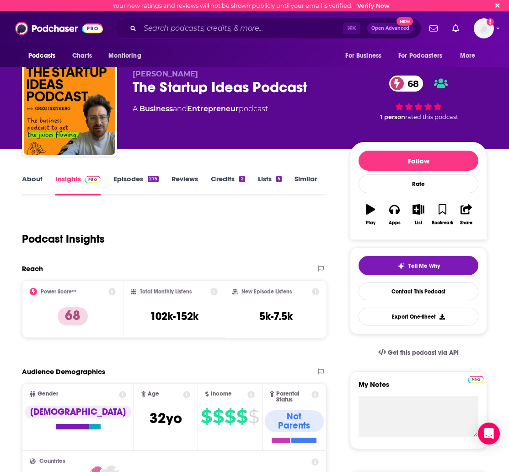
click at [303, 180] on link "Similar" at bounding box center [306, 184] width 22 height 21
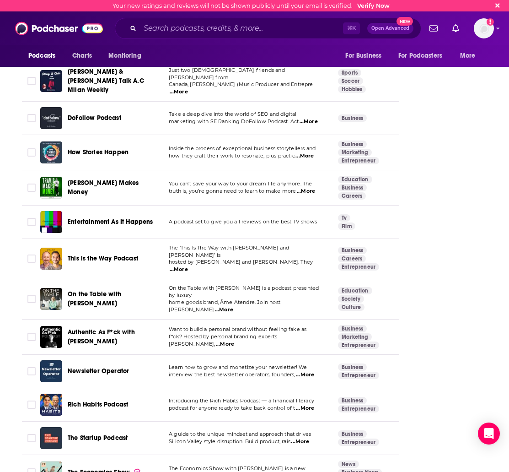
scroll to position [2459, 0]
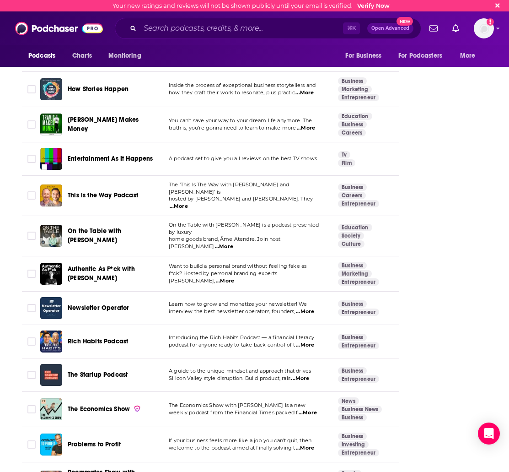
click at [314, 341] on span "...More" at bounding box center [305, 344] width 18 height 7
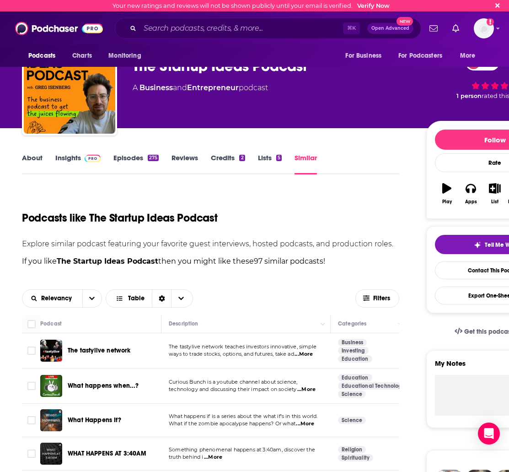
scroll to position [0, 0]
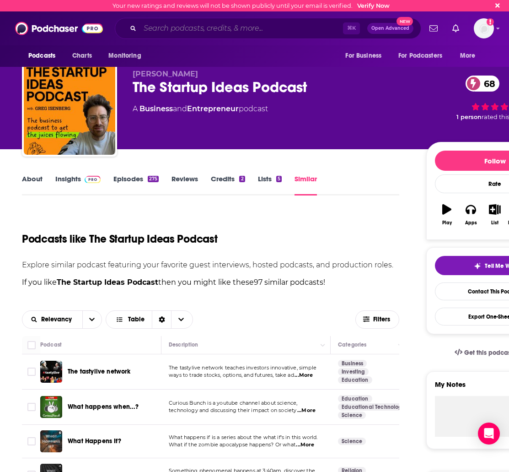
click at [178, 28] on input "Search podcasts, credits, & more..." at bounding box center [241, 28] width 203 height 15
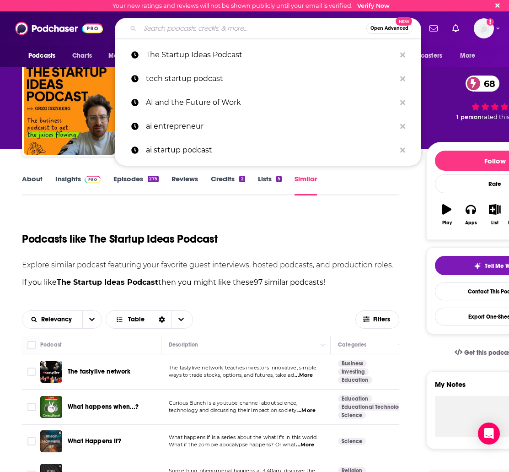
paste input "AI and the Future of Work"
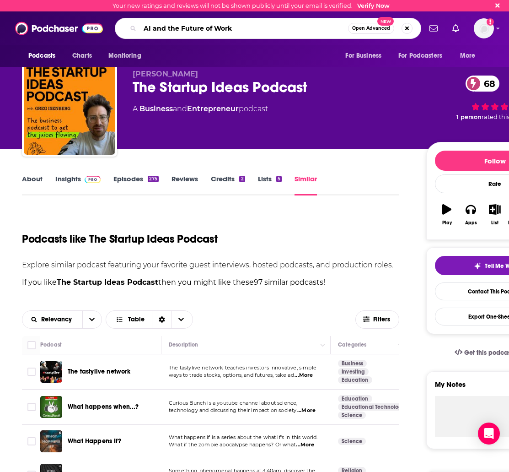
type input "AI and the Future of Work"
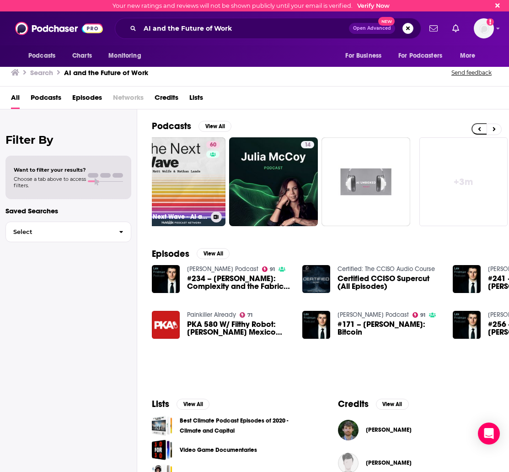
scroll to position [0, 480]
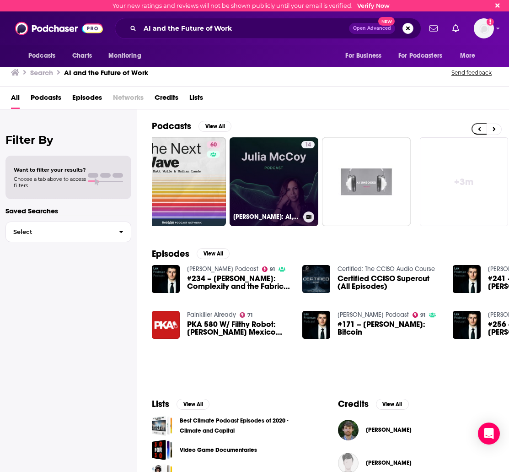
click at [280, 176] on link "14 Julia McCoy: AI, AGI & The Future of Work" at bounding box center [274, 181] width 89 height 89
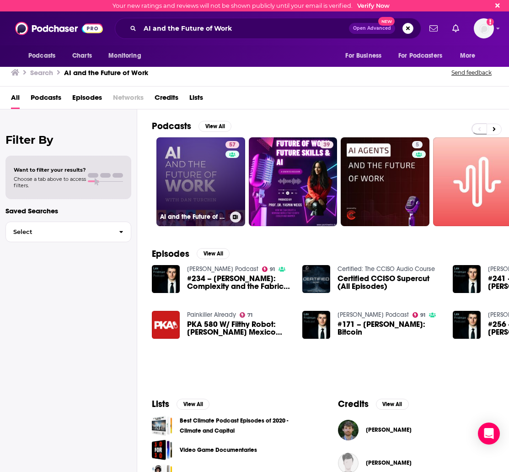
click at [206, 175] on link "57 AI and the Future of Work: Artificial Intelligence in the Workplace, Busines…" at bounding box center [201, 181] width 89 height 89
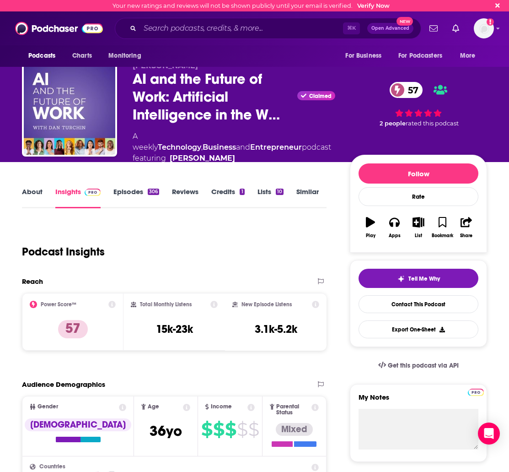
click at [298, 198] on link "Similar" at bounding box center [308, 197] width 22 height 21
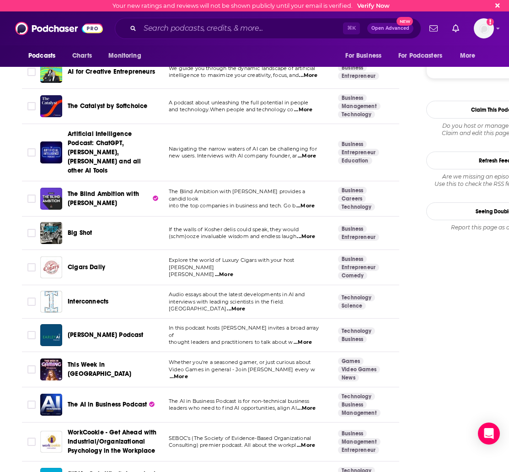
scroll to position [1261, 0]
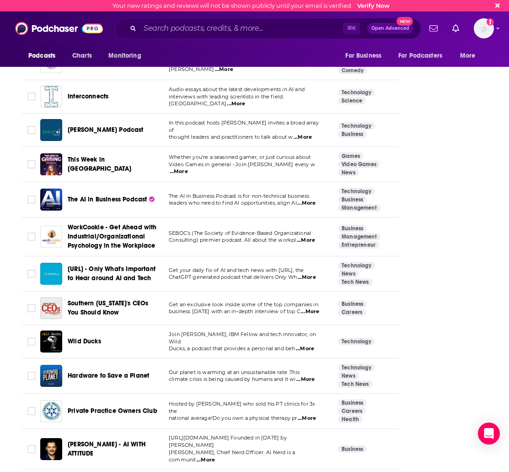
click at [114, 195] on span "The AI in Business Podcast" at bounding box center [107, 199] width 79 height 9
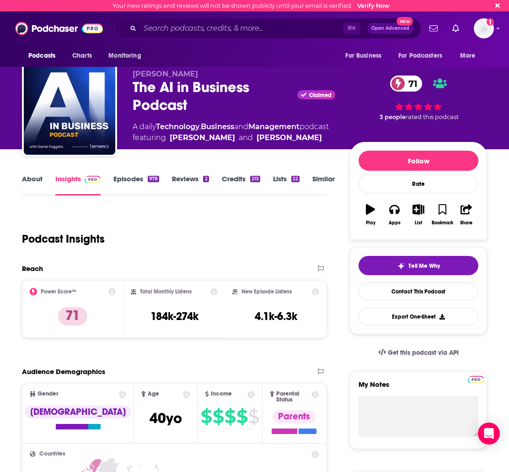
click at [34, 183] on link "About" at bounding box center [32, 184] width 21 height 21
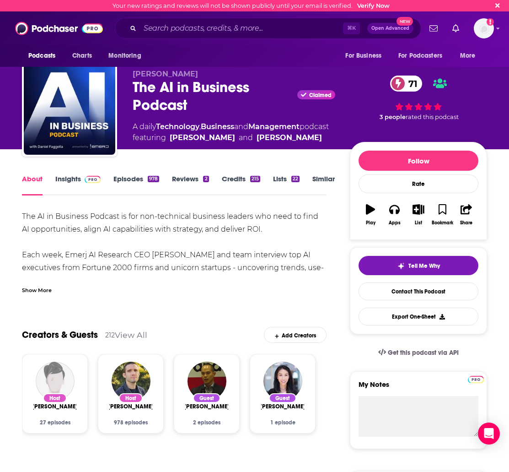
click at [39, 291] on div "Show More" at bounding box center [37, 289] width 30 height 9
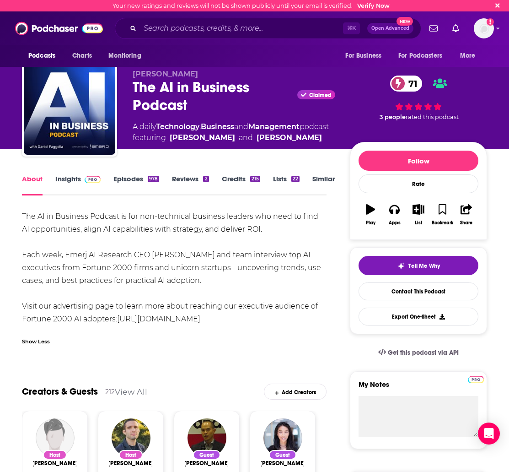
click at [142, 173] on div "About Insights Episodes 978 Reviews 2 Credits 215 Lists 22 Similar" at bounding box center [174, 184] width 305 height 22
drag, startPoint x: 226, startPoint y: 271, endPoint x: 20, endPoint y: 271, distance: 206.0
click at [56, 270] on div "The AI in Business Podcast is for non-technical business leaders who need to fi…" at bounding box center [174, 267] width 305 height 115
drag, startPoint x: 230, startPoint y: 271, endPoint x: 18, endPoint y: 273, distance: 211.5
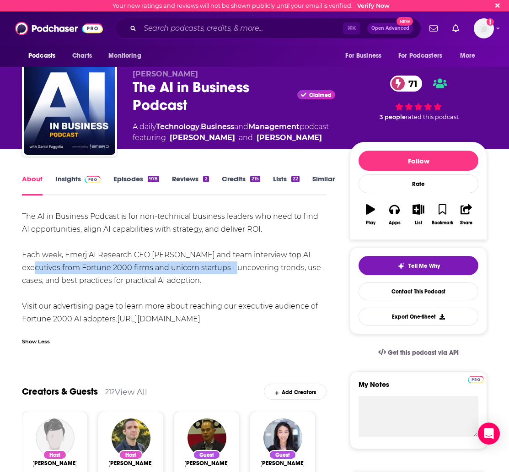
copy div "executives from Fortune 2000 firms and unicorn startups"
click at [179, 274] on div "The AI in Business Podcast is for non-technical business leaders who need to fi…" at bounding box center [174, 267] width 305 height 115
click at [132, 179] on link "Episodes 978" at bounding box center [137, 184] width 46 height 21
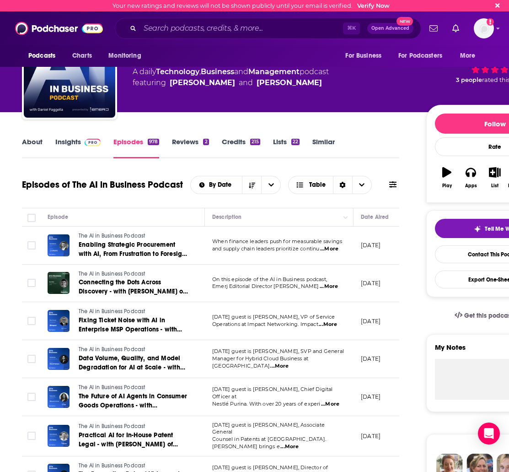
scroll to position [63, 0]
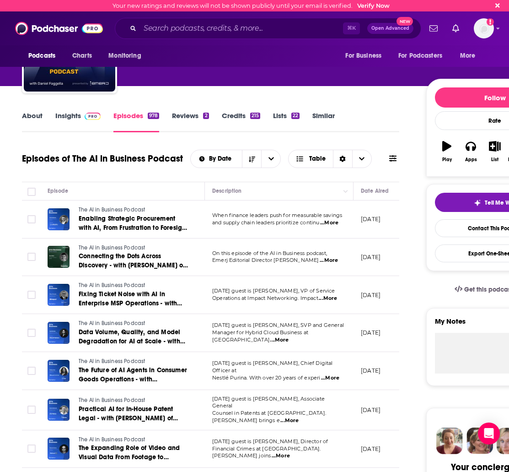
click at [333, 264] on span "...More" at bounding box center [329, 260] width 18 height 7
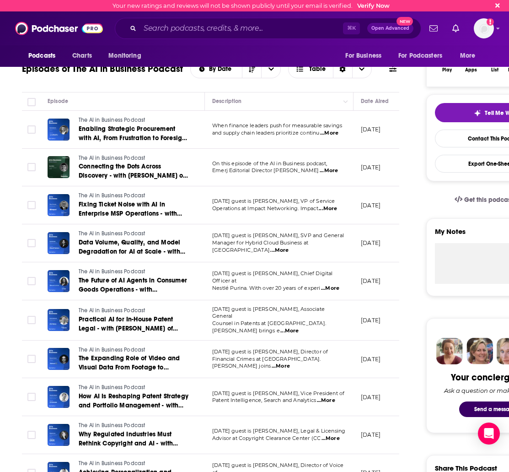
scroll to position [0, 0]
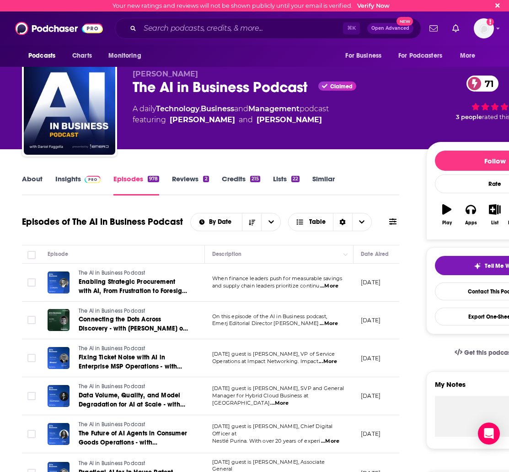
click at [327, 180] on link "Similar" at bounding box center [324, 184] width 22 height 21
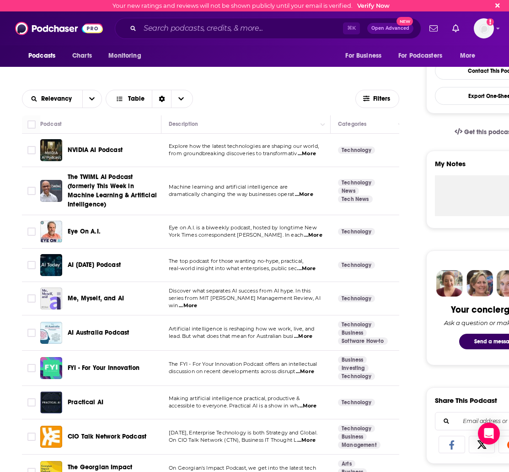
scroll to position [227, 0]
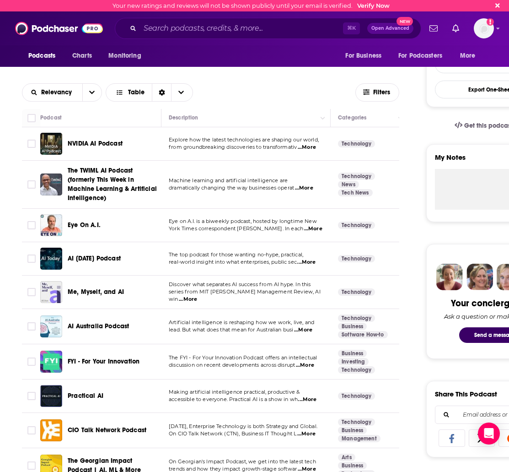
click at [308, 368] on span "...More" at bounding box center [305, 365] width 18 height 7
click at [90, 357] on span "FYI - For Your Innovation" at bounding box center [104, 361] width 72 height 8
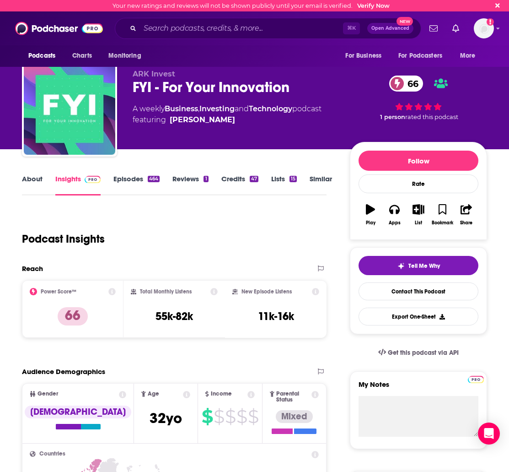
click at [313, 180] on link "Similar" at bounding box center [321, 184] width 22 height 21
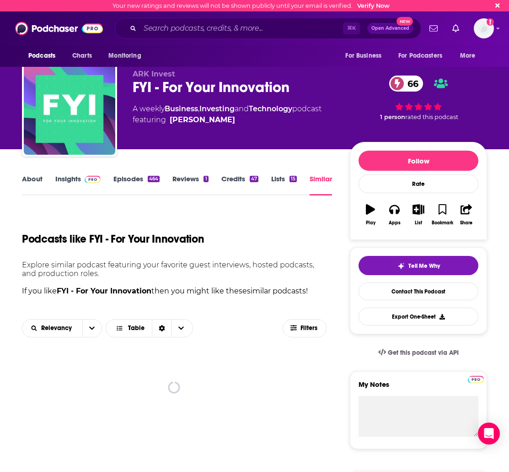
click at [41, 181] on link "About" at bounding box center [32, 184] width 21 height 21
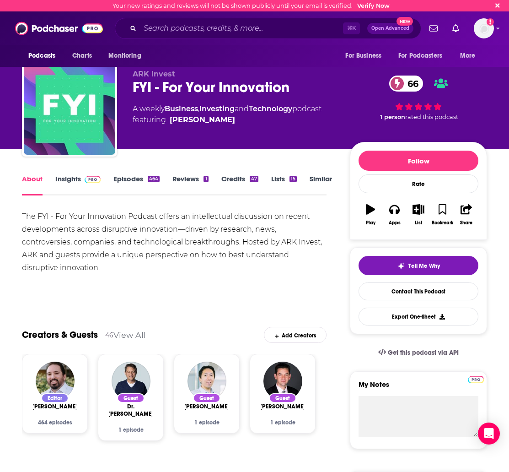
click at [70, 184] on link "Insights" at bounding box center [77, 184] width 45 height 21
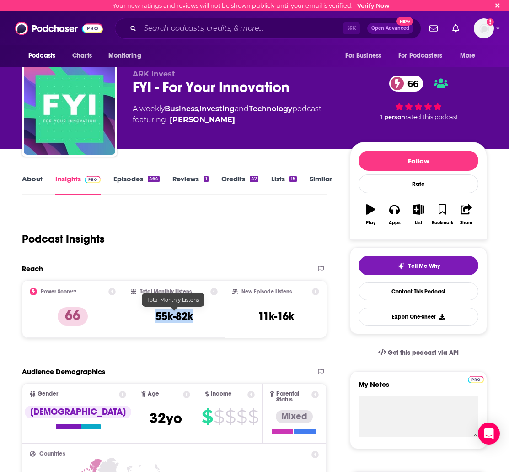
drag, startPoint x: 189, startPoint y: 315, endPoint x: 155, endPoint y: 316, distance: 33.9
click at [155, 316] on div "Total Monthly Listens 55k-82k" at bounding box center [174, 309] width 87 height 42
click at [129, 179] on link "Episodes 464" at bounding box center [137, 184] width 46 height 21
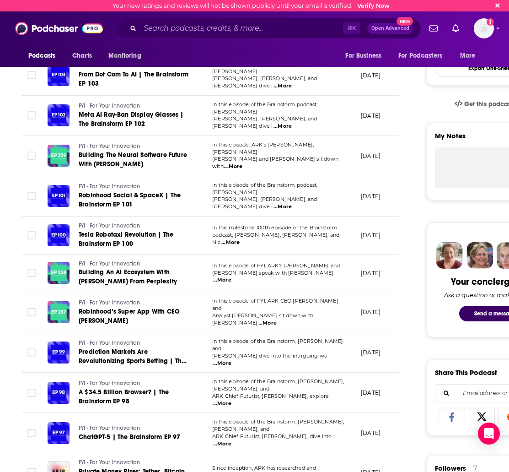
scroll to position [105, 0]
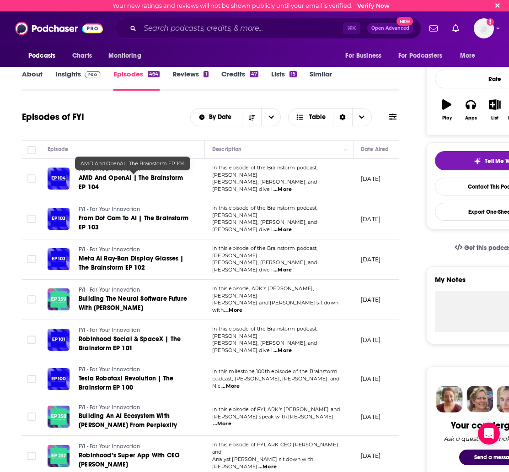
click at [103, 177] on span "AMD And OpenAI | The Brainstorm EP 104" at bounding box center [131, 182] width 104 height 17
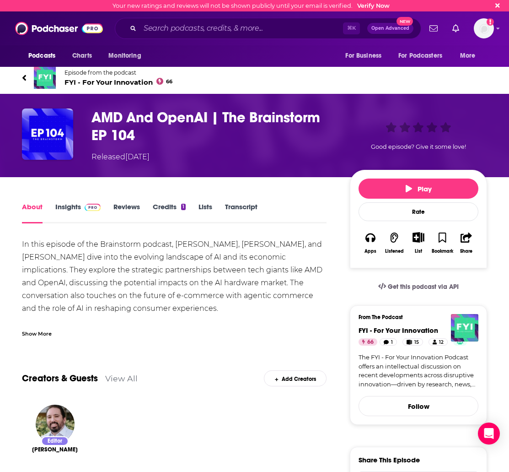
click at [34, 336] on div "Show More" at bounding box center [37, 333] width 30 height 9
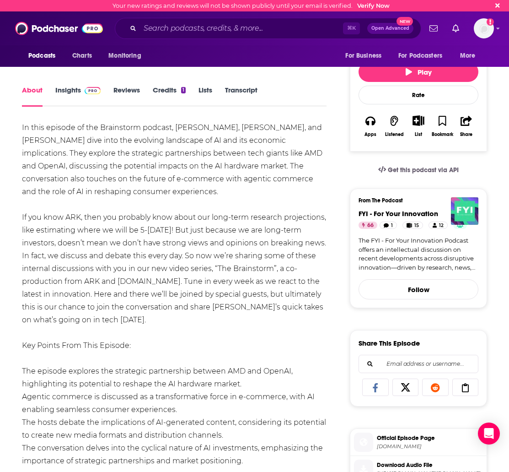
scroll to position [183, 0]
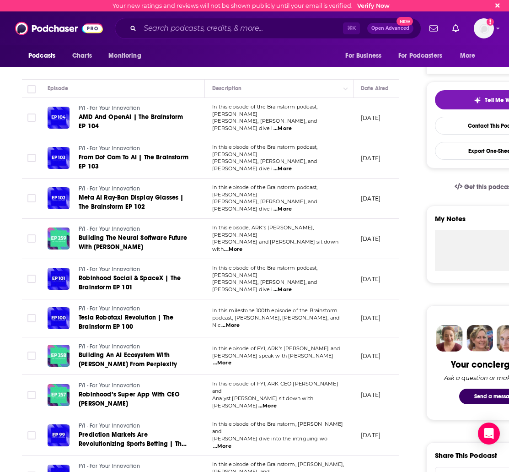
scroll to position [166, 0]
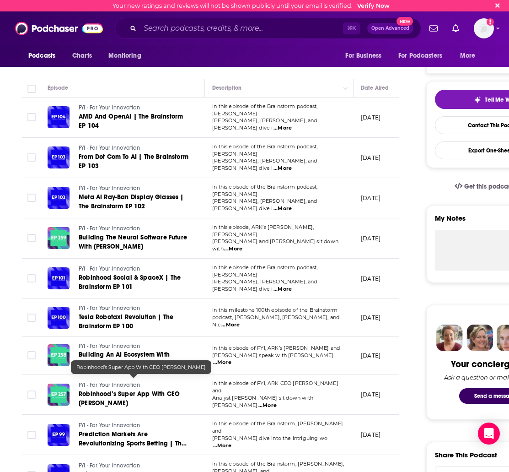
click at [103, 390] on span "Robinhood’s Super App With CEO Vlad Tenev" at bounding box center [129, 398] width 101 height 17
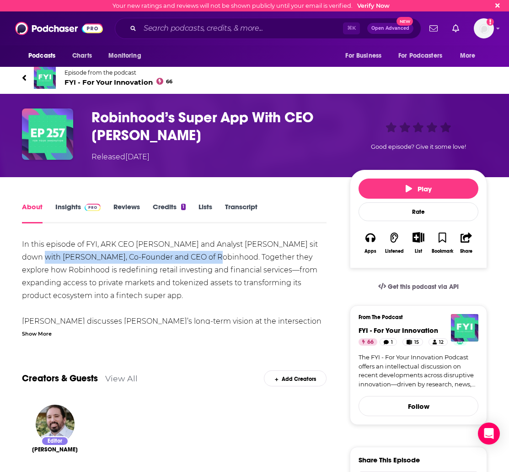
drag, startPoint x: 56, startPoint y: 256, endPoint x: 193, endPoint y: 257, distance: 137.3
copy div "Vlad Tenev, Co-Founder and CEO of Robinhood"
click at [22, 77] on icon at bounding box center [24, 78] width 4 height 6
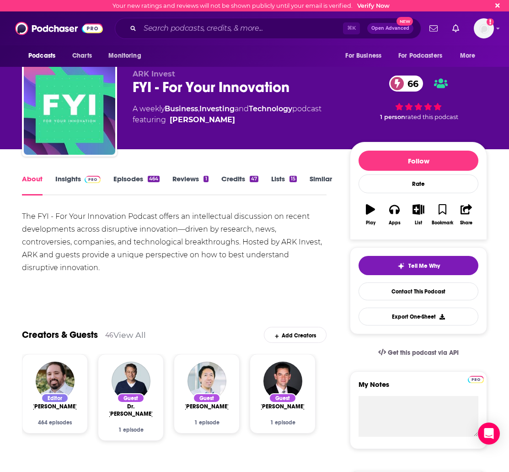
click at [316, 178] on link "Similar" at bounding box center [321, 184] width 22 height 21
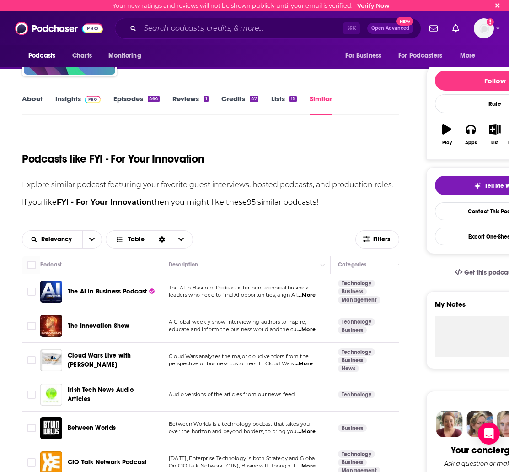
scroll to position [147, 0]
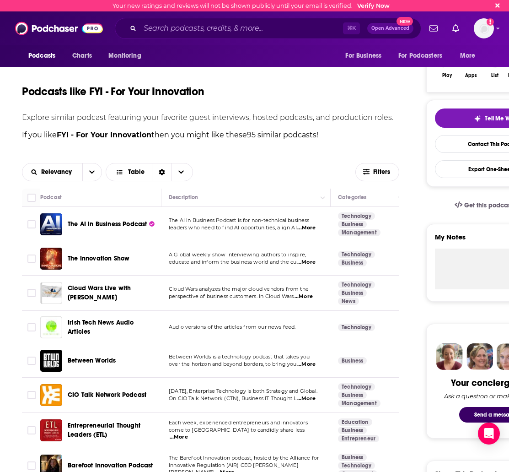
click at [307, 261] on span "...More" at bounding box center [307, 262] width 18 height 7
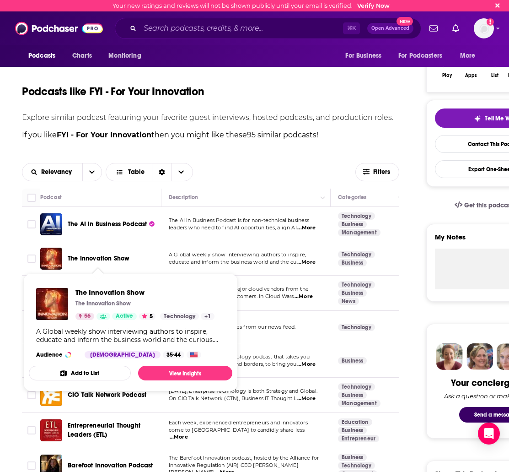
click at [88, 259] on span "The Innovation Show" at bounding box center [99, 259] width 62 height 8
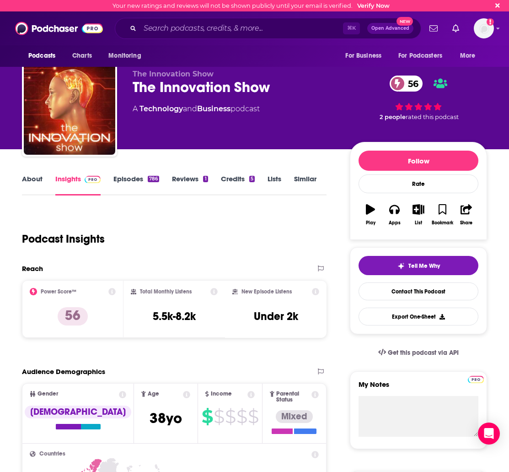
click at [123, 178] on link "Episodes 786" at bounding box center [137, 184] width 46 height 21
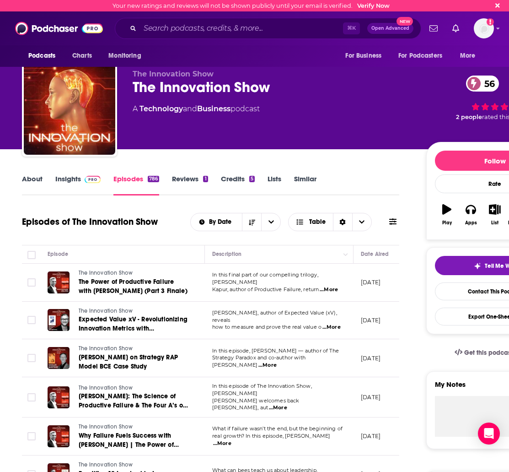
scroll to position [32, 0]
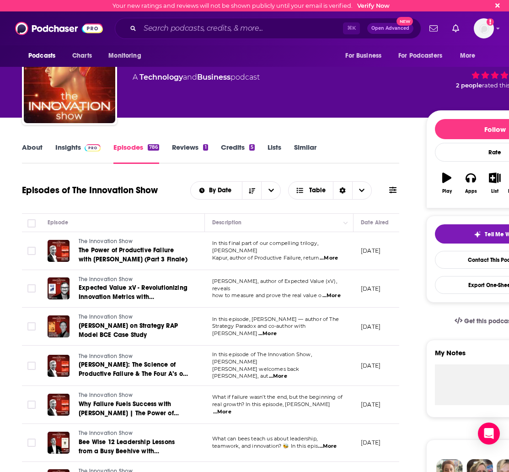
click at [30, 149] on link "About" at bounding box center [32, 153] width 21 height 21
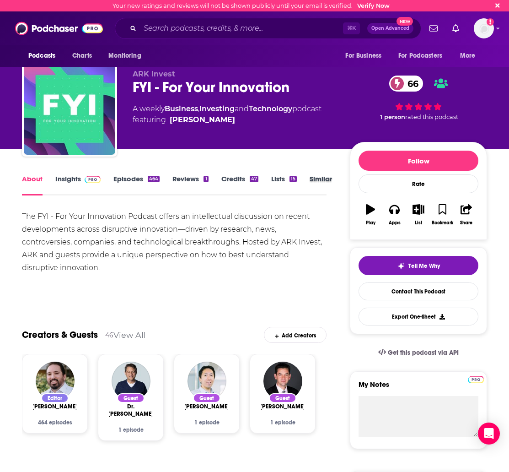
click at [333, 176] on div "Similar" at bounding box center [327, 184] width 35 height 21
click at [322, 191] on link "Similar" at bounding box center [321, 184] width 22 height 21
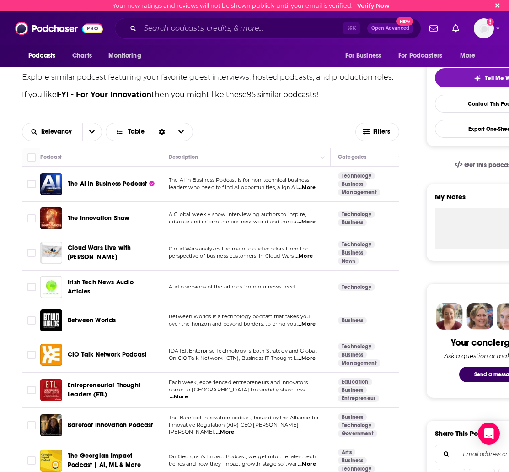
scroll to position [233, 0]
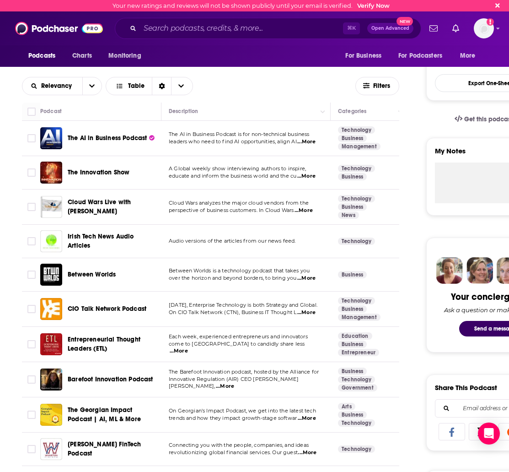
click at [309, 278] on span "...More" at bounding box center [307, 278] width 18 height 7
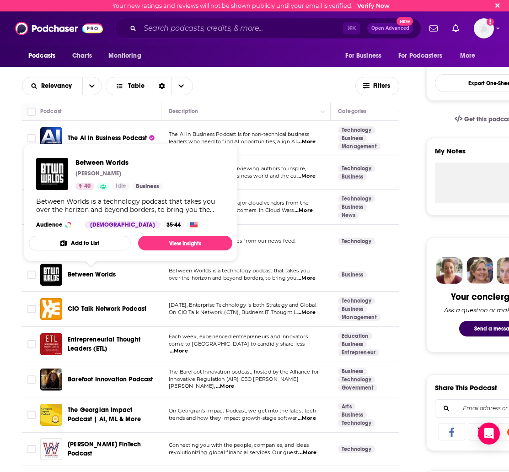
click at [94, 277] on span "Between Worlds" at bounding box center [92, 275] width 48 height 8
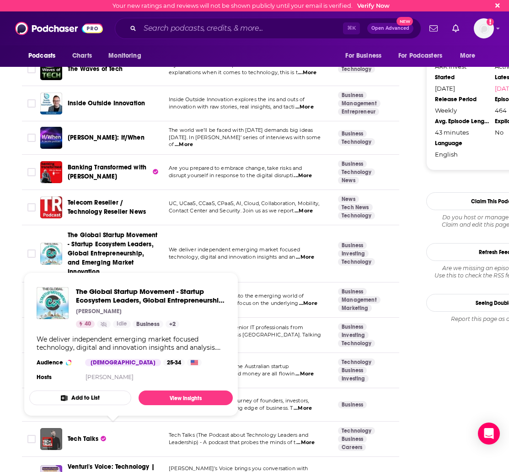
scroll to position [924, 0]
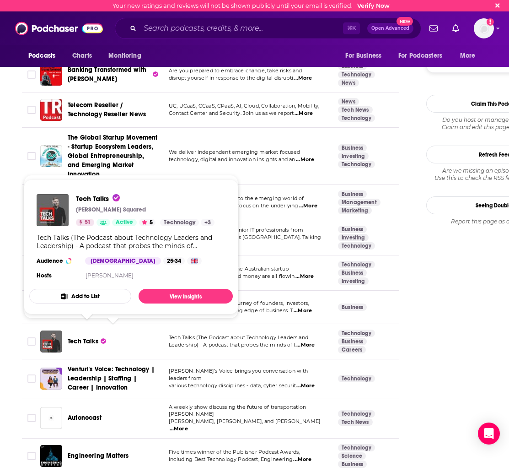
click at [82, 337] on span "Tech Talks" at bounding box center [83, 341] width 31 height 8
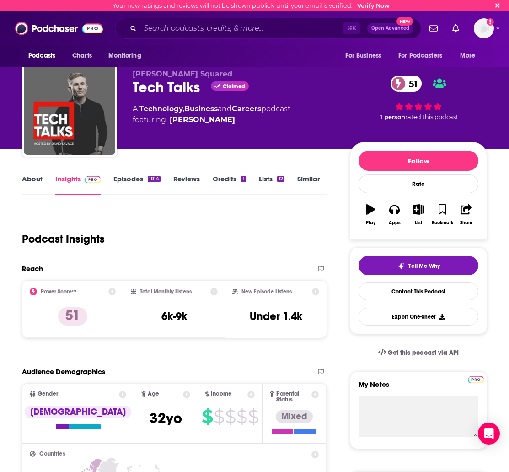
click at [130, 179] on link "Episodes 1014" at bounding box center [137, 184] width 47 height 21
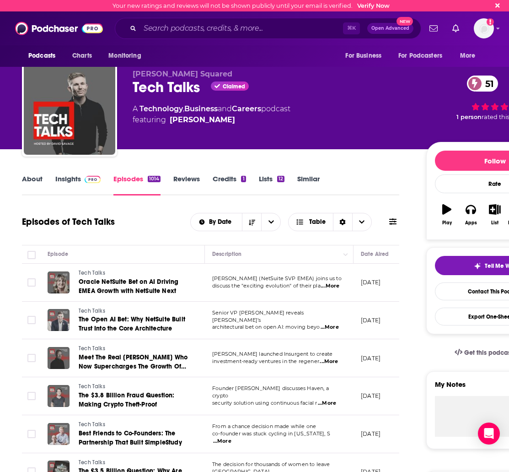
drag, startPoint x: 225, startPoint y: 119, endPoint x: 174, endPoint y: 124, distance: 50.6
click at [174, 124] on span "featuring David Savage" at bounding box center [212, 119] width 158 height 11
click at [166, 120] on span "featuring David Savage" at bounding box center [212, 119] width 158 height 11
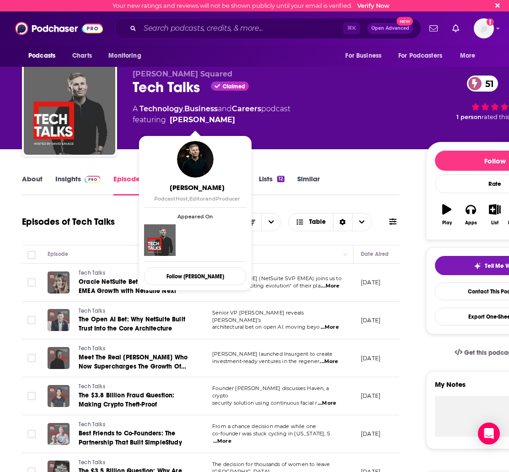
drag, startPoint x: 173, startPoint y: 119, endPoint x: 220, endPoint y: 123, distance: 46.8
click at [220, 123] on span "featuring David Savage" at bounding box center [212, 119] width 158 height 11
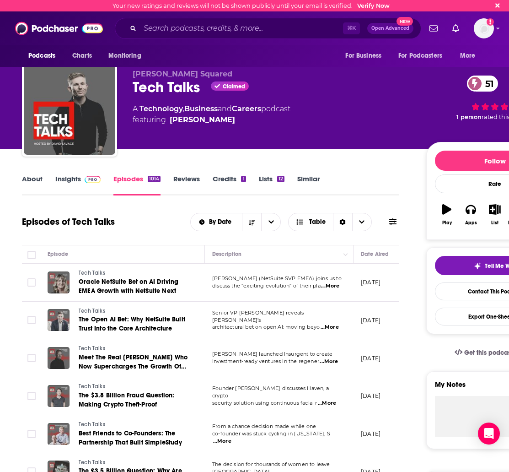
copy span "David Savage"
click at [27, 190] on link "About" at bounding box center [32, 184] width 21 height 21
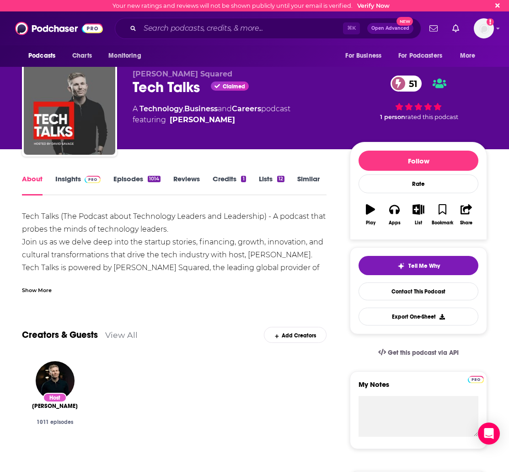
click at [154, 274] on div "Tech Talks (The Podcast about Technology Leaders and Leadership) - A podcast th…" at bounding box center [174, 255] width 305 height 90
click at [52, 181] on div "About" at bounding box center [38, 184] width 33 height 21
click at [67, 183] on link "Insights" at bounding box center [77, 184] width 45 height 21
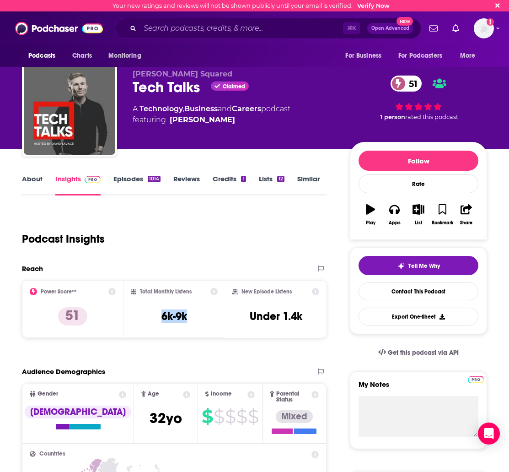
drag, startPoint x: 191, startPoint y: 310, endPoint x: 158, endPoint y: 315, distance: 32.8
click at [158, 315] on div "Total Monthly Listens 6k-9k" at bounding box center [174, 309] width 87 height 42
copy h3 "6k-9k"
click at [313, 180] on link "Similar" at bounding box center [309, 184] width 22 height 21
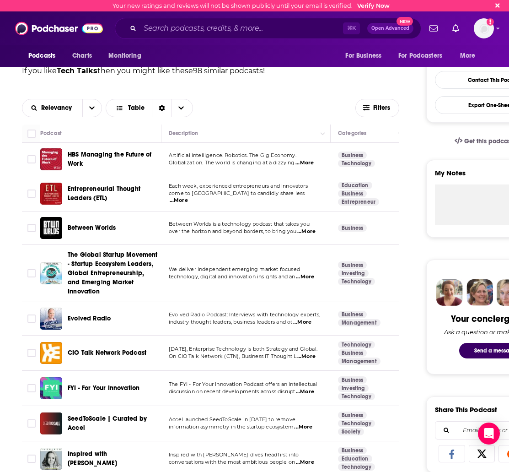
scroll to position [279, 0]
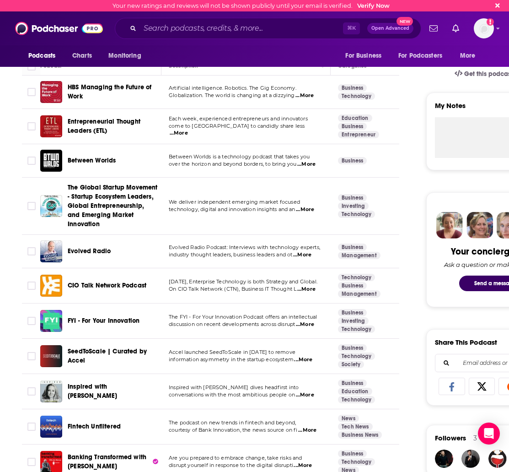
click at [307, 286] on span "...More" at bounding box center [307, 289] width 18 height 7
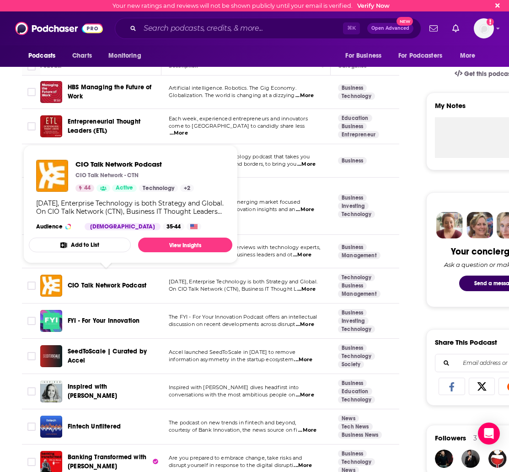
click at [110, 282] on span "CIO Talk Network Podcast" at bounding box center [107, 286] width 79 height 8
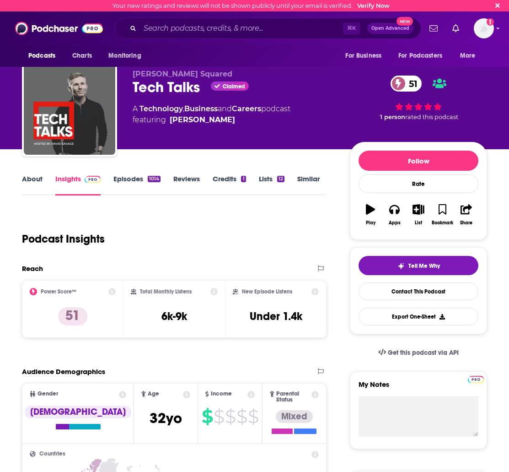
click at [313, 179] on link "Similar" at bounding box center [309, 184] width 22 height 21
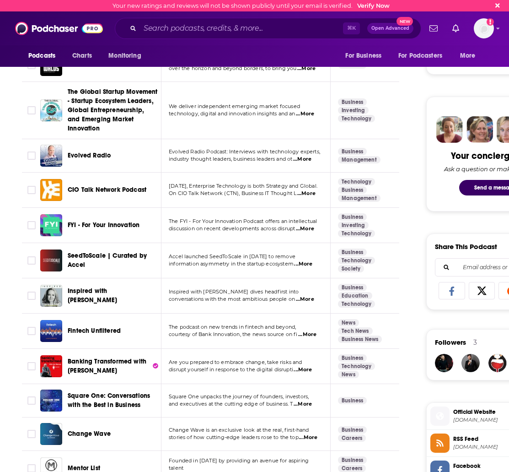
scroll to position [382, 0]
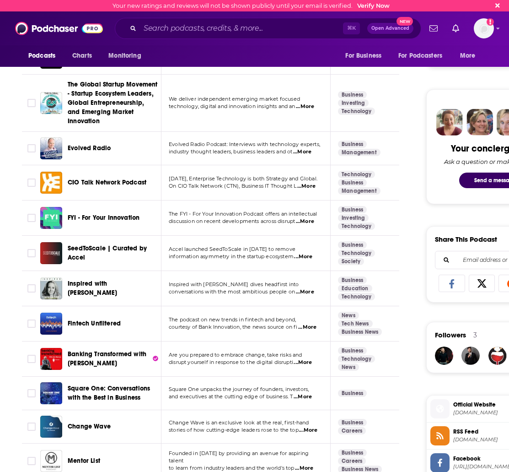
click at [313, 288] on span "...More" at bounding box center [305, 291] width 18 height 7
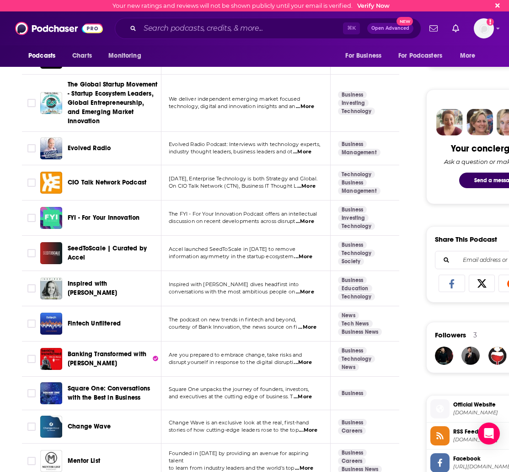
click at [117, 281] on span "Inspired with [PERSON_NAME]" at bounding box center [92, 288] width 49 height 17
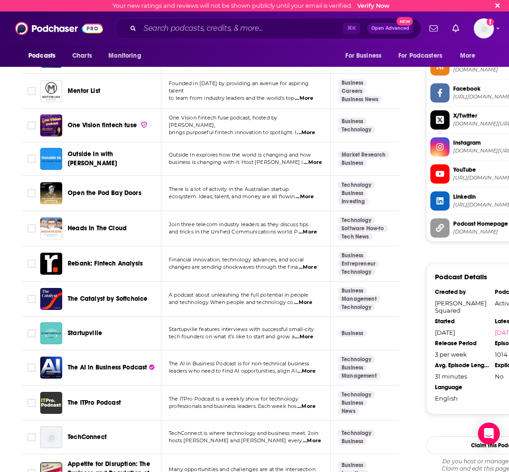
scroll to position [752, 0]
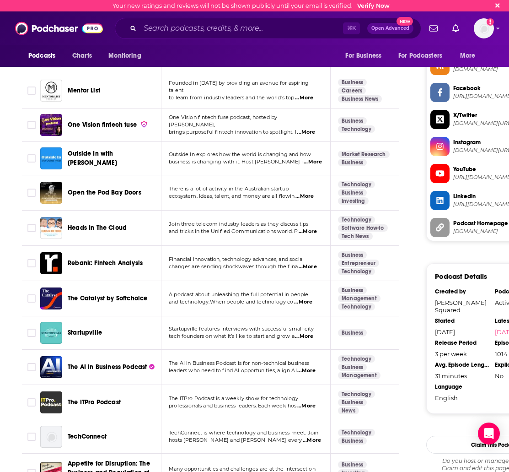
click at [130, 294] on span "The Catalyst by Softchoice" at bounding box center [108, 298] width 80 height 8
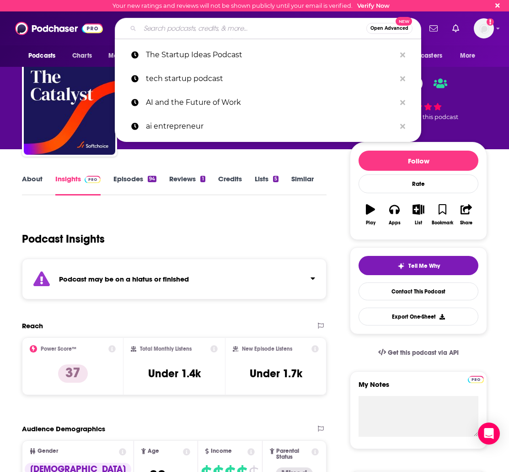
click at [161, 29] on input "Search podcasts, credits, & more..." at bounding box center [253, 28] width 227 height 15
paste input "FYI - For Your Innovation"
type input "FYI - For Your Innovation"
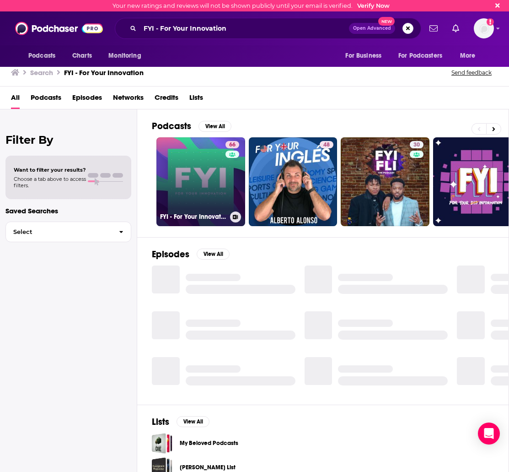
click at [205, 159] on link "66 FYI - For Your Innovation" at bounding box center [201, 181] width 89 height 89
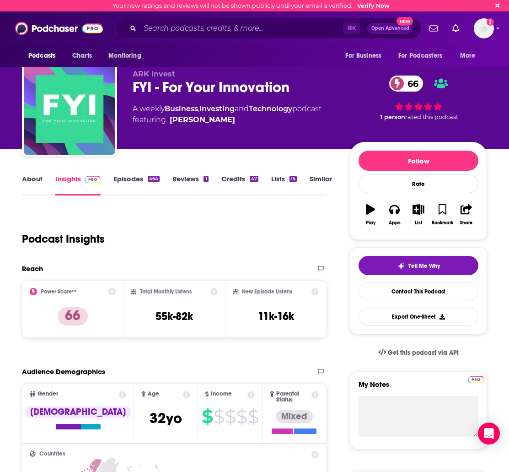
click at [324, 179] on link "Similar" at bounding box center [321, 184] width 22 height 21
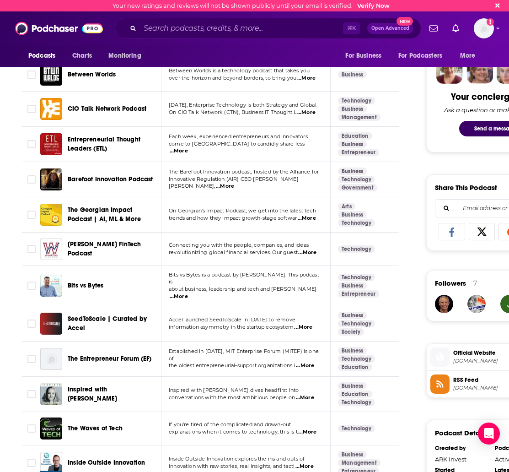
scroll to position [433, 0]
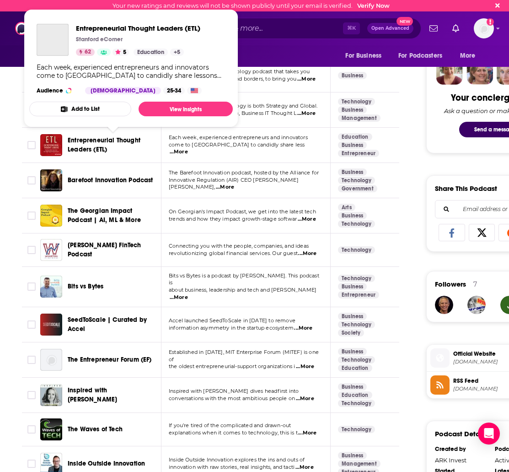
click at [103, 138] on span "Entrepreneurial Thought Leaders (ETL)" at bounding box center [104, 144] width 73 height 17
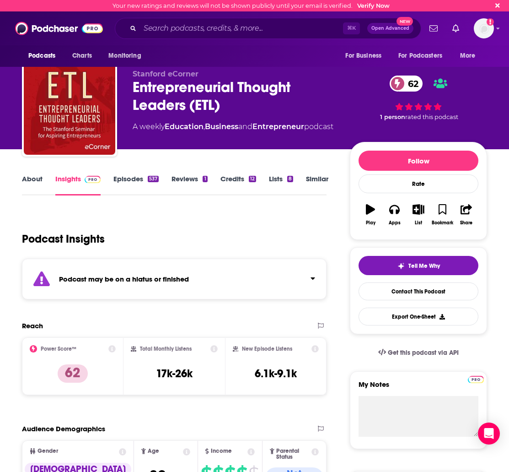
click at [122, 184] on link "Episodes 537" at bounding box center [136, 184] width 45 height 21
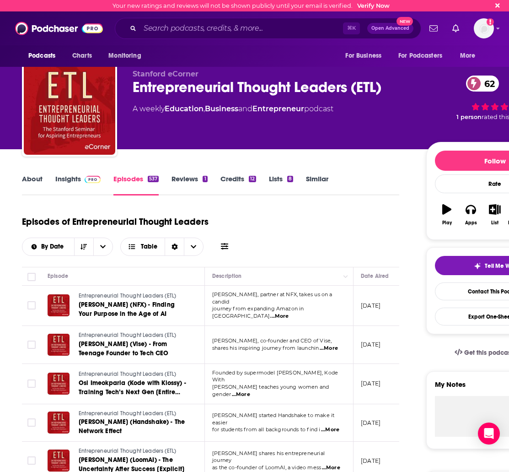
click at [30, 180] on link "About" at bounding box center [32, 184] width 21 height 21
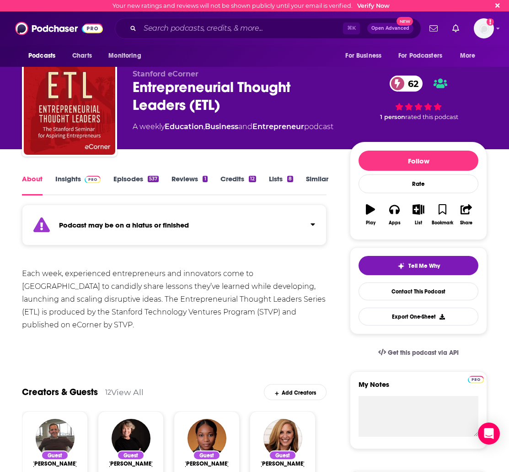
click at [69, 178] on link "Insights" at bounding box center [77, 184] width 45 height 21
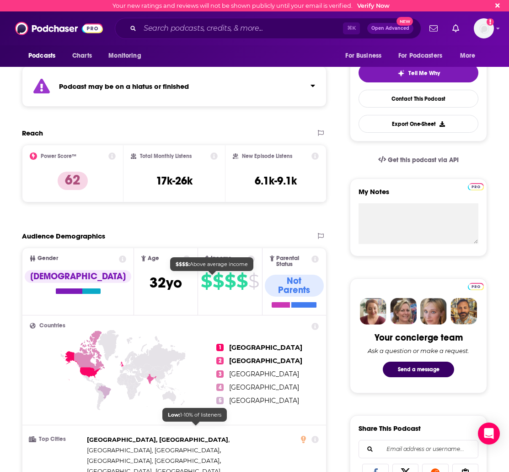
scroll to position [63, 0]
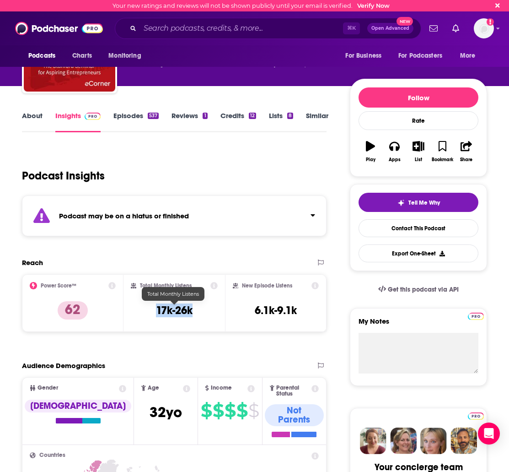
drag, startPoint x: 198, startPoint y: 316, endPoint x: 147, endPoint y: 312, distance: 51.4
click at [147, 312] on div "Total Monthly Listens 17k-26k" at bounding box center [174, 303] width 87 height 42
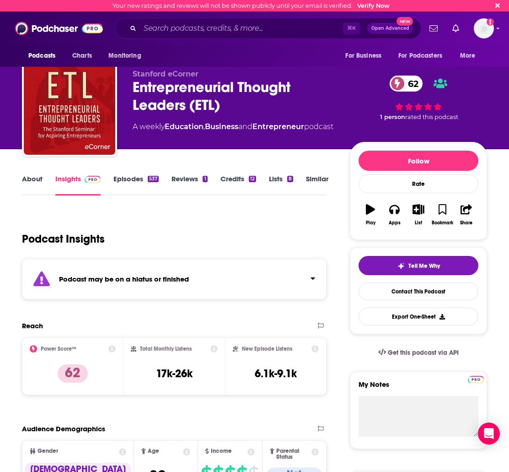
click at [235, 103] on div "Entrepreneurial Thought Leaders (ETL) 62" at bounding box center [234, 96] width 203 height 36
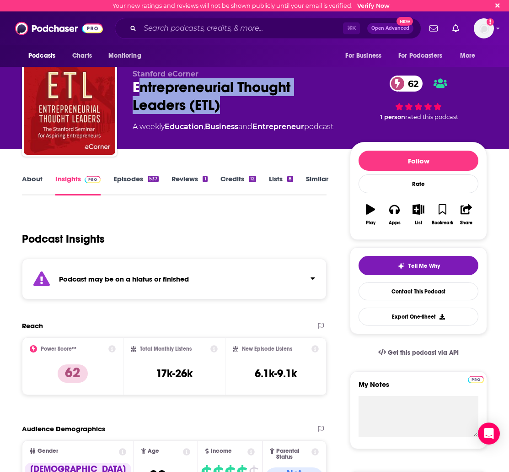
drag, startPoint x: 222, startPoint y: 107, endPoint x: 138, endPoint y: 104, distance: 83.4
click at [139, 92] on div "Entrepreneurial Thought Leaders (ETL) 62" at bounding box center [234, 96] width 203 height 36
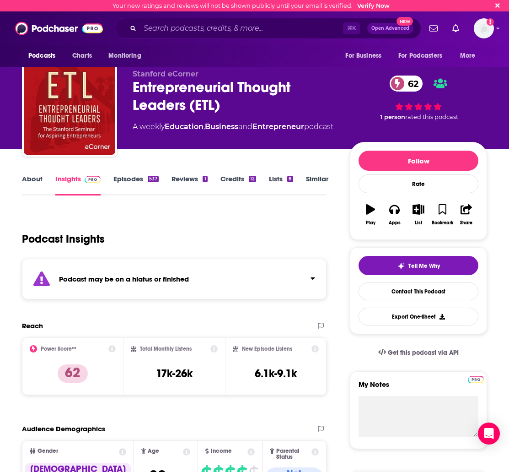
drag, startPoint x: 128, startPoint y: 163, endPoint x: 126, endPoint y: 181, distance: 18.5
click at [125, 181] on link "Episodes 537" at bounding box center [136, 184] width 45 height 21
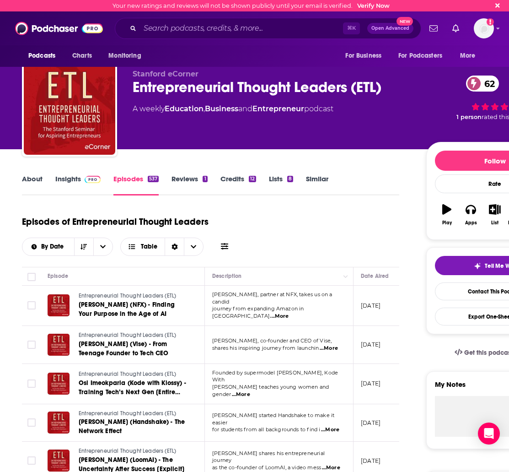
click at [147, 303] on span "[PERSON_NAME] (NFX) - Finding Your Purpose in the Age of AI" at bounding box center [127, 309] width 96 height 17
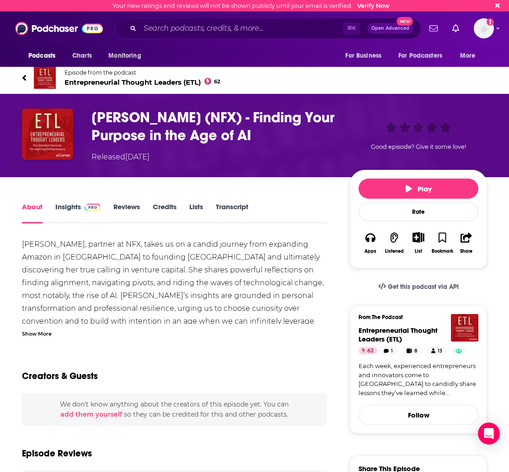
click at [41, 336] on div "Show More" at bounding box center [37, 333] width 30 height 9
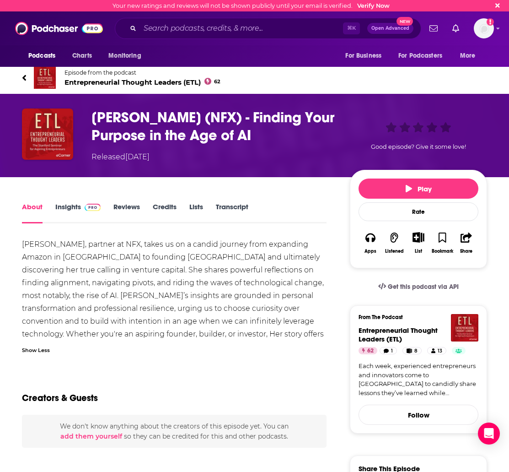
click at [22, 77] on div "Episode from the podcast Entrepreneurial Thought Leaders (ETL) 62" at bounding box center [254, 78] width 479 height 37
click at [27, 79] on link "Episode from the podcast Entrepreneurial Thought Leaders (ETL) 62" at bounding box center [138, 78] width 233 height 22
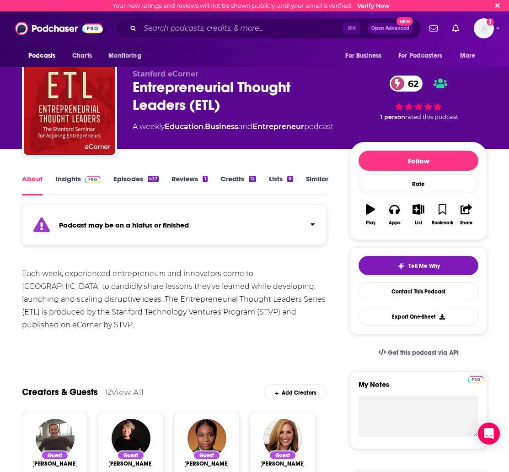
click at [122, 176] on link "Episodes 537" at bounding box center [136, 184] width 45 height 21
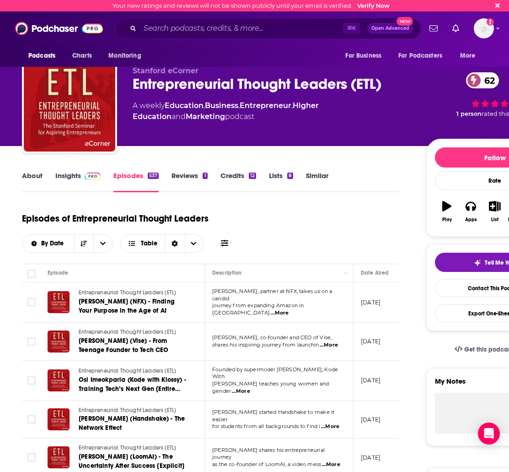
scroll to position [68, 0]
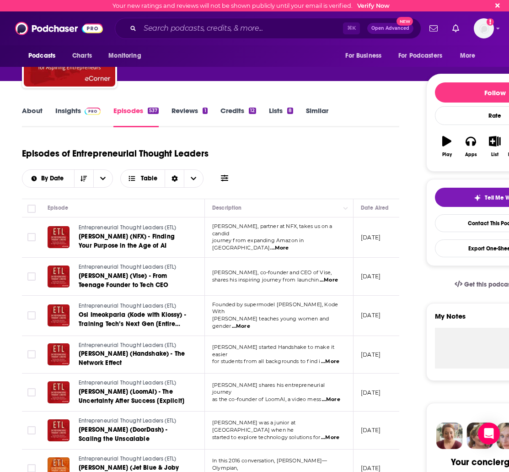
click at [330, 279] on span "...More" at bounding box center [329, 279] width 18 height 7
drag, startPoint x: 212, startPoint y: 233, endPoint x: 248, endPoint y: 273, distance: 53.5
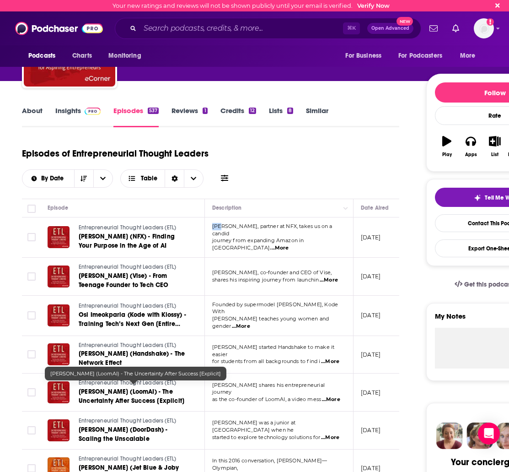
click at [134, 388] on span "[PERSON_NAME] (LoomAI) - The Uncertainty After Success [Explicit]" at bounding box center [132, 396] width 106 height 17
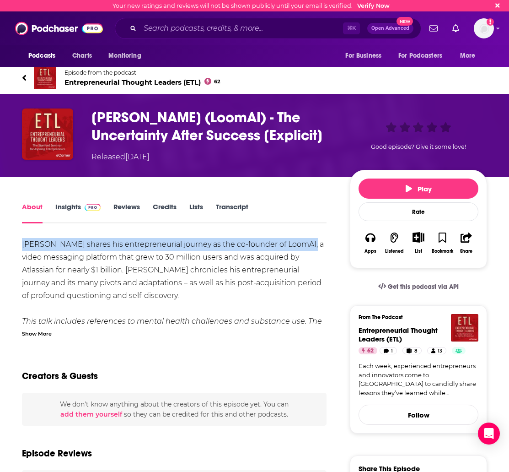
drag, startPoint x: 22, startPoint y: 241, endPoint x: 309, endPoint y: 246, distance: 286.1
click at [309, 246] on div "[PERSON_NAME] shares his entrepreneurial journey as the co-founder of LoomAI, a…" at bounding box center [174, 321] width 305 height 167
copy div "[PERSON_NAME] shares his entrepreneurial journey as the co-founder of LoomAI"
click at [22, 79] on icon at bounding box center [24, 77] width 5 height 9
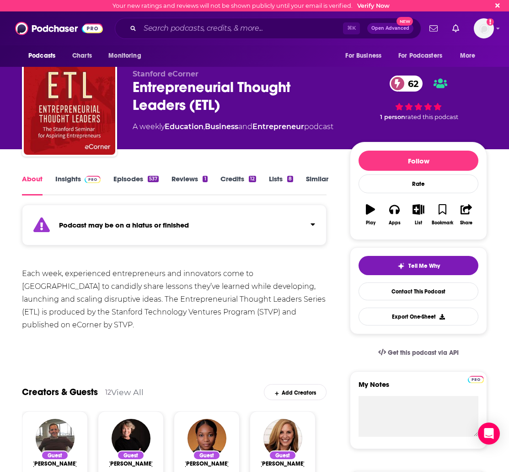
scroll to position [4, 0]
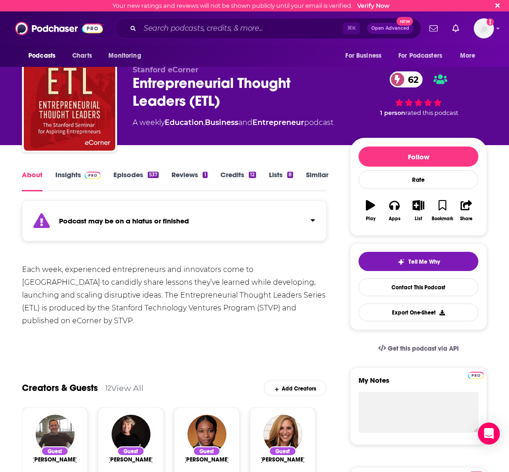
click at [130, 186] on link "Episodes 537" at bounding box center [136, 180] width 45 height 21
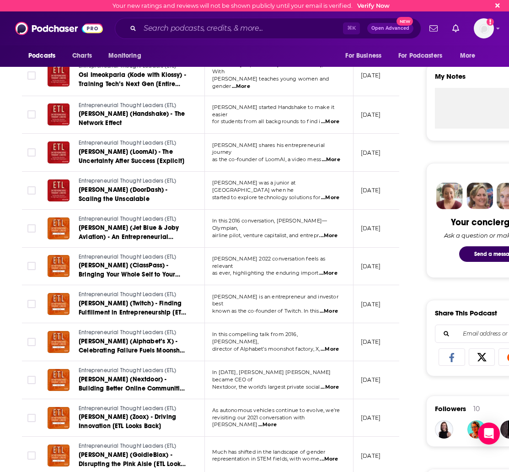
scroll to position [307, 0]
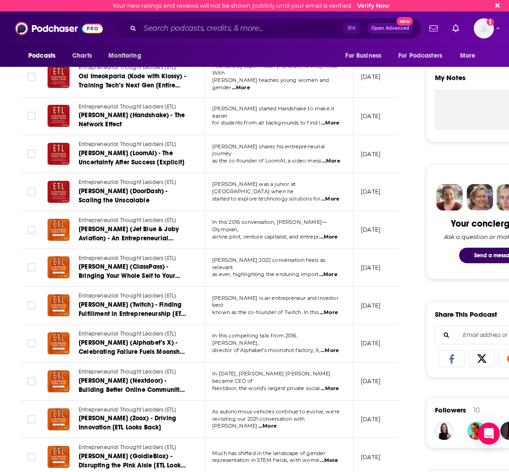
click at [261, 296] on span "[PERSON_NAME] is an entrepreneur and investor best" at bounding box center [275, 302] width 126 height 14
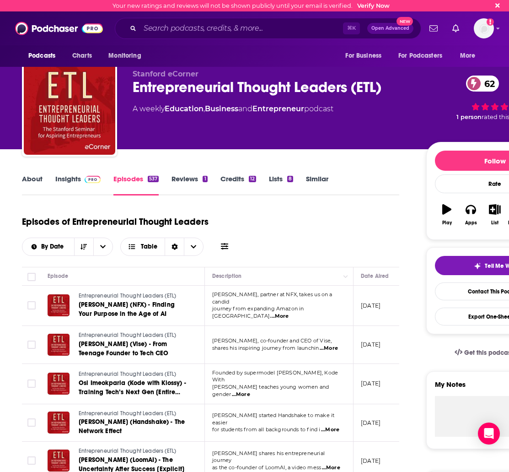
click at [36, 174] on div "About Insights Episodes 537 Reviews 1 Credits 12 Lists 8 Similar" at bounding box center [211, 184] width 378 height 22
click at [35, 176] on link "About" at bounding box center [32, 184] width 21 height 21
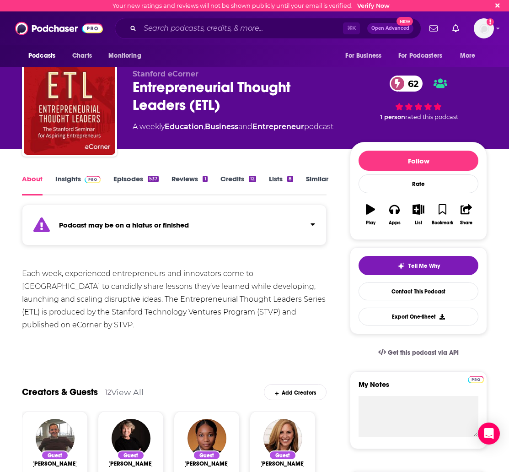
click at [49, 275] on div "Each week, experienced entrepreneurs and innovators come to [GEOGRAPHIC_DATA] t…" at bounding box center [174, 299] width 305 height 64
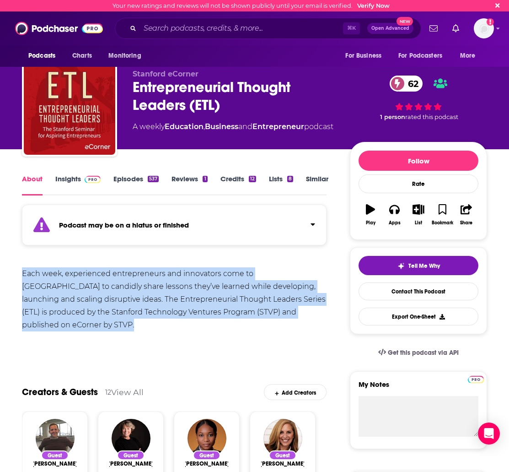
drag, startPoint x: 32, startPoint y: 272, endPoint x: 84, endPoint y: 341, distance: 86.6
click at [84, 341] on div "Each week, experienced entrepreneurs and innovators come to [GEOGRAPHIC_DATA] t…" at bounding box center [174, 309] width 305 height 84
copy div "Each week, experienced entrepreneurs and innovators come to [GEOGRAPHIC_DATA] t…"
click at [152, 305] on div "Each week, experienced entrepreneurs and innovators come to [GEOGRAPHIC_DATA] t…" at bounding box center [174, 299] width 305 height 64
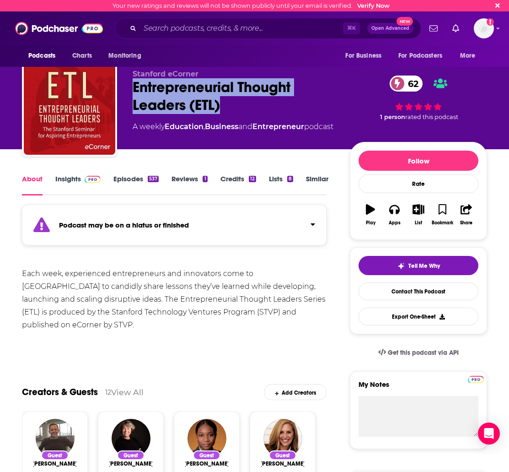
drag, startPoint x: 219, startPoint y: 111, endPoint x: 132, endPoint y: 90, distance: 89.9
click at [132, 90] on div "Stanford eCorner Entrepreneurial Thought Leaders (ETL) 62 A weekly Education , …" at bounding box center [255, 110] width 466 height 99
copy h1 "Entrepreneurial Thought Leaders (ETL)"
